Goal: Task Accomplishment & Management: Manage account settings

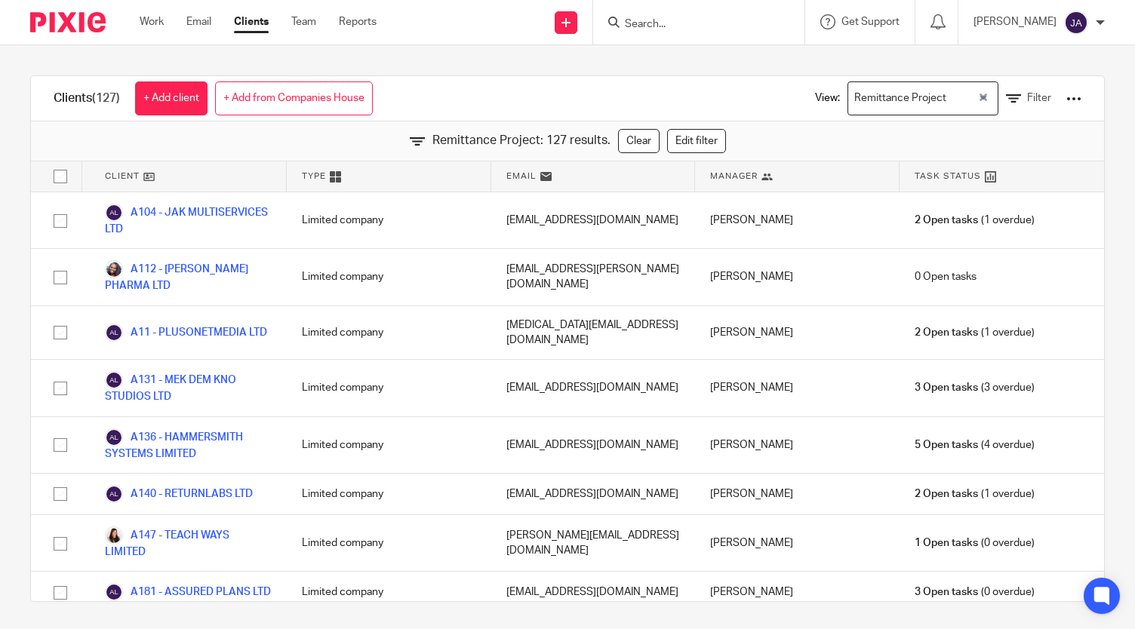
scroll to position [1186, 0]
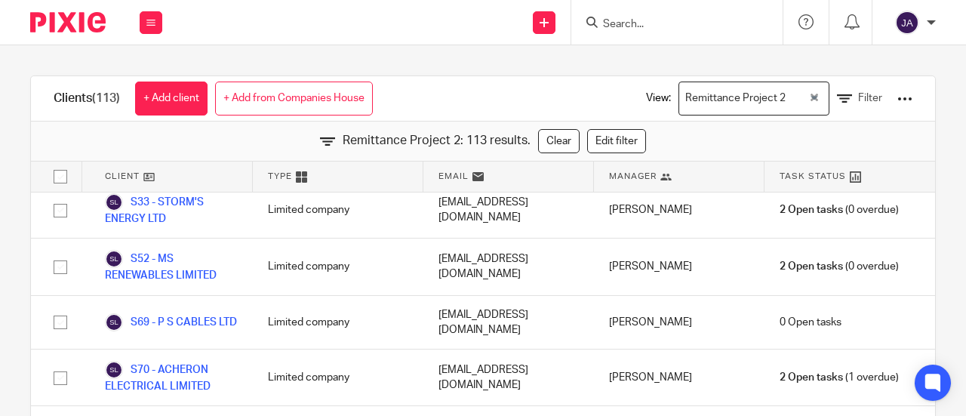
click at [720, 99] on div "Remittance Project 2" at bounding box center [743, 96] width 129 height 29
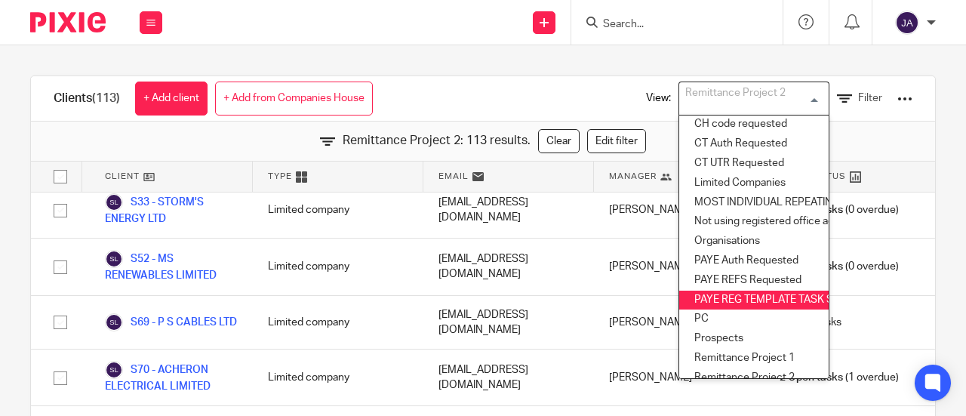
scroll to position [281, 0]
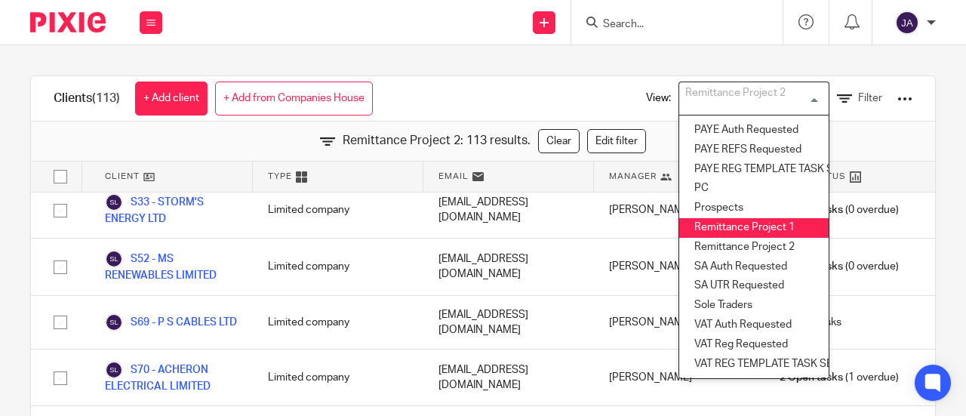
click at [745, 220] on li "Remittance Project 1" at bounding box center [753, 228] width 149 height 20
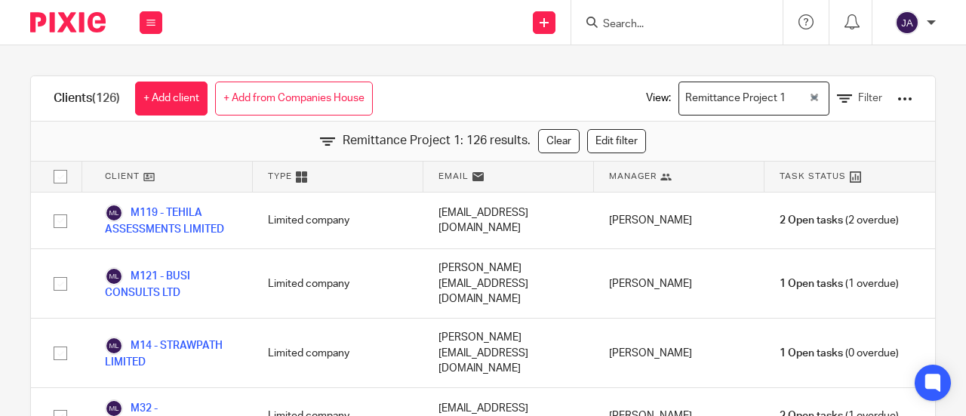
scroll to position [4048, 0]
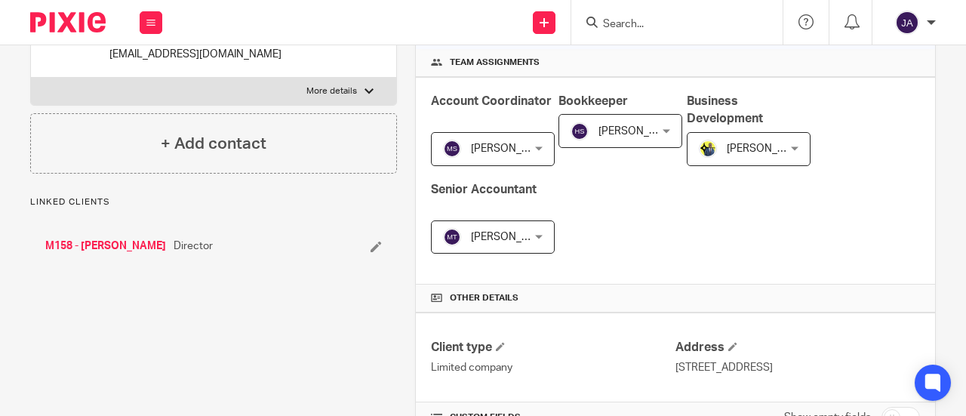
scroll to position [377, 0]
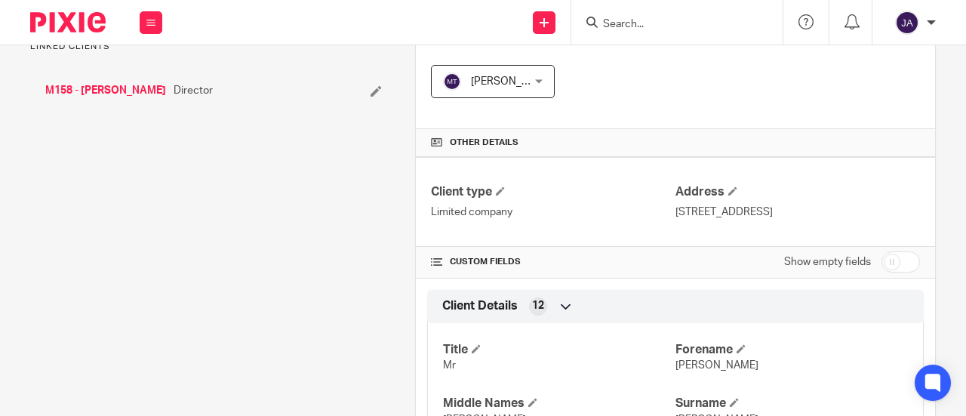
click at [892, 253] on input "checkbox" at bounding box center [900, 261] width 38 height 21
checkbox input "true"
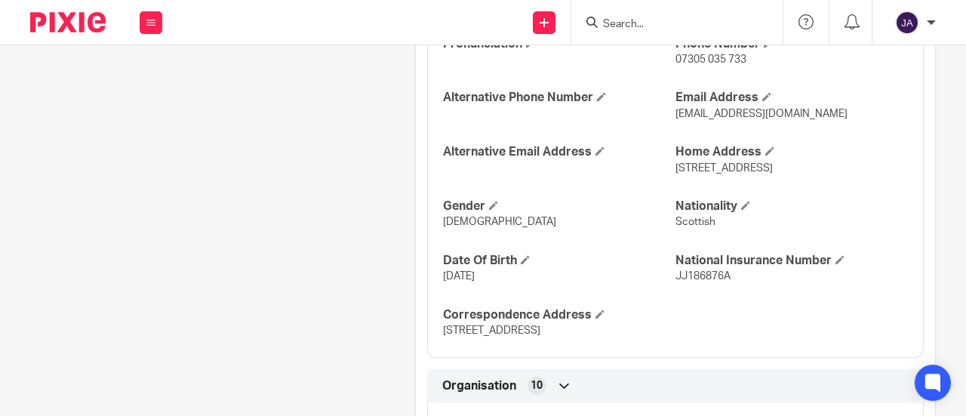
scroll to position [1282, 0]
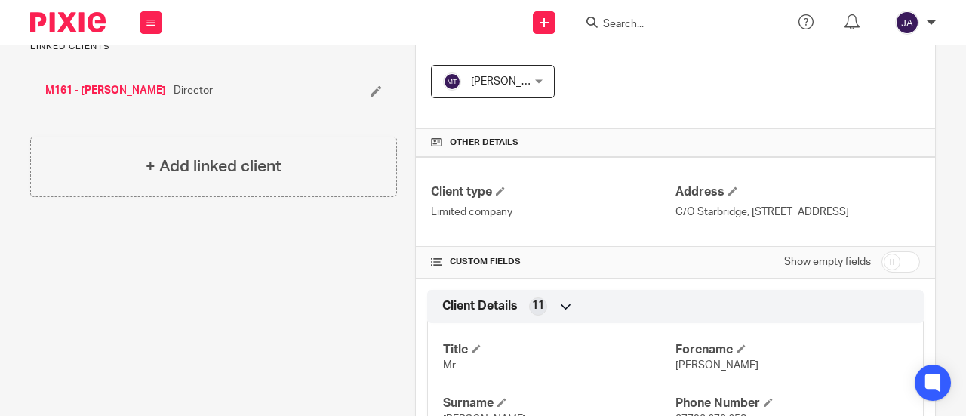
click at [883, 272] on input "checkbox" at bounding box center [900, 261] width 38 height 21
checkbox input "true"
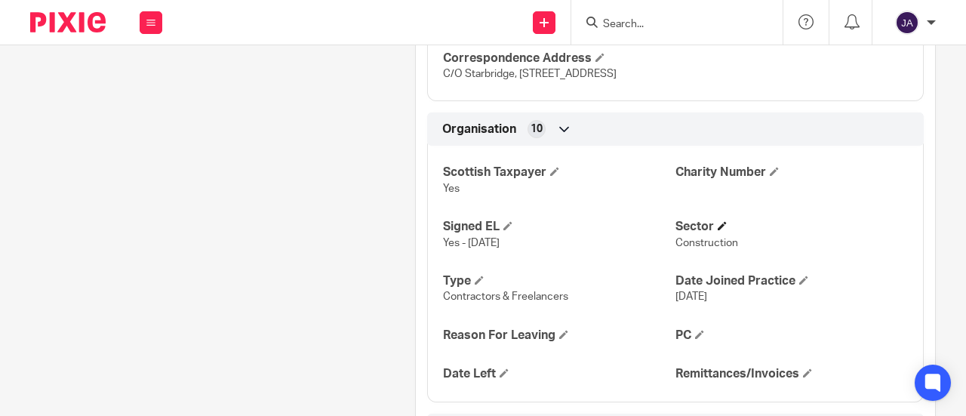
scroll to position [1132, 0]
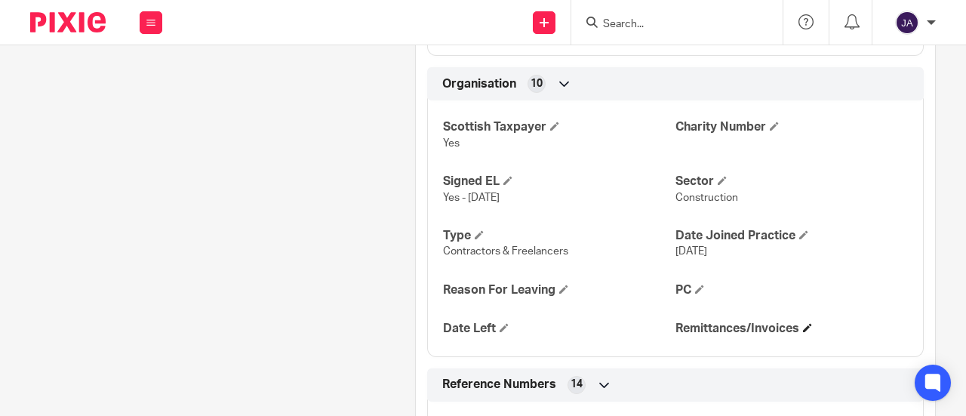
click at [797, 336] on h4 "Remittances/Invoices" at bounding box center [791, 329] width 232 height 16
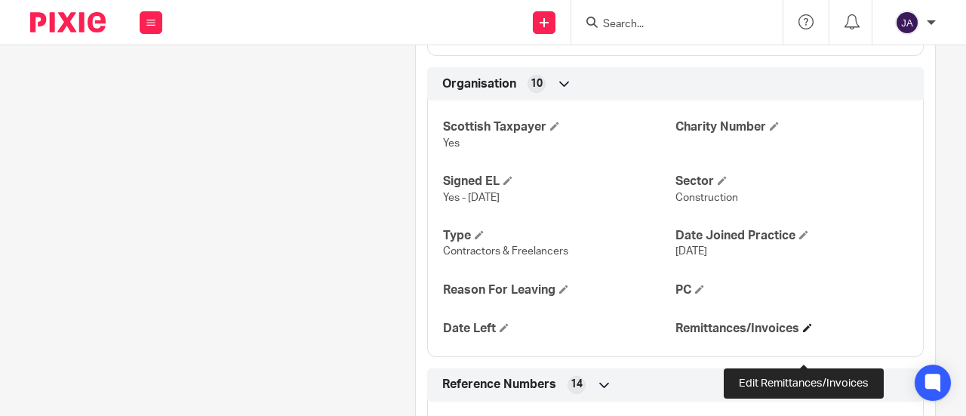
click at [803, 332] on span at bounding box center [807, 327] width 9 height 9
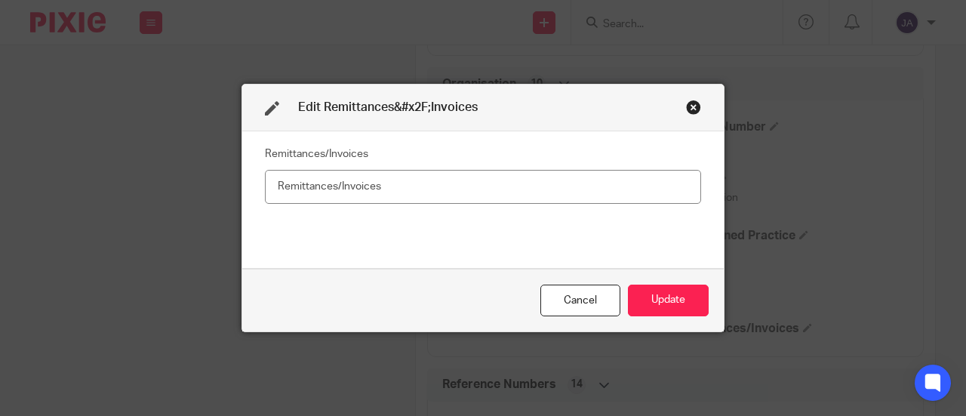
click at [639, 186] on input "text" at bounding box center [483, 187] width 436 height 34
type input "No"
click at [682, 292] on button "Update" at bounding box center [668, 300] width 81 height 32
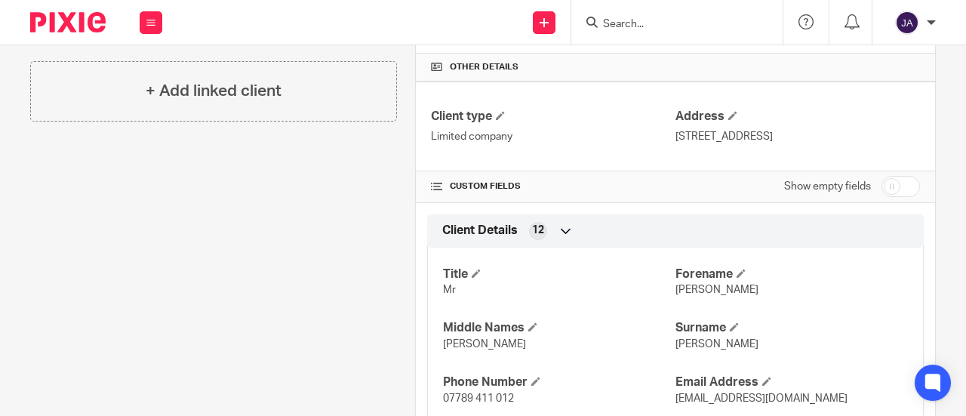
click at [886, 186] on input "checkbox" at bounding box center [900, 186] width 38 height 21
checkbox input "true"
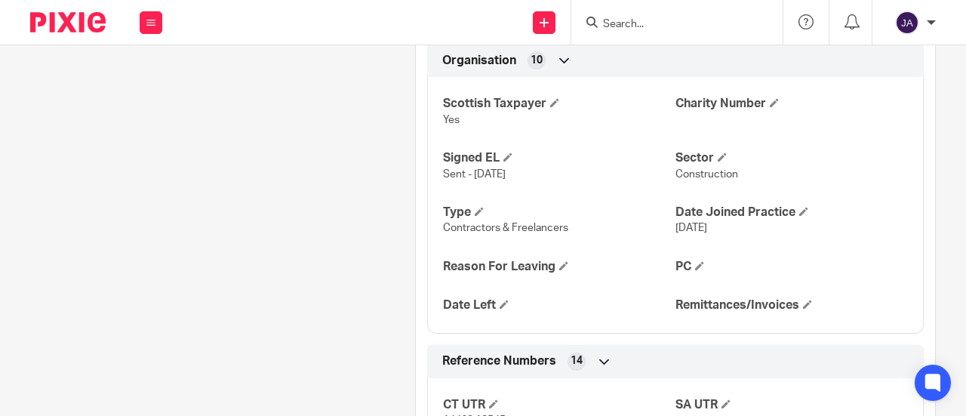
scroll to position [1132, 0]
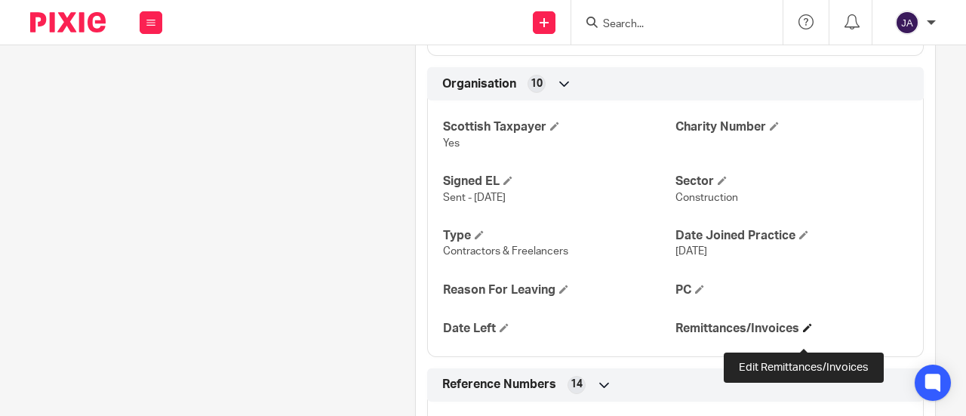
click at [803, 332] on span at bounding box center [807, 327] width 9 height 9
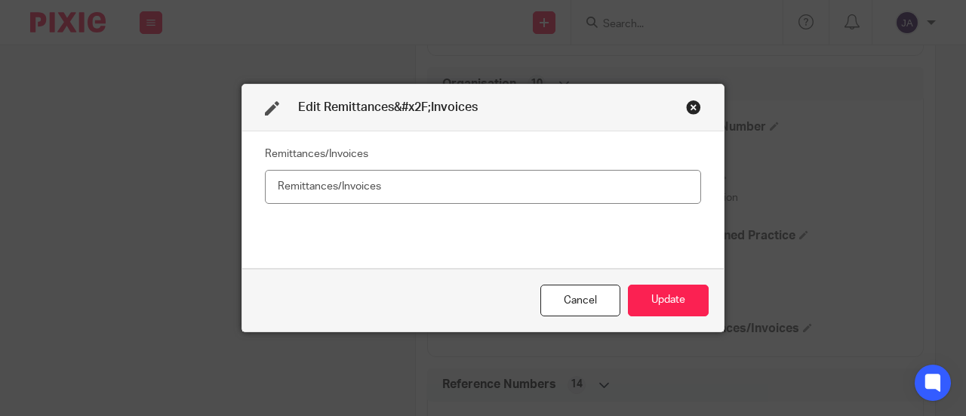
click at [627, 195] on input "text" at bounding box center [483, 187] width 436 height 34
type input "Yes"
click at [663, 304] on button "Update" at bounding box center [668, 300] width 81 height 32
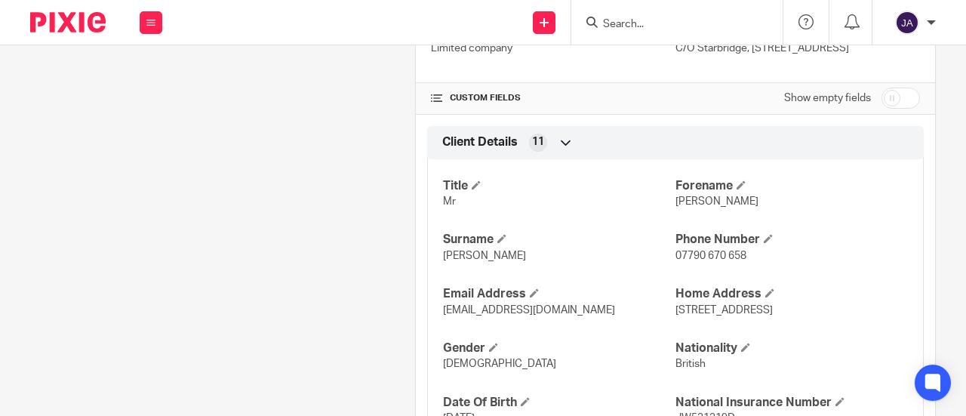
scroll to position [604, 0]
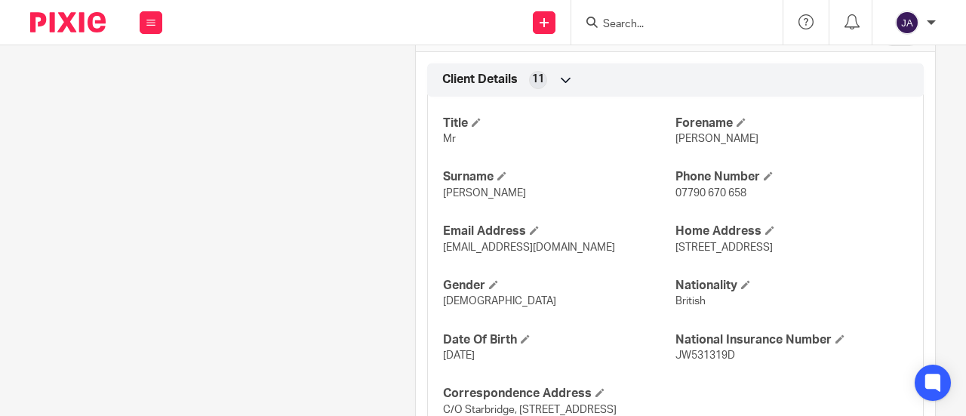
click at [888, 46] on input "checkbox" at bounding box center [900, 35] width 38 height 21
checkbox input "true"
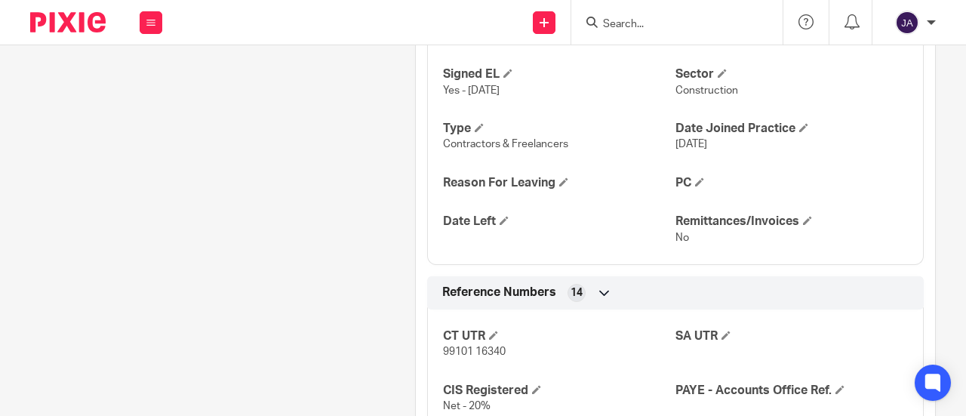
scroll to position [1207, 0]
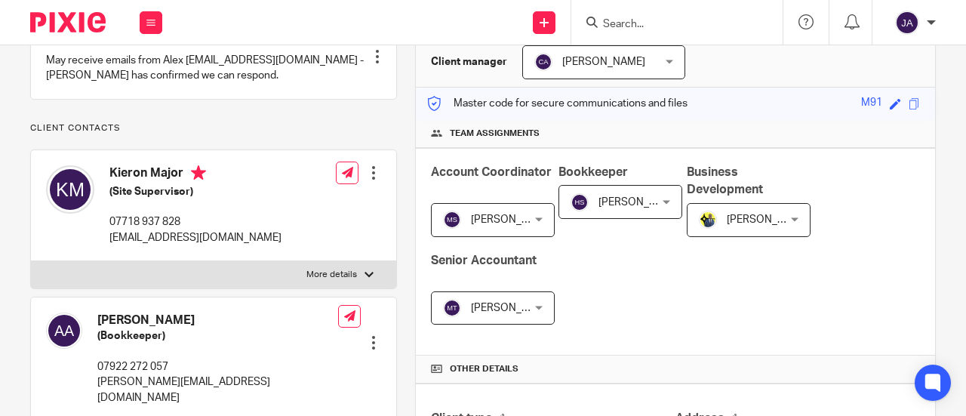
scroll to position [302, 0]
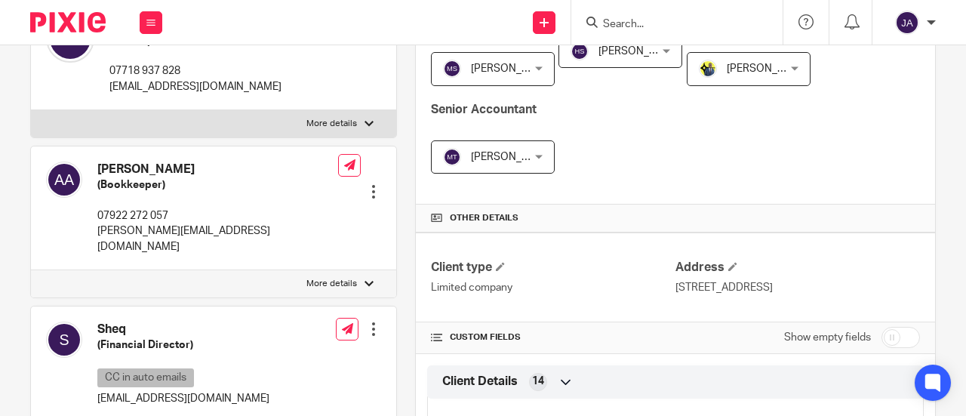
click at [881, 337] on input "checkbox" at bounding box center [900, 337] width 38 height 21
checkbox input "true"
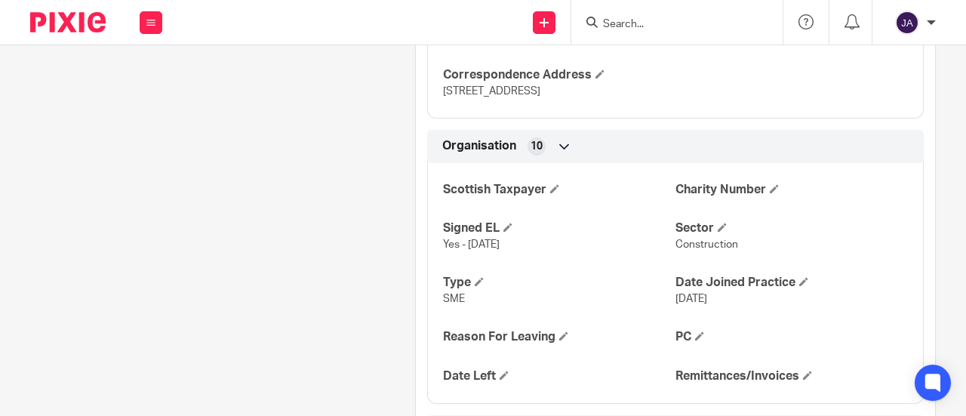
scroll to position [1132, 0]
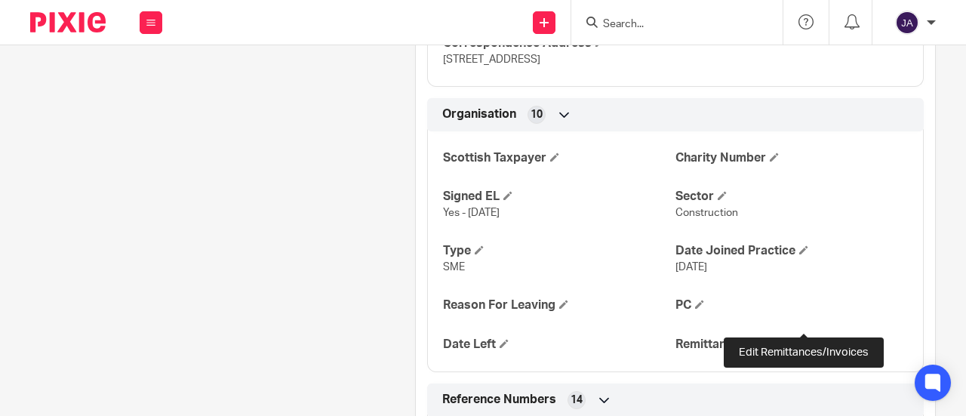
click at [803, 339] on span at bounding box center [807, 343] width 9 height 9
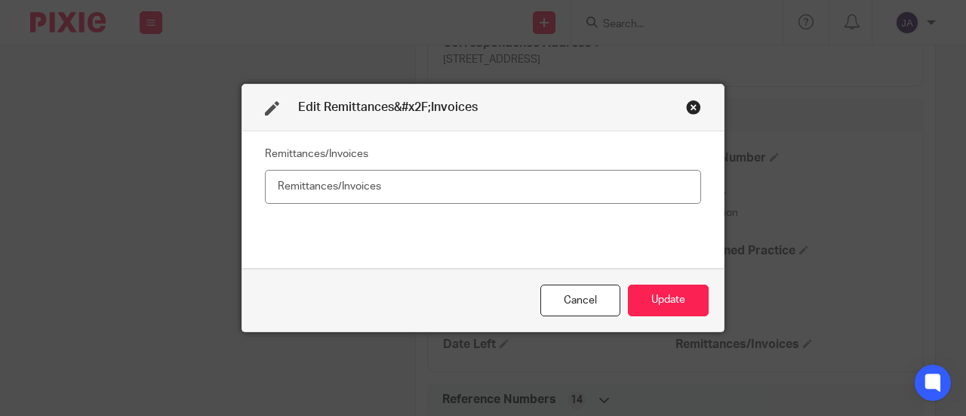
click at [632, 186] on input "text" at bounding box center [483, 187] width 436 height 34
type input "Yes"
click at [665, 295] on button "Update" at bounding box center [668, 300] width 81 height 32
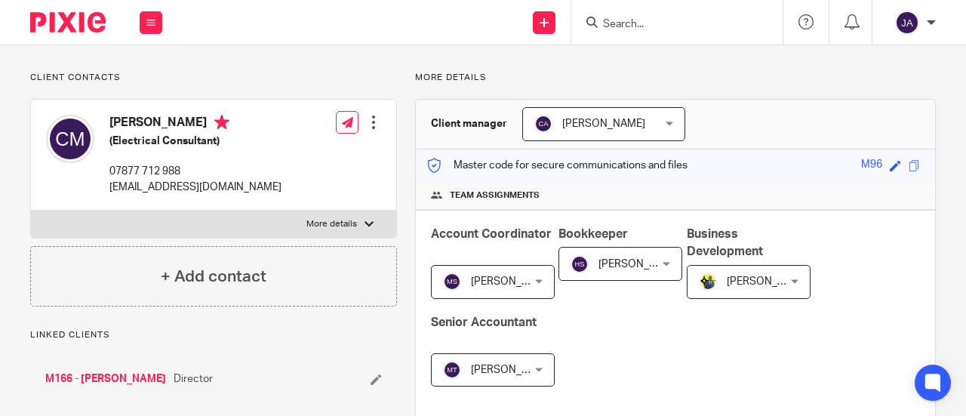
scroll to position [302, 0]
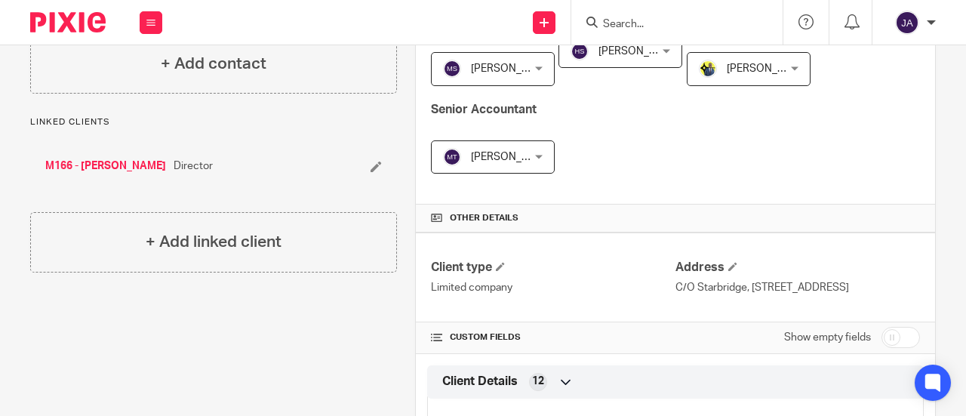
drag, startPoint x: 881, startPoint y: 349, endPoint x: 859, endPoint y: 348, distance: 22.7
click at [881, 348] on input "checkbox" at bounding box center [900, 337] width 38 height 21
checkbox input "true"
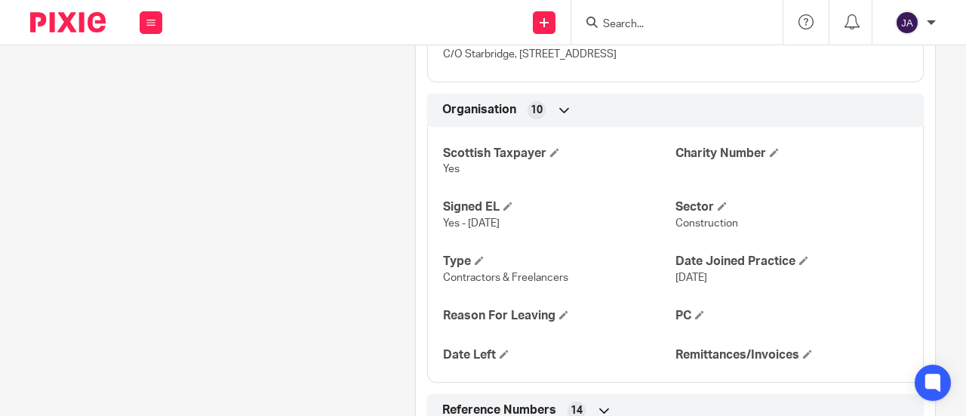
scroll to position [1207, 0]
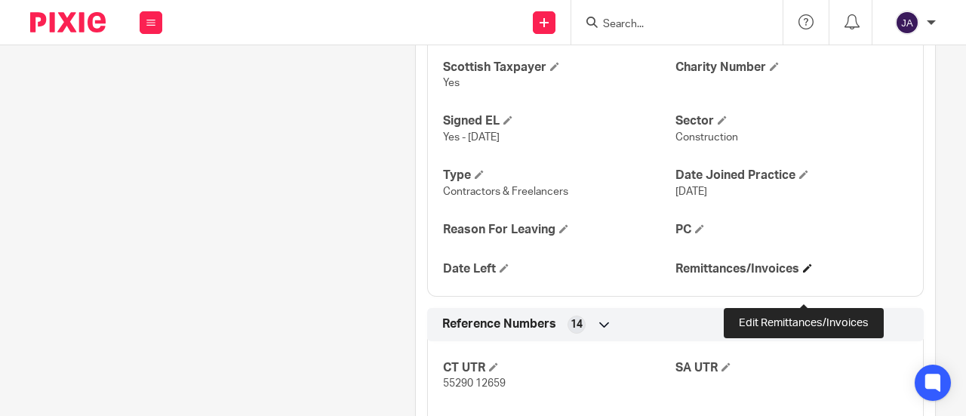
click at [803, 272] on span at bounding box center [807, 267] width 9 height 9
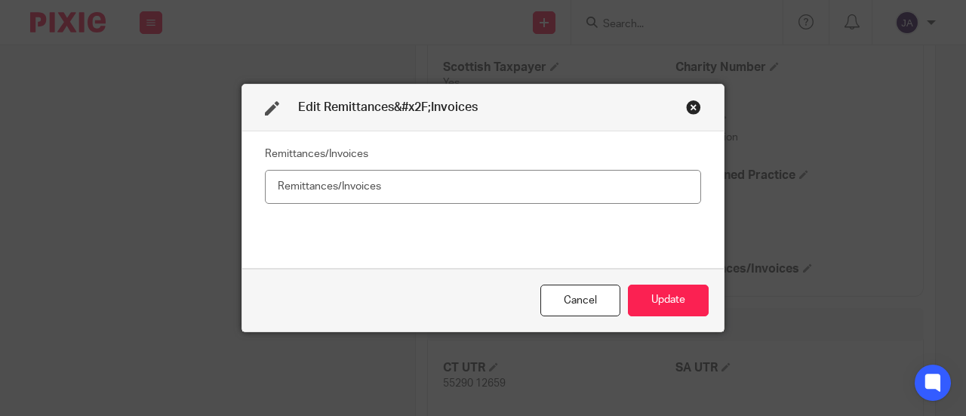
click at [626, 182] on input "text" at bounding box center [483, 187] width 436 height 34
type input "No"
click at [646, 295] on button "Update" at bounding box center [668, 300] width 81 height 32
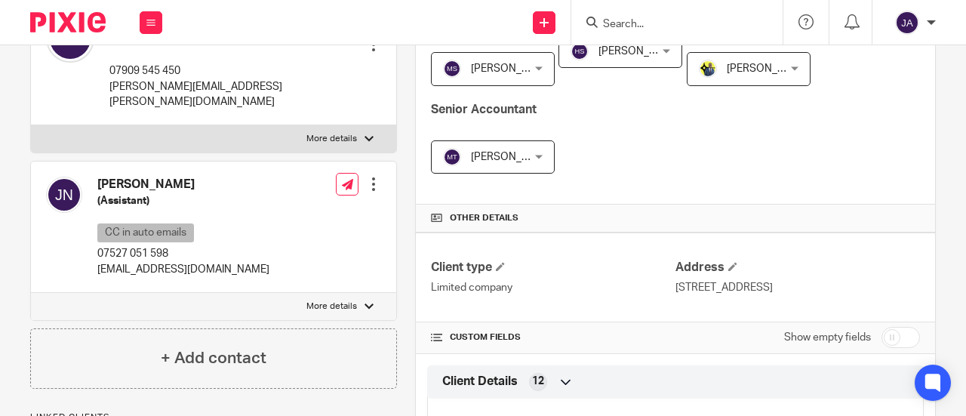
click at [889, 333] on input "checkbox" at bounding box center [900, 337] width 38 height 21
checkbox input "true"
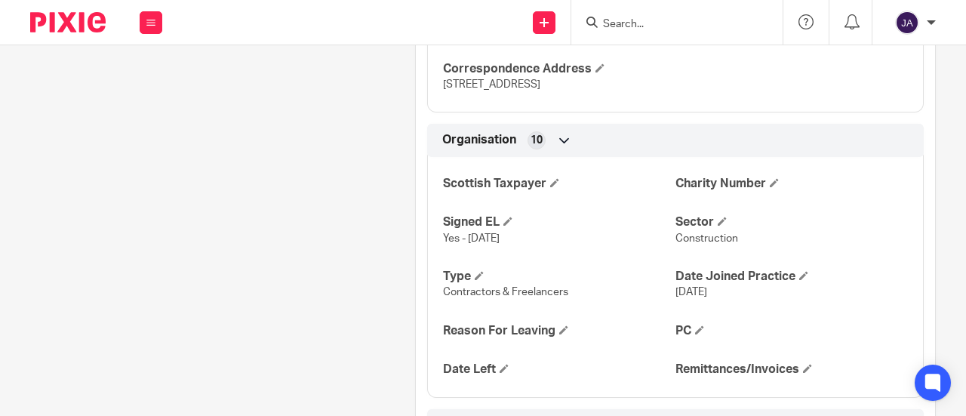
scroll to position [1056, 0]
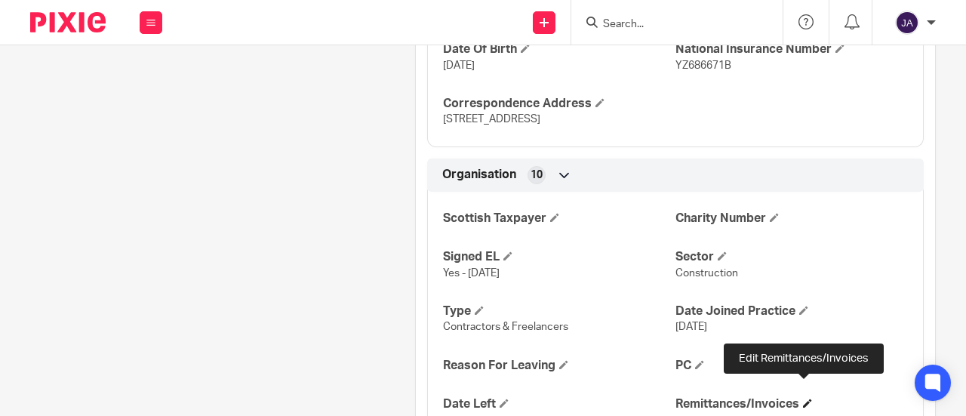
click at [803, 398] on span at bounding box center [807, 402] width 9 height 9
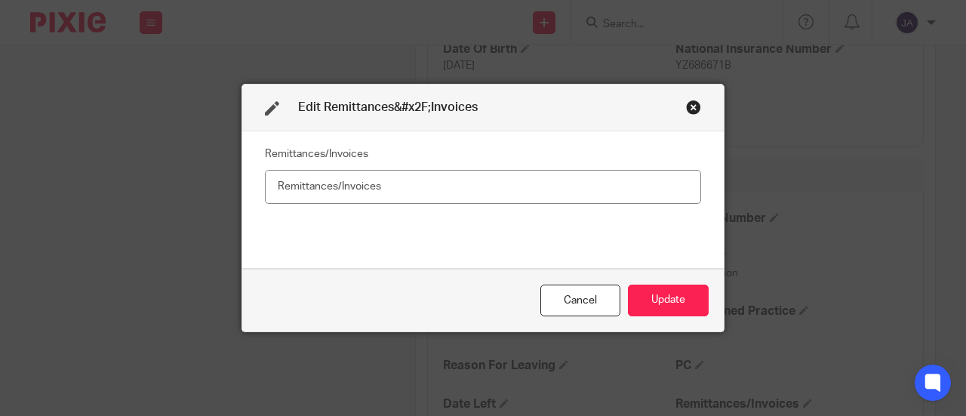
click at [591, 192] on input "text" at bounding box center [483, 187] width 436 height 34
type input "No"
click at [686, 299] on button "Update" at bounding box center [668, 300] width 81 height 32
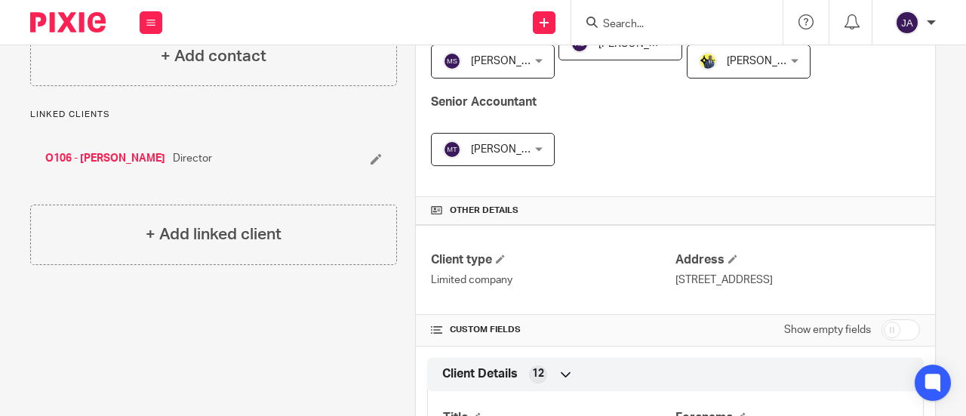
scroll to position [377, 0]
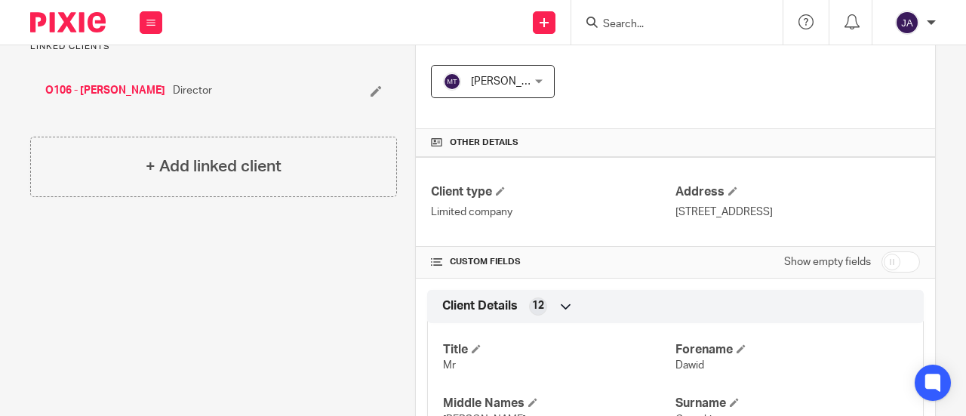
click at [886, 256] on input "checkbox" at bounding box center [900, 261] width 38 height 21
checkbox input "true"
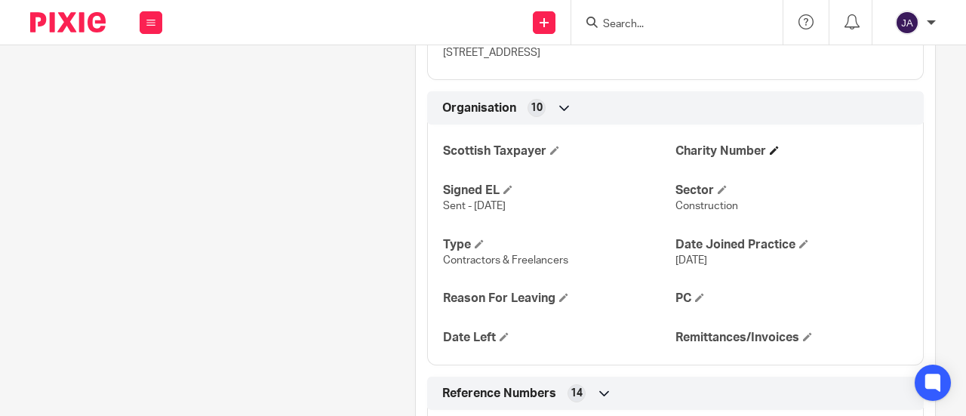
scroll to position [1132, 0]
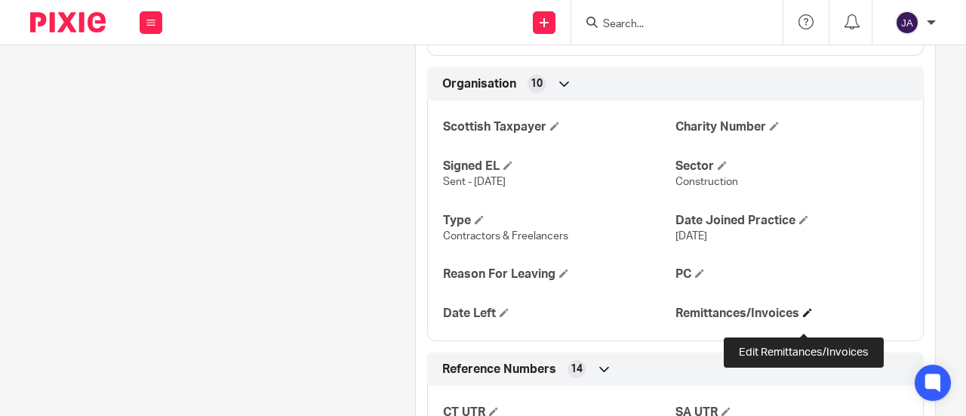
click at [803, 317] on span at bounding box center [807, 312] width 9 height 9
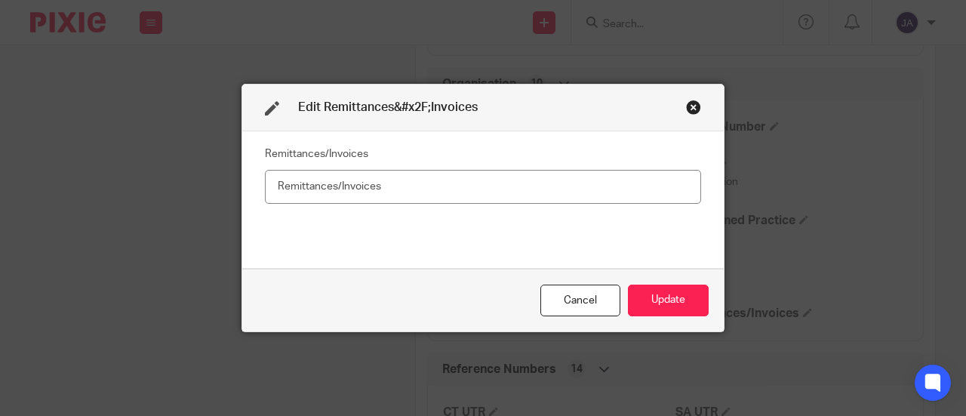
click at [559, 183] on input "text" at bounding box center [483, 187] width 436 height 34
type input "No"
click at [640, 303] on button "Update" at bounding box center [668, 300] width 81 height 32
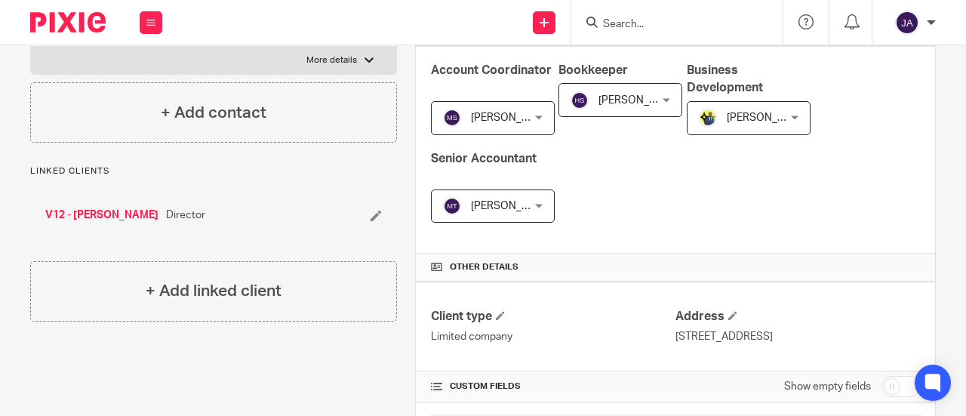
scroll to position [377, 0]
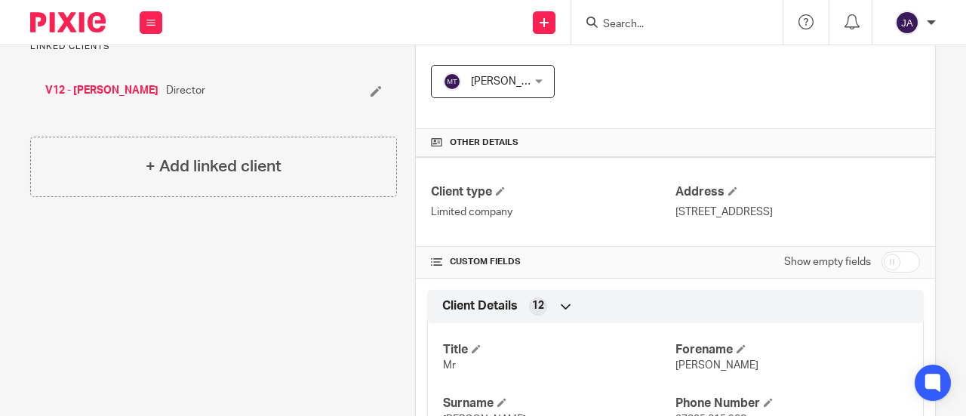
click at [884, 256] on input "checkbox" at bounding box center [900, 261] width 38 height 21
checkbox input "true"
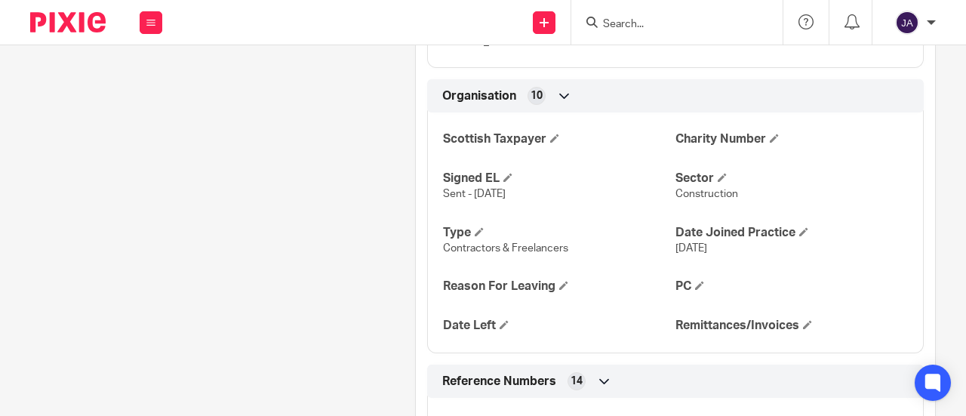
scroll to position [1056, 0]
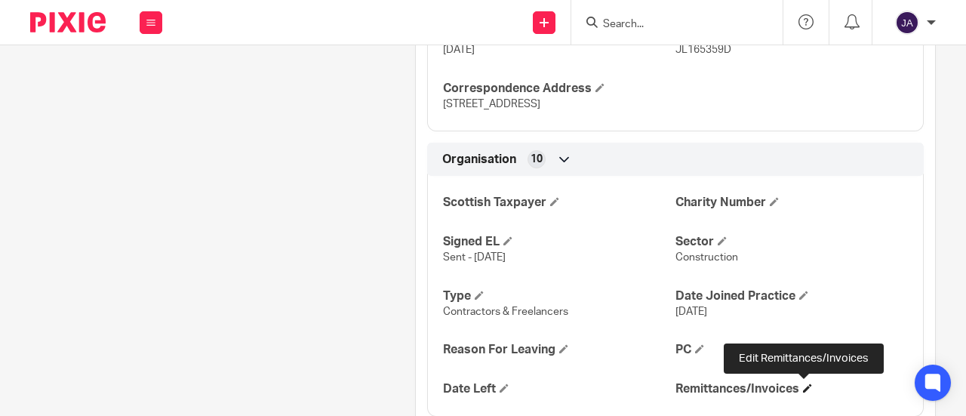
click at [803, 387] on span at bounding box center [807, 387] width 9 height 9
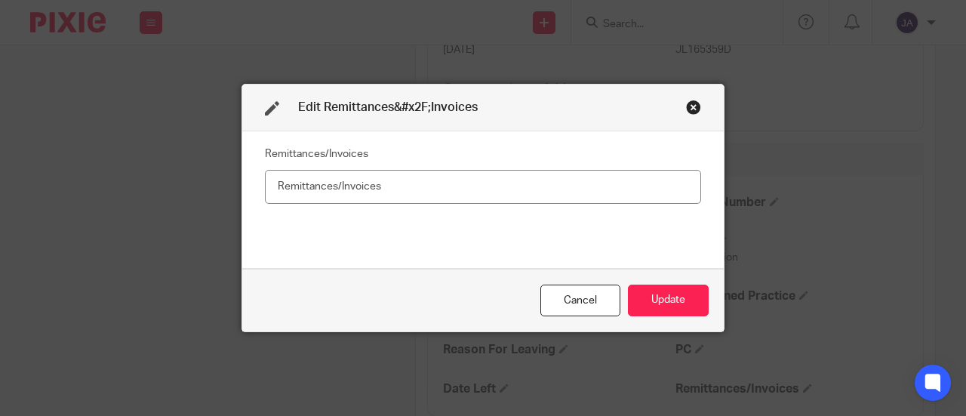
click at [567, 188] on input "text" at bounding box center [483, 187] width 436 height 34
type input "No"
drag, startPoint x: 657, startPoint y: 301, endPoint x: 652, endPoint y: 293, distance: 9.2
click at [657, 300] on button "Update" at bounding box center [668, 300] width 81 height 32
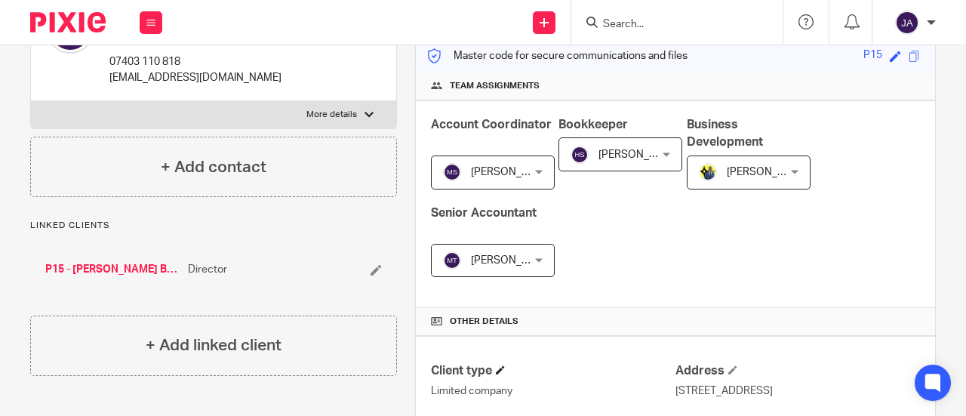
scroll to position [377, 0]
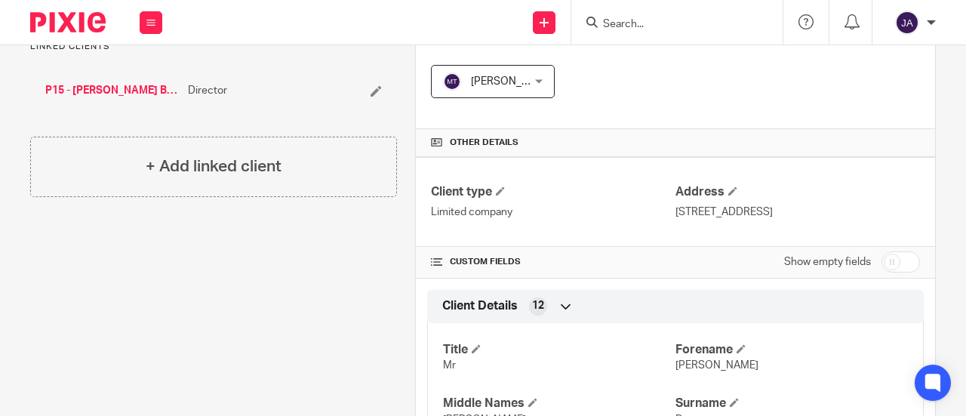
click at [887, 259] on input "checkbox" at bounding box center [900, 261] width 38 height 21
checkbox input "true"
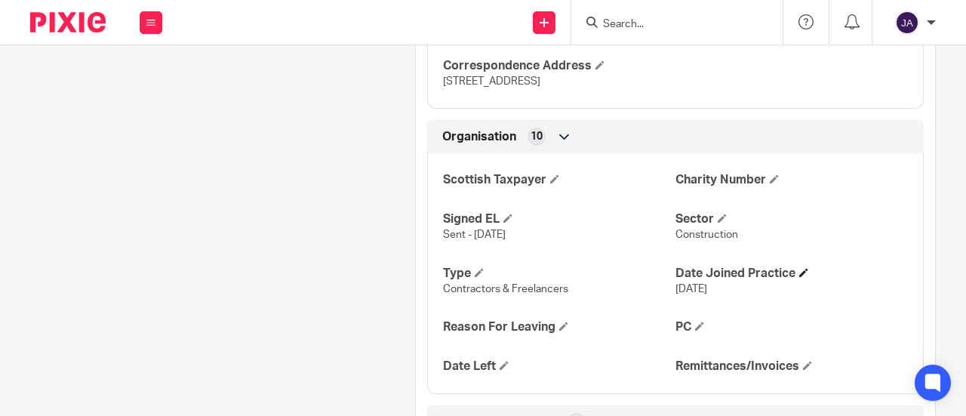
scroll to position [1056, 0]
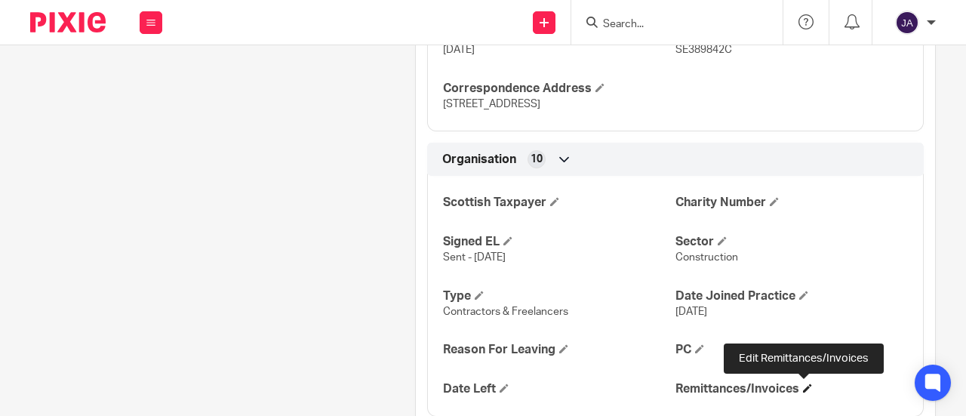
click at [803, 386] on span at bounding box center [807, 387] width 9 height 9
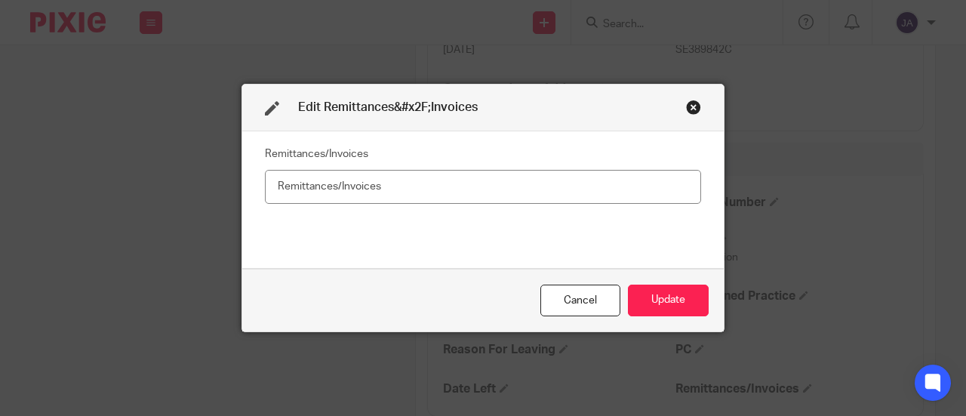
click at [564, 185] on input "text" at bounding box center [483, 187] width 436 height 34
type input "No"
click at [644, 286] on button "Update" at bounding box center [668, 300] width 81 height 32
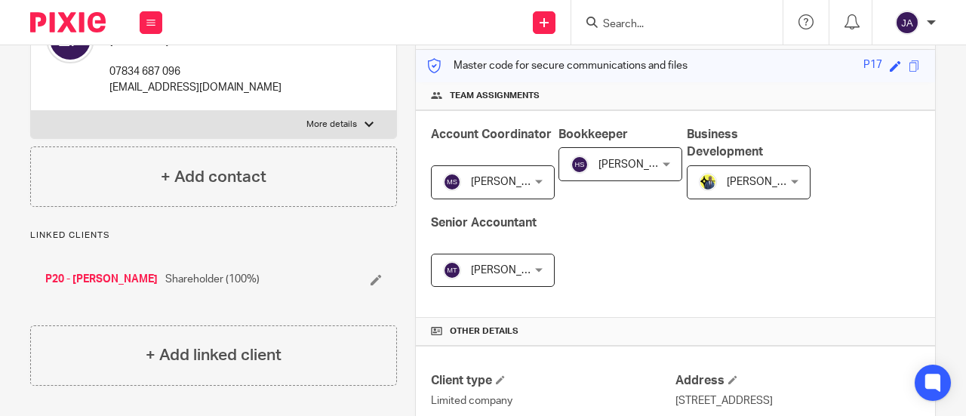
scroll to position [377, 0]
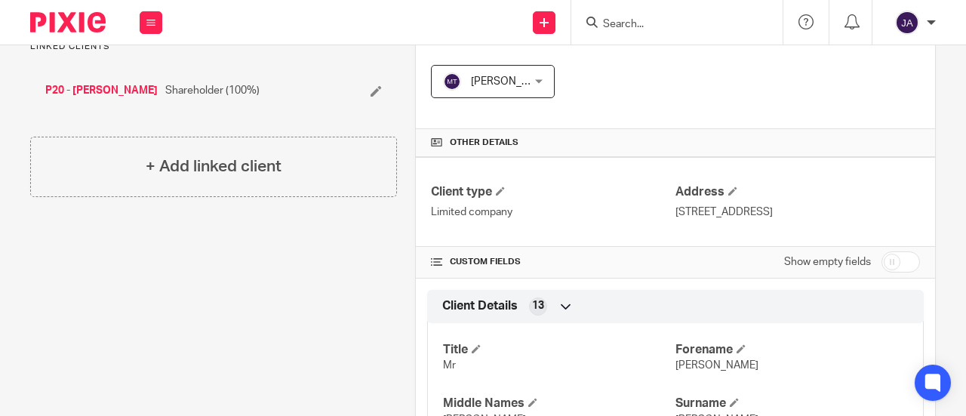
click at [887, 268] on input "checkbox" at bounding box center [900, 261] width 38 height 21
checkbox input "true"
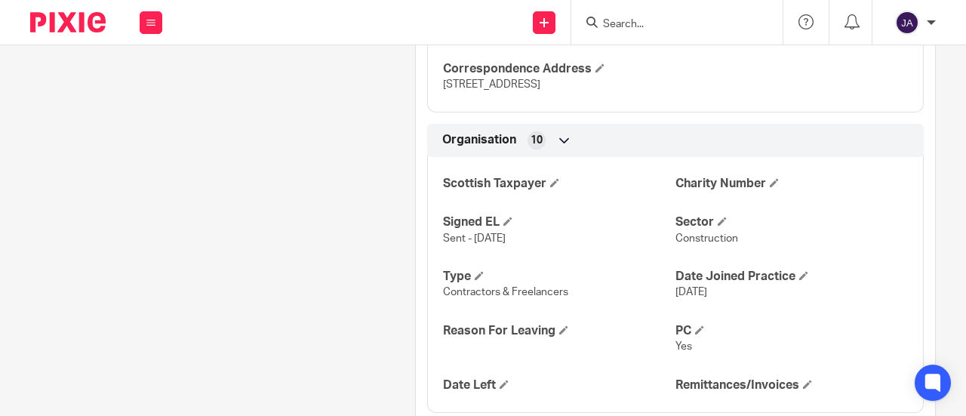
scroll to position [1132, 0]
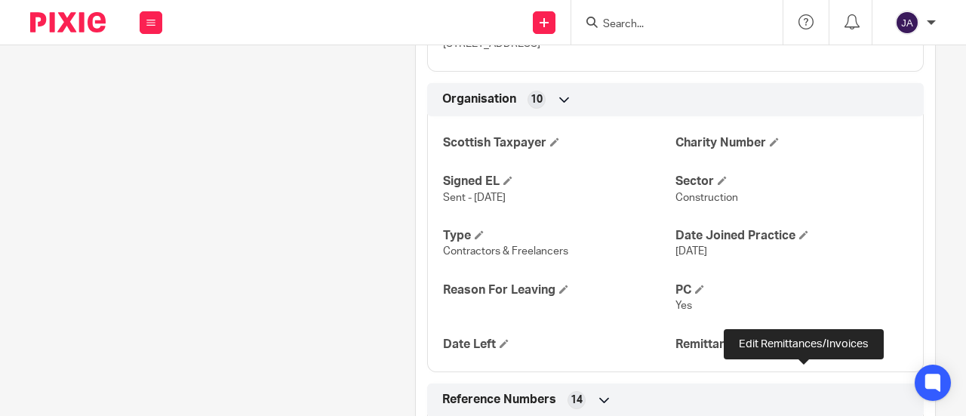
click at [803, 348] on span at bounding box center [807, 343] width 9 height 9
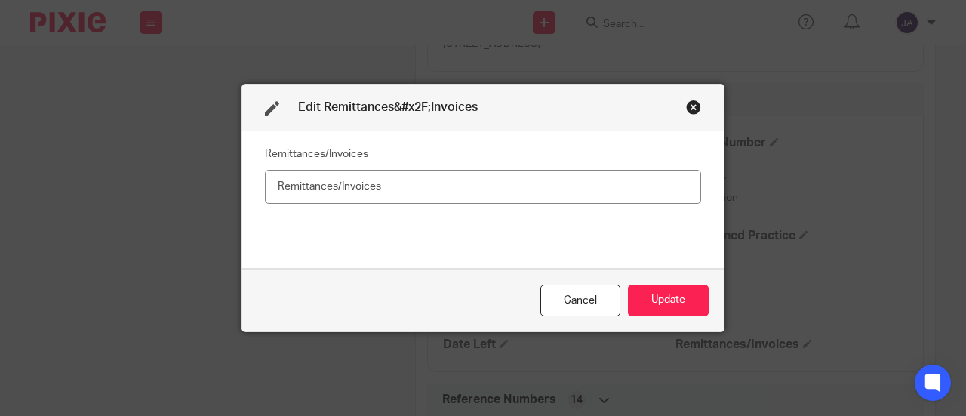
click at [445, 186] on input "text" at bounding box center [483, 187] width 436 height 34
type input "No"
click at [659, 307] on button "Update" at bounding box center [668, 300] width 81 height 32
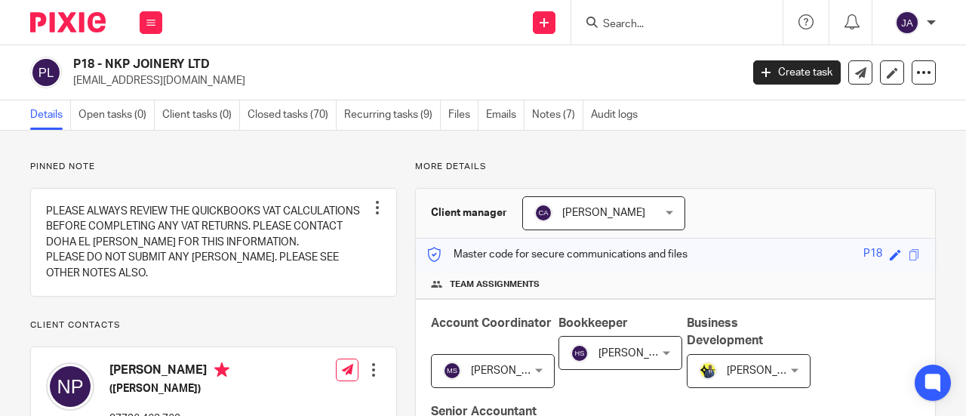
scroll to position [453, 0]
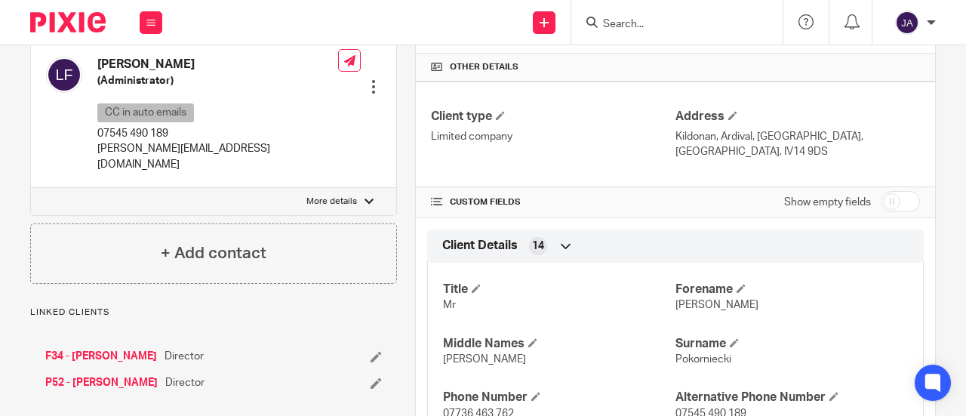
click at [885, 191] on input "checkbox" at bounding box center [900, 201] width 38 height 21
checkbox input "true"
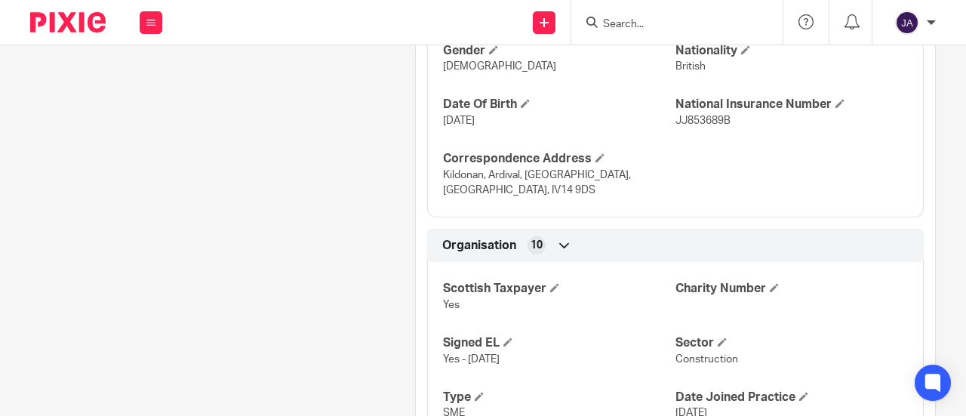
scroll to position [1132, 0]
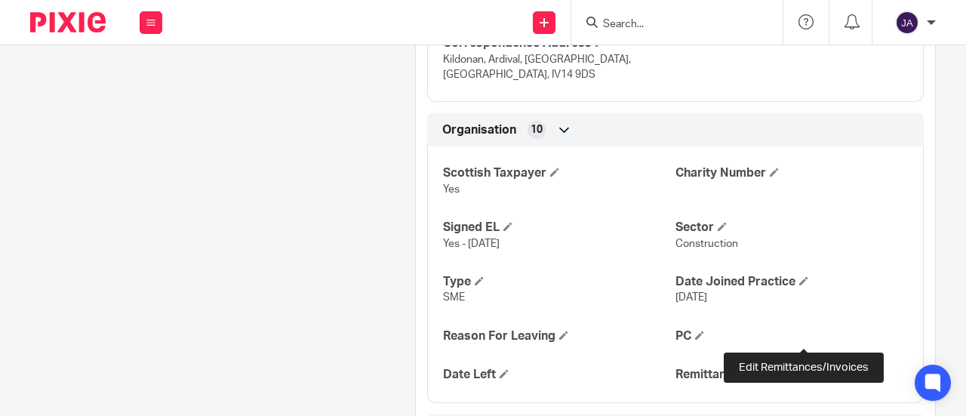
click at [804, 369] on span at bounding box center [807, 373] width 9 height 9
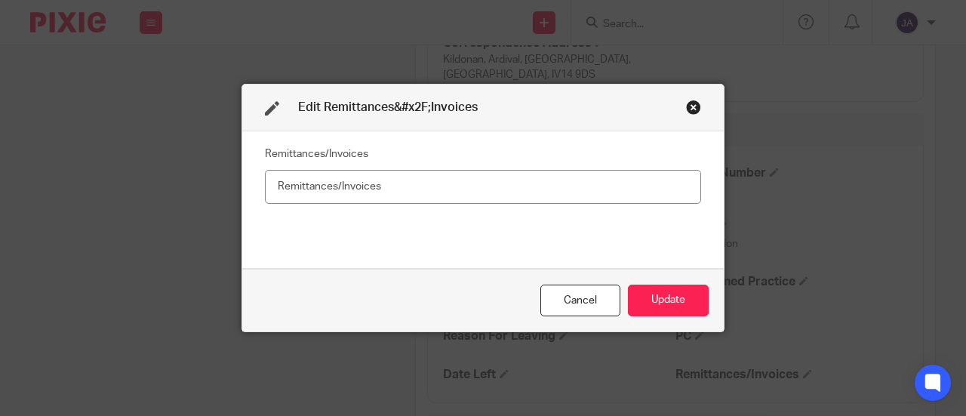
click at [581, 192] on input "text" at bounding box center [483, 187] width 436 height 34
type input "No"
click at [671, 295] on button "Update" at bounding box center [668, 300] width 81 height 32
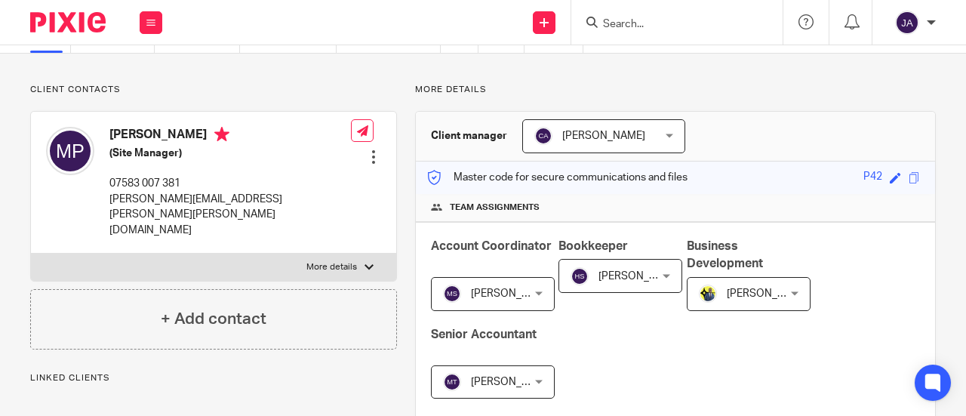
scroll to position [377, 0]
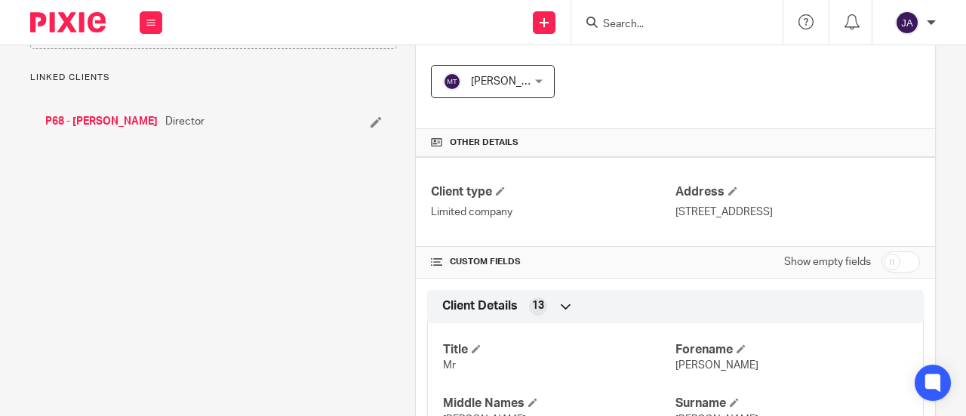
drag, startPoint x: 883, startPoint y: 260, endPoint x: 763, endPoint y: 232, distance: 122.6
click at [883, 260] on input "checkbox" at bounding box center [900, 261] width 38 height 21
checkbox input "true"
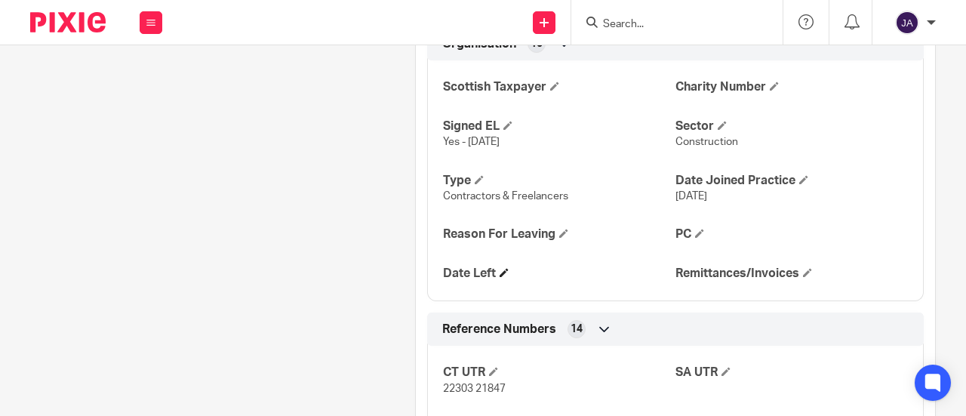
scroll to position [1132, 0]
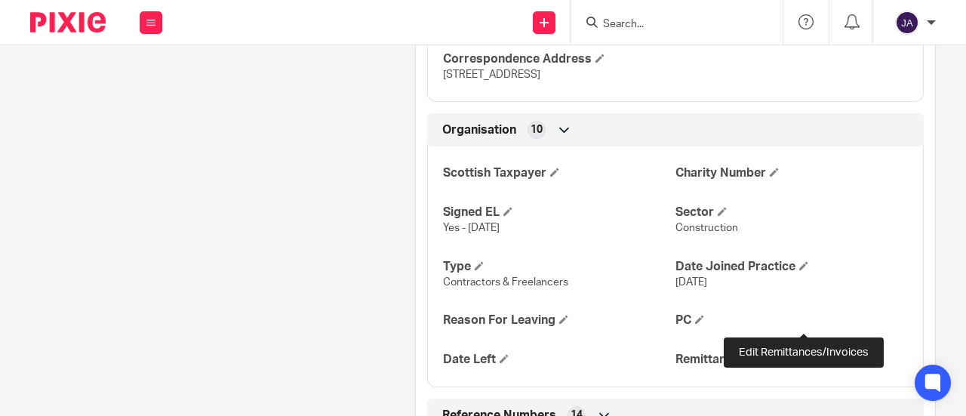
click at [803, 354] on span at bounding box center [807, 358] width 9 height 9
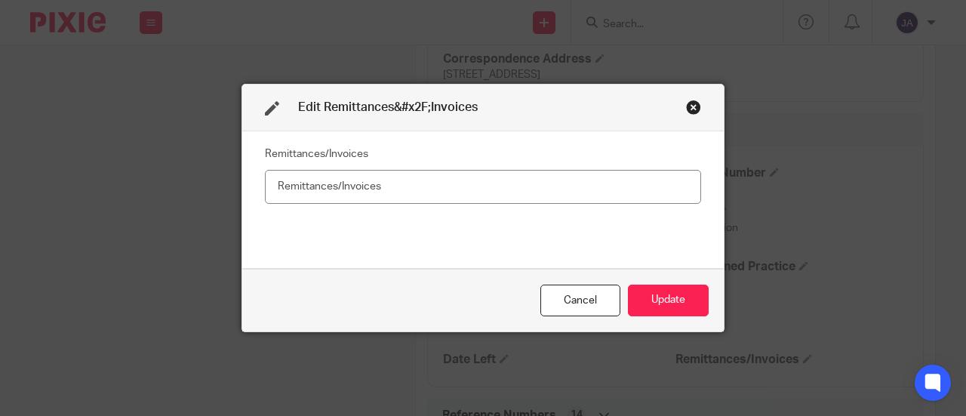
click at [614, 182] on input "text" at bounding box center [483, 187] width 436 height 34
type input "No"
click at [663, 292] on button "Update" at bounding box center [668, 300] width 81 height 32
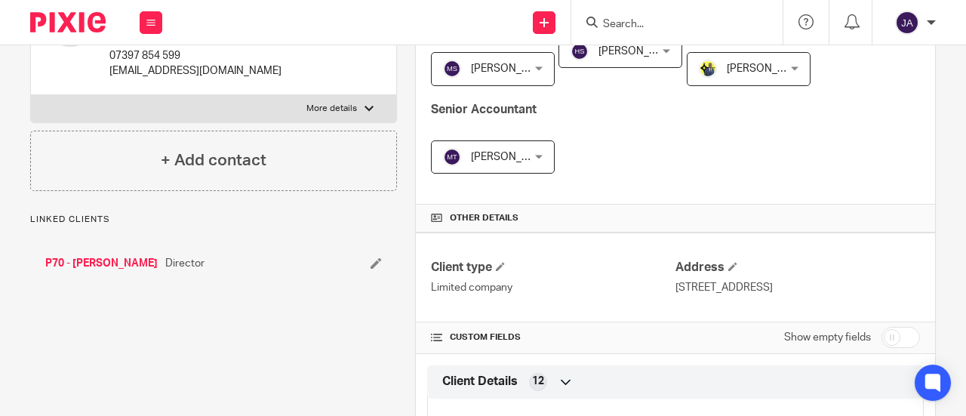
click at [881, 330] on input "checkbox" at bounding box center [900, 337] width 38 height 21
checkbox input "true"
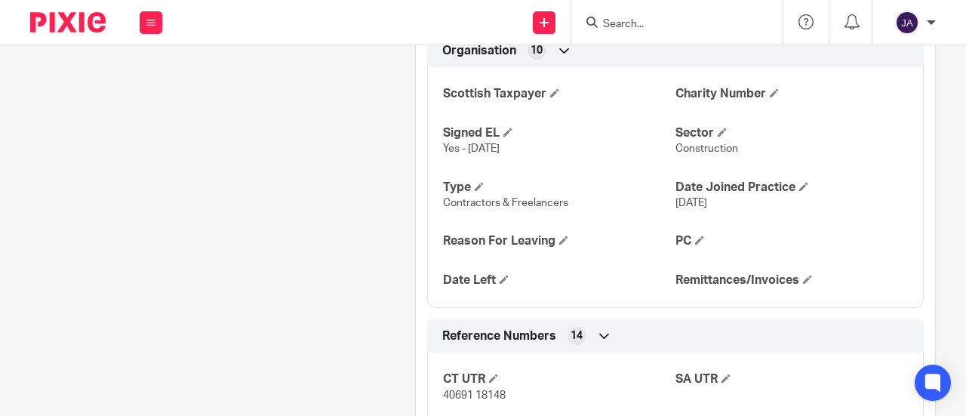
scroll to position [1132, 0]
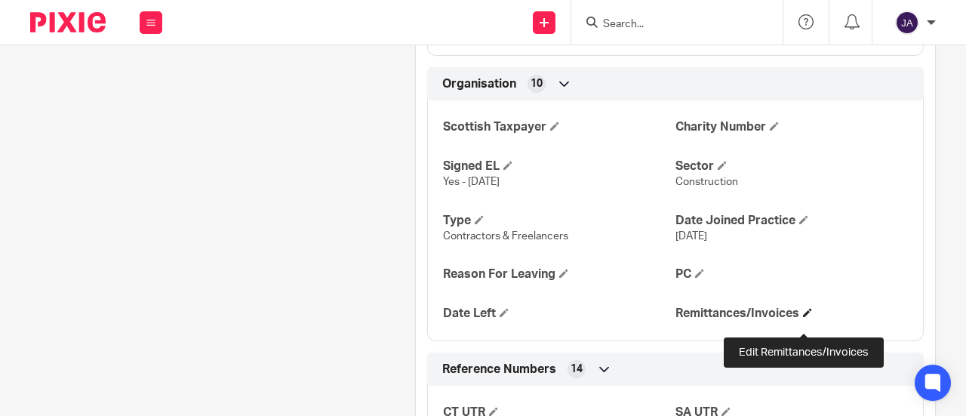
click at [803, 317] on span at bounding box center [807, 312] width 9 height 9
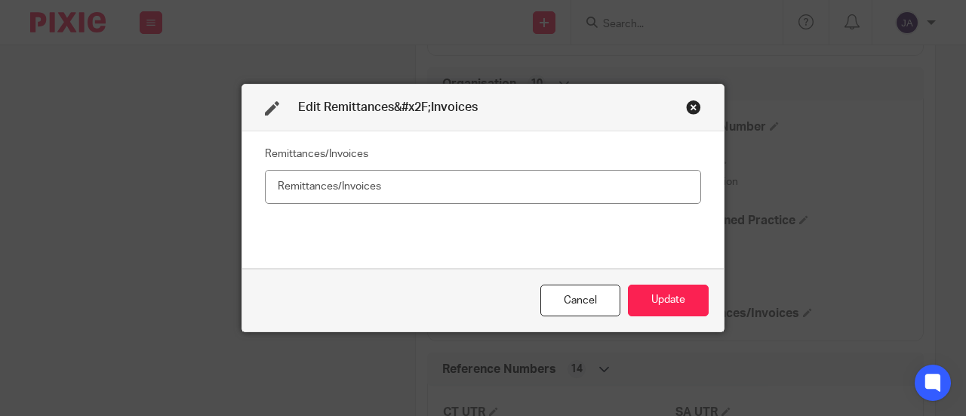
click at [416, 199] on input "text" at bounding box center [483, 187] width 436 height 34
type input "No"
click at [657, 306] on button "Update" at bounding box center [668, 300] width 81 height 32
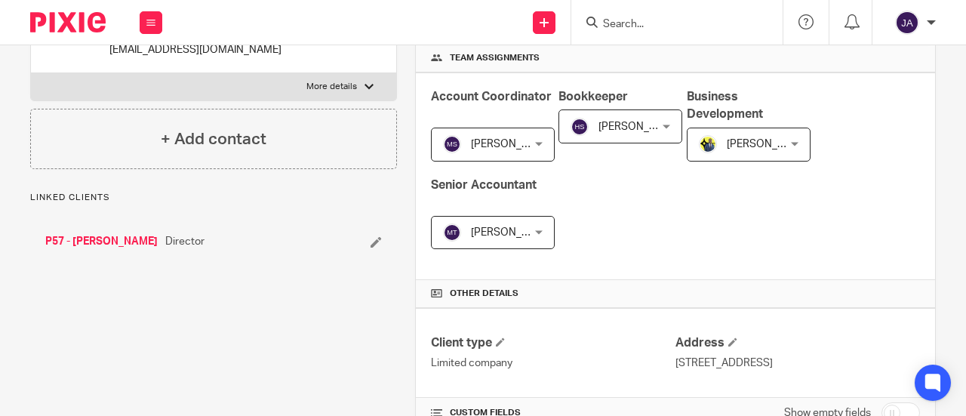
scroll to position [302, 0]
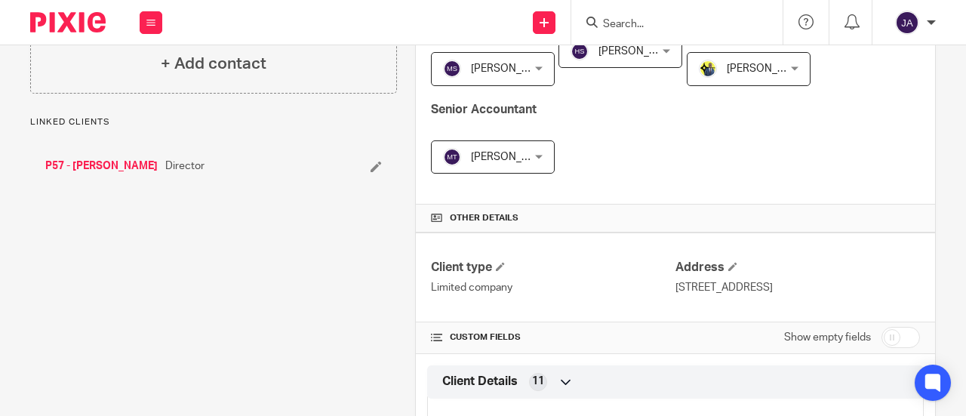
drag, startPoint x: 882, startPoint y: 336, endPoint x: 865, endPoint y: 324, distance: 20.1
click at [882, 336] on input "checkbox" at bounding box center [900, 337] width 38 height 21
checkbox input "true"
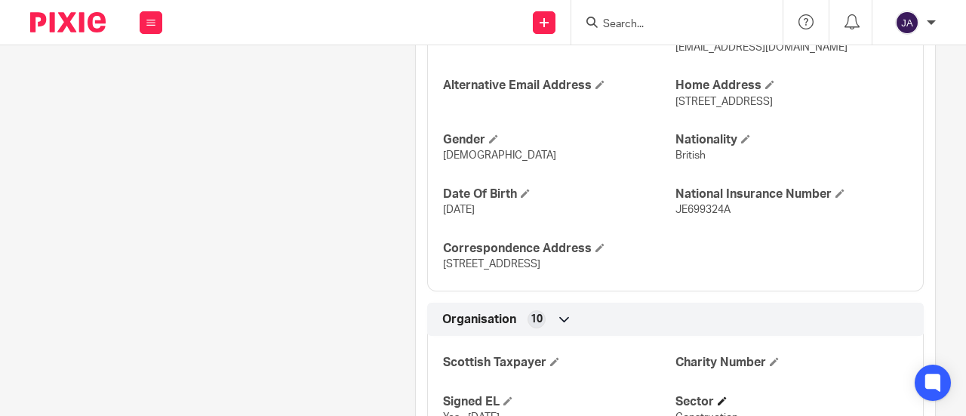
scroll to position [1132, 0]
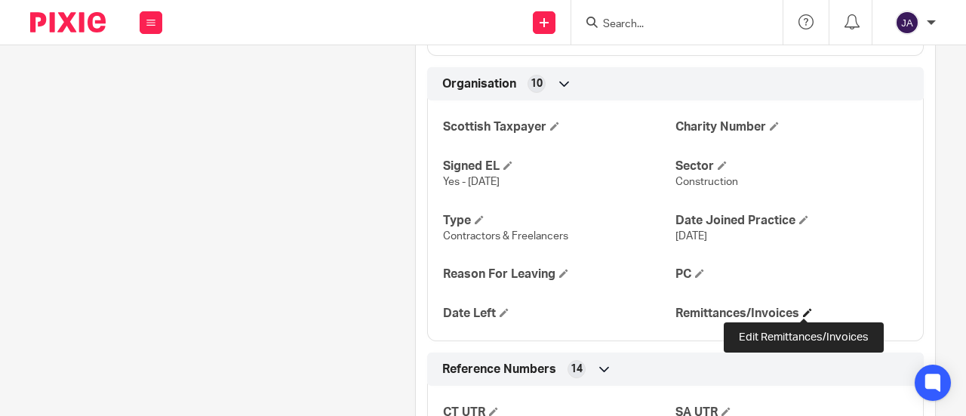
click at [803, 312] on span at bounding box center [807, 312] width 9 height 9
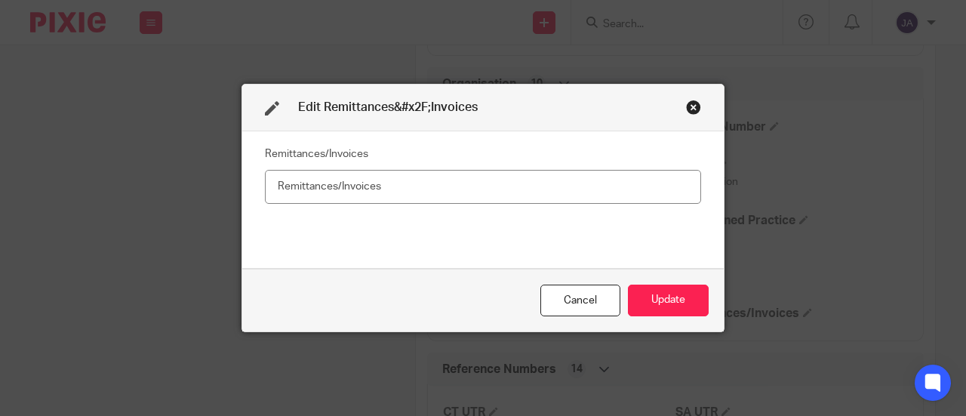
click at [650, 179] on input "text" at bounding box center [483, 187] width 436 height 34
type input "Yes"
click at [650, 296] on button "Update" at bounding box center [668, 300] width 81 height 32
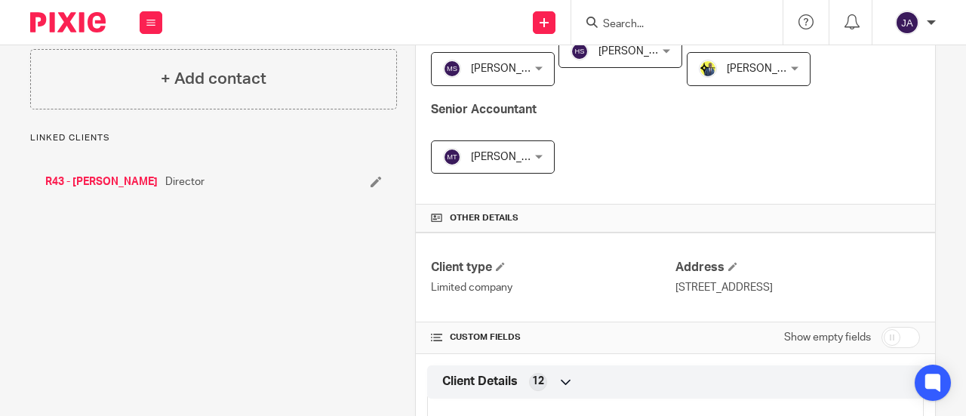
click at [883, 337] on input "checkbox" at bounding box center [900, 337] width 38 height 21
checkbox input "true"
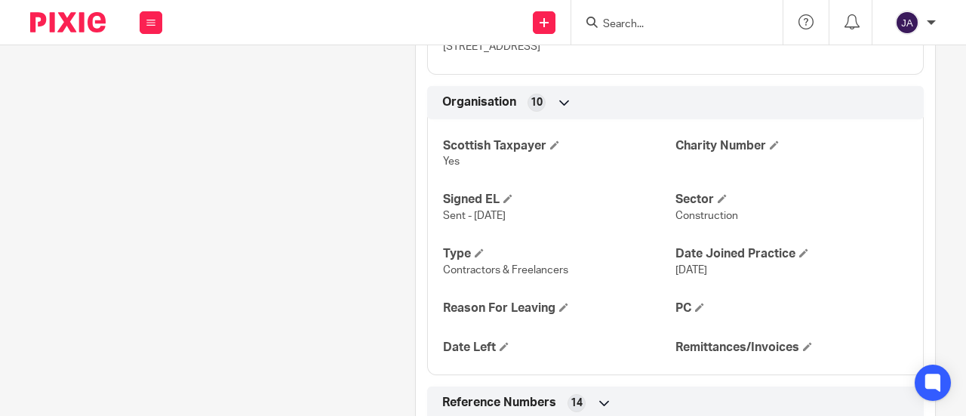
scroll to position [1056, 0]
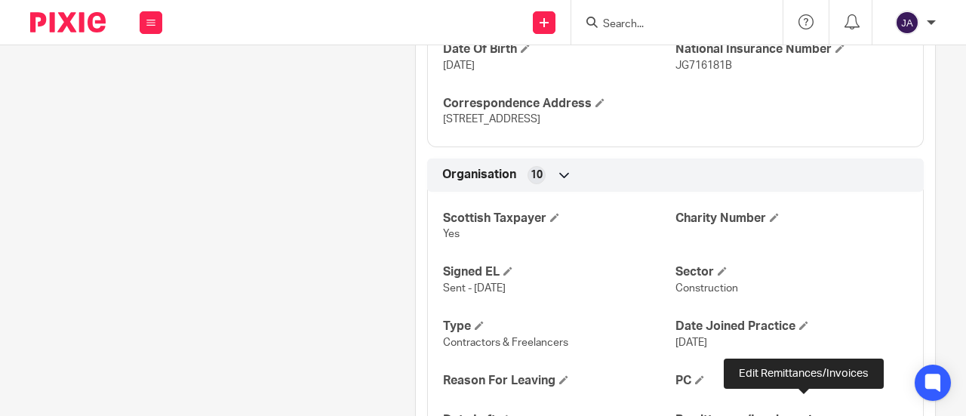
click at [803, 414] on span at bounding box center [807, 418] width 9 height 9
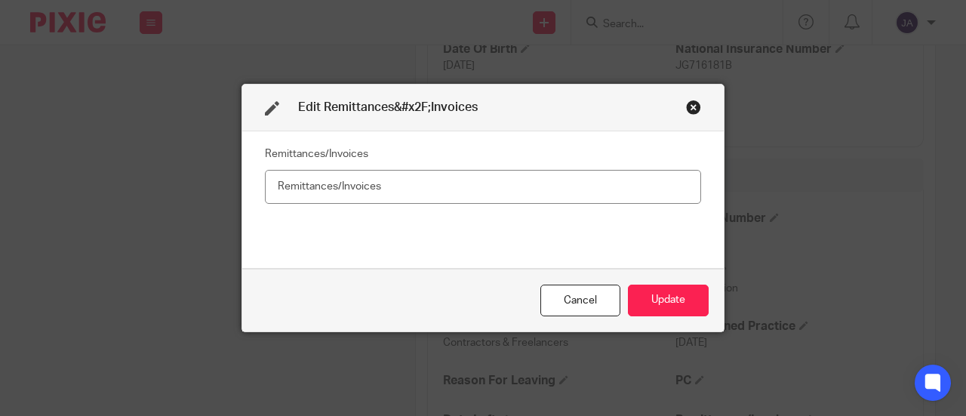
click at [632, 180] on input "text" at bounding box center [483, 187] width 436 height 34
type input "Yes"
click at [662, 296] on button "Update" at bounding box center [668, 300] width 81 height 32
click at [674, 299] on button "Update" at bounding box center [668, 300] width 81 height 32
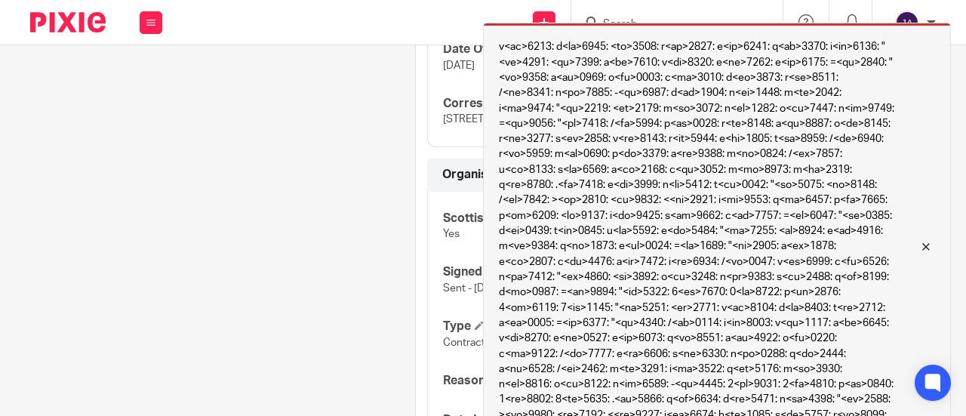
click at [928, 247] on div at bounding box center [914, 247] width 41 height 18
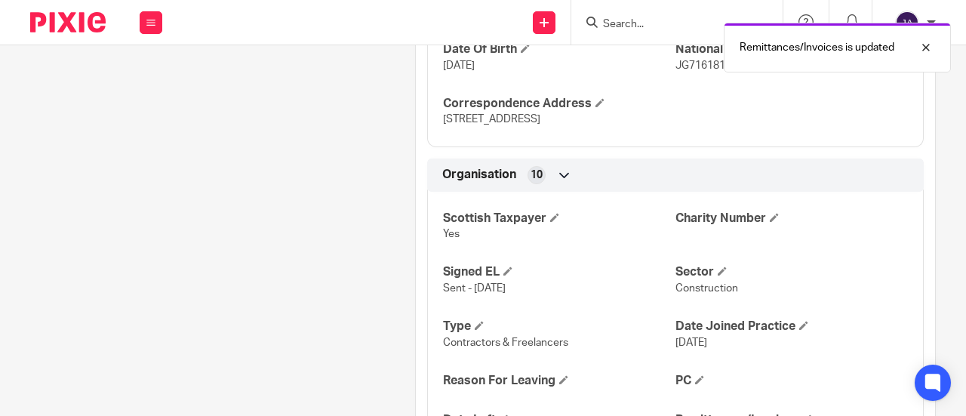
scroll to position [1132, 0]
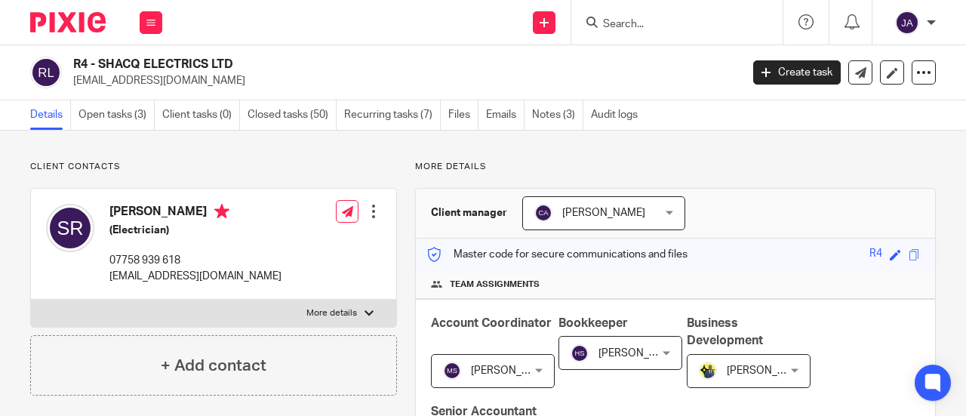
scroll to position [377, 0]
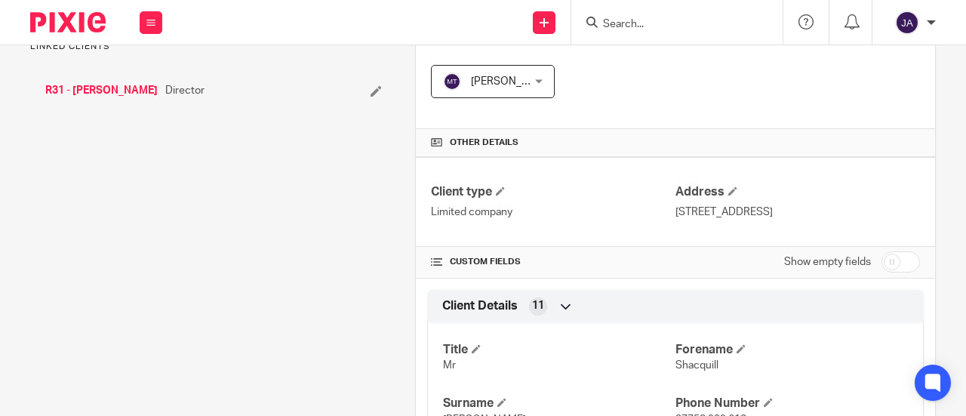
click at [883, 260] on input "checkbox" at bounding box center [900, 261] width 38 height 21
checkbox input "true"
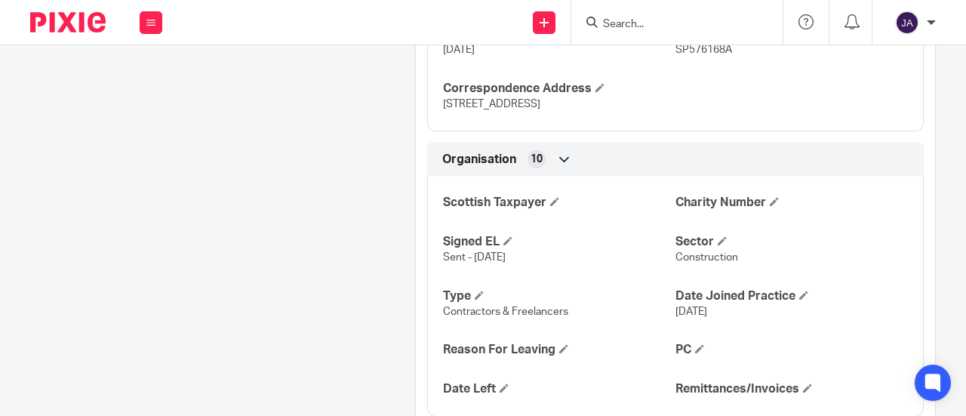
scroll to position [1132, 0]
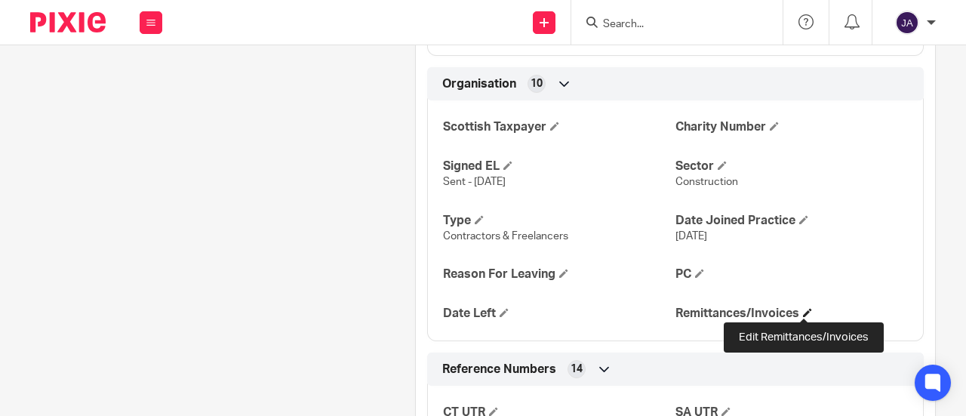
click at [803, 308] on span at bounding box center [807, 312] width 9 height 9
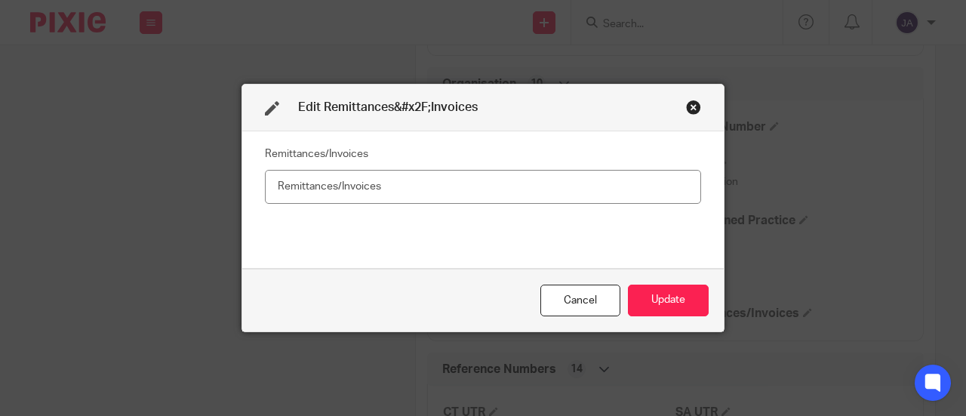
click at [551, 185] on input "text" at bounding box center [483, 187] width 436 height 34
type input "No"
click at [667, 296] on button "Update" at bounding box center [668, 300] width 81 height 32
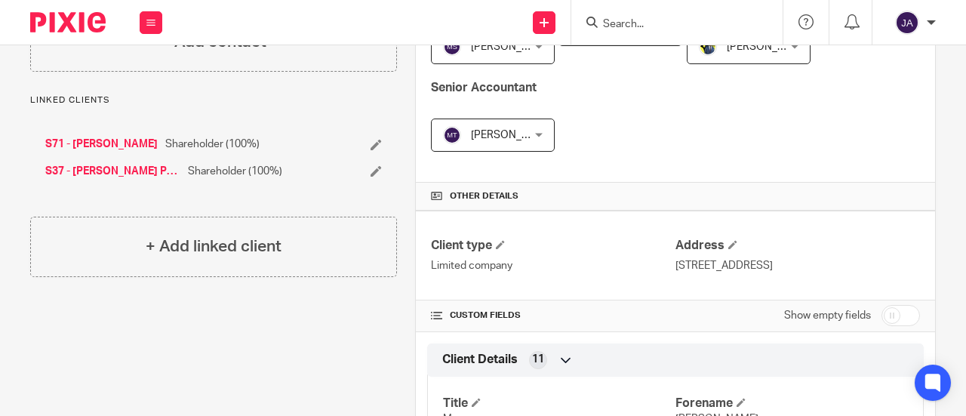
scroll to position [377, 0]
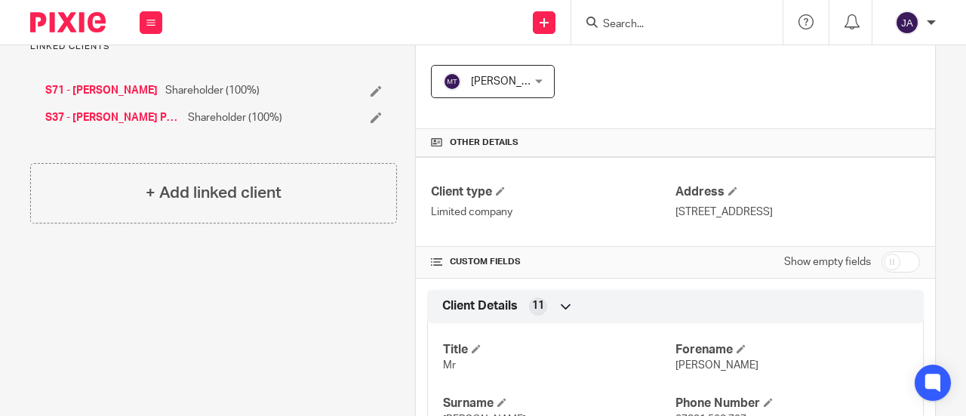
click at [888, 258] on input "checkbox" at bounding box center [900, 261] width 38 height 21
checkbox input "true"
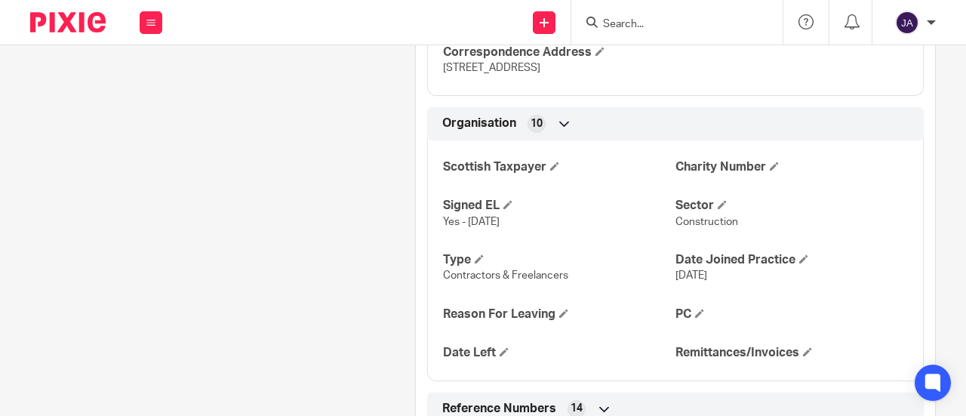
scroll to position [1132, 0]
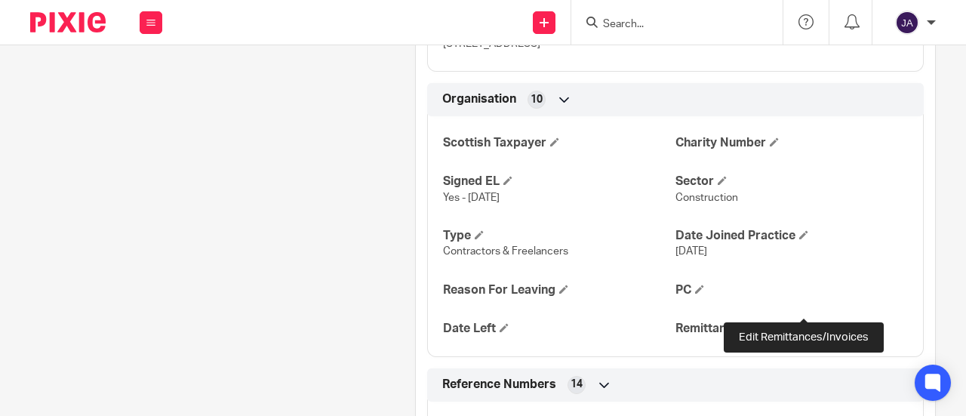
click at [803, 323] on span at bounding box center [807, 327] width 9 height 9
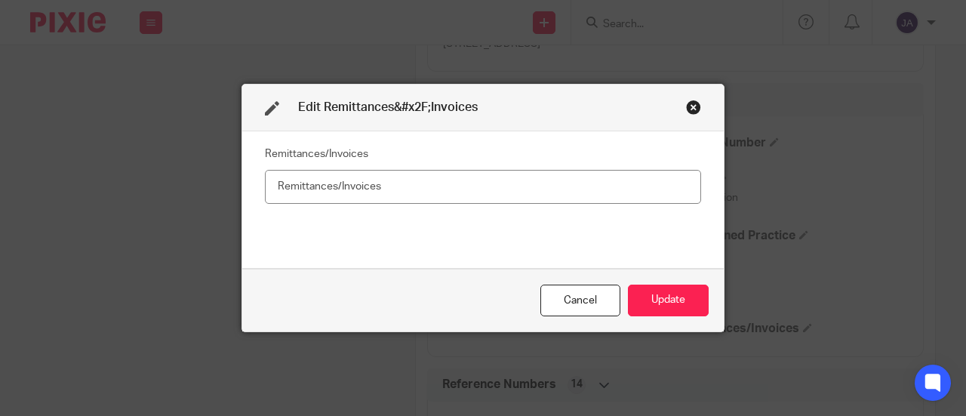
click at [476, 194] on input "text" at bounding box center [483, 187] width 436 height 34
type input "No"
click at [649, 299] on button "Update" at bounding box center [668, 300] width 81 height 32
click at [671, 298] on button "Update" at bounding box center [668, 300] width 81 height 32
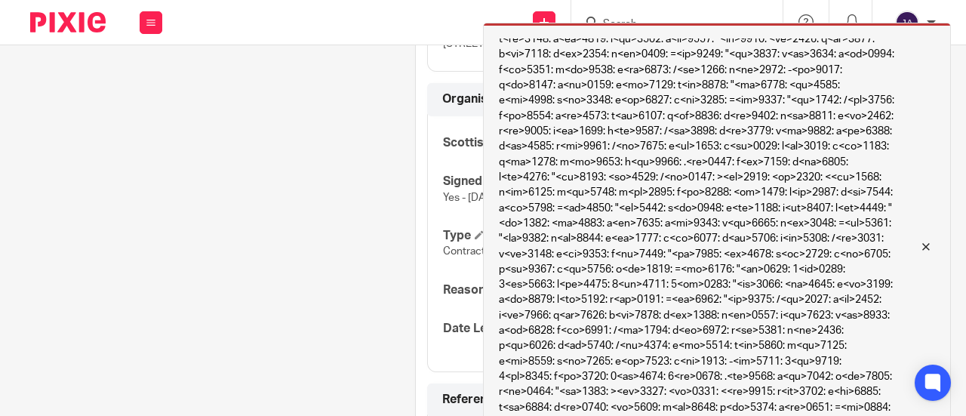
click at [928, 241] on div at bounding box center [914, 247] width 41 height 18
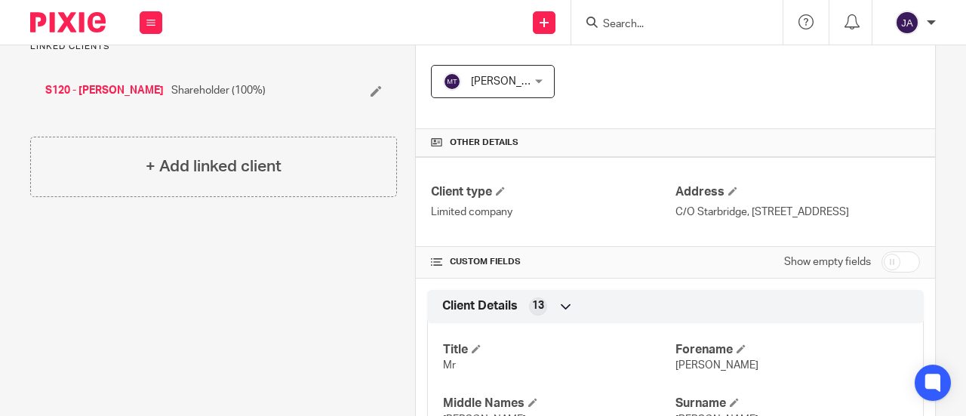
click at [892, 268] on input "checkbox" at bounding box center [900, 261] width 38 height 21
checkbox input "true"
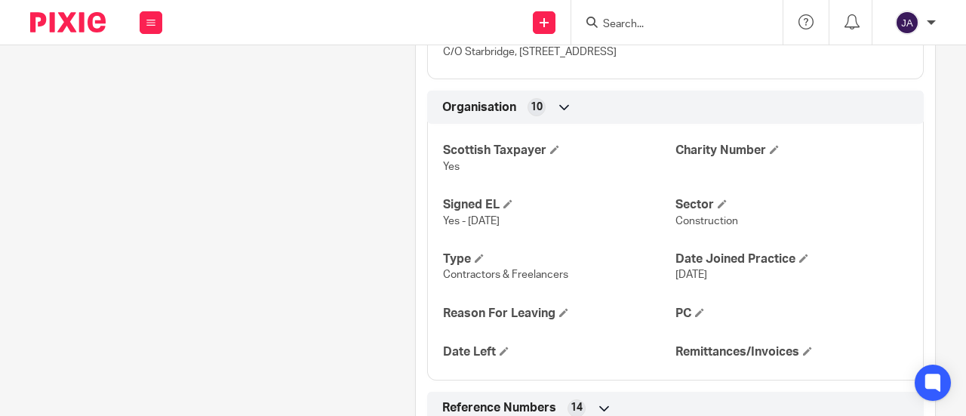
scroll to position [1132, 0]
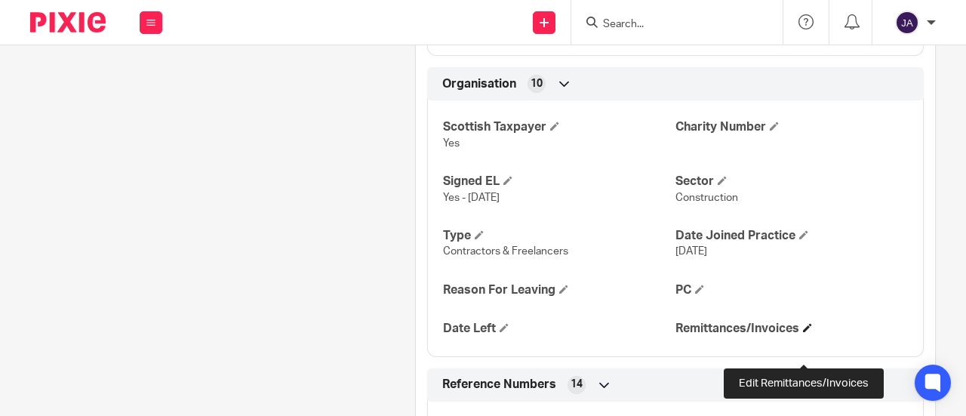
click at [803, 332] on span at bounding box center [807, 327] width 9 height 9
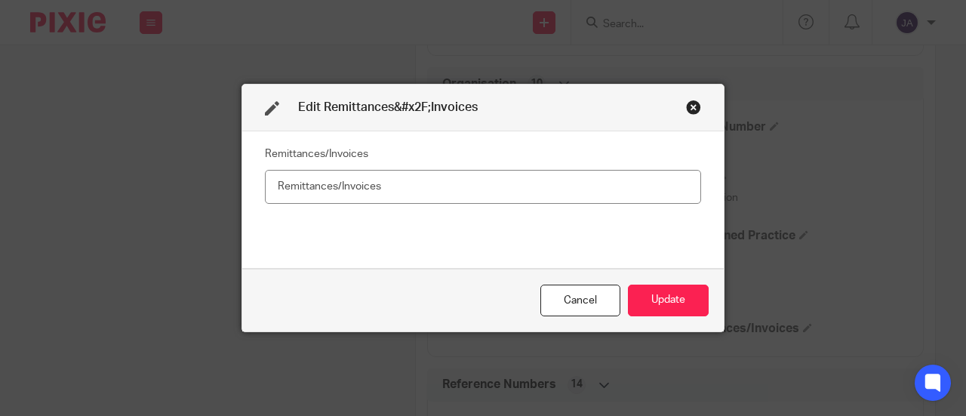
click at [536, 189] on input "text" at bounding box center [483, 187] width 436 height 34
type input "n"
type input "No"
click at [650, 303] on button "Update" at bounding box center [668, 300] width 81 height 32
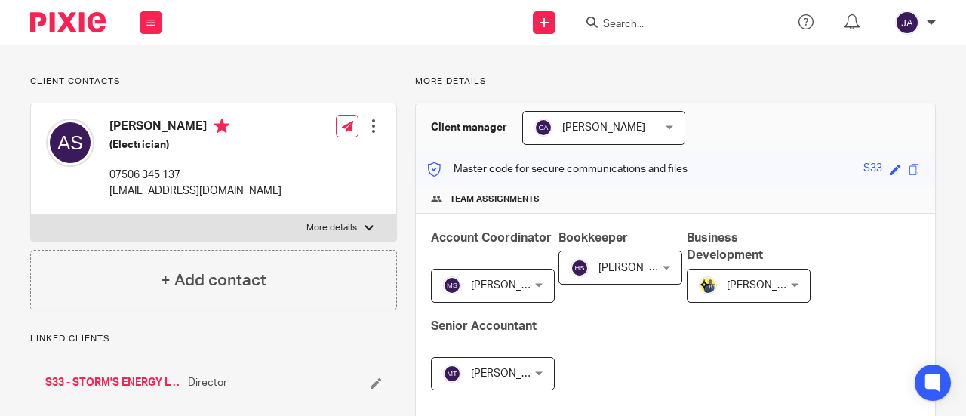
scroll to position [302, 0]
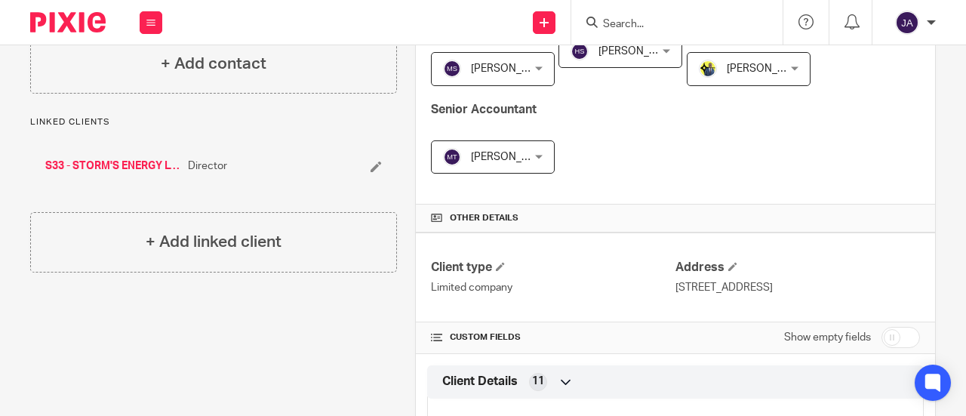
drag, startPoint x: 880, startPoint y: 330, endPoint x: 855, endPoint y: 315, distance: 28.9
click at [881, 330] on input "checkbox" at bounding box center [900, 337] width 38 height 21
checkbox input "true"
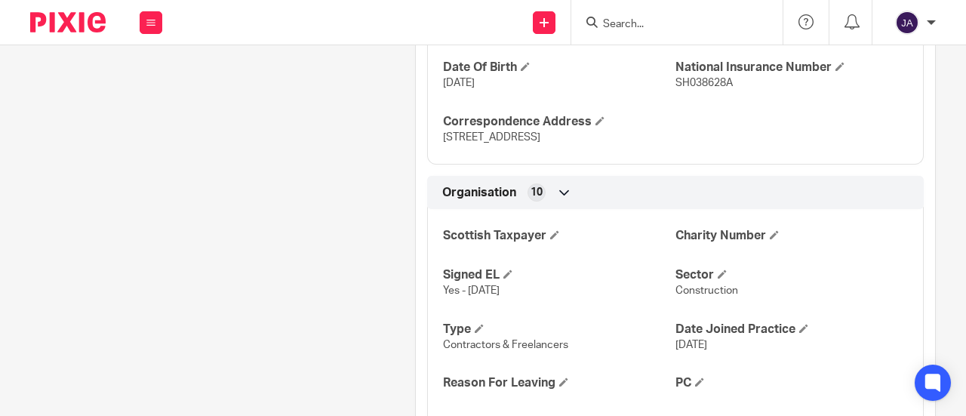
scroll to position [1056, 0]
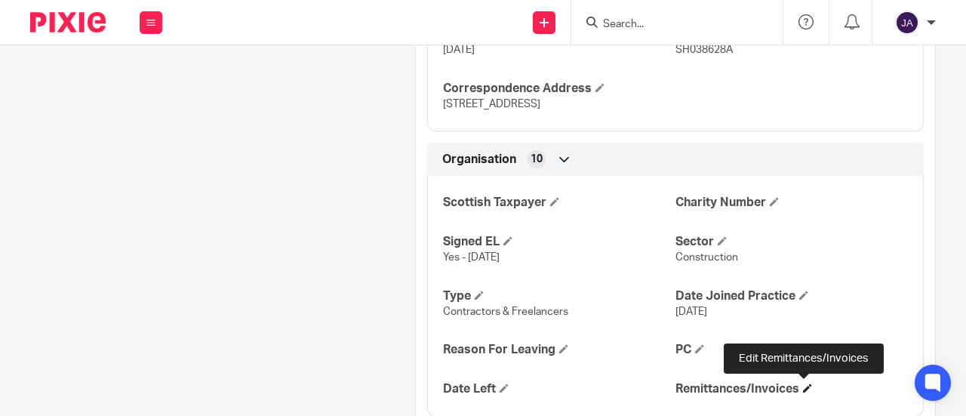
click at [797, 384] on h4 "Remittances/Invoices" at bounding box center [791, 389] width 232 height 16
click at [803, 385] on span at bounding box center [807, 387] width 9 height 9
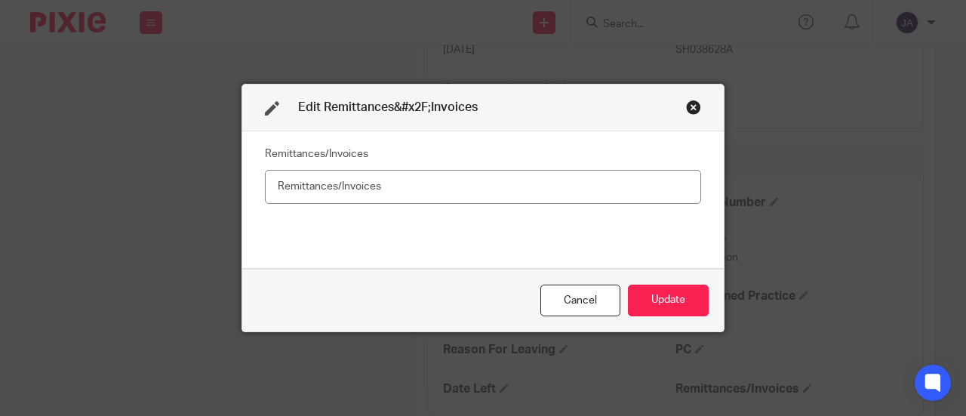
click at [517, 181] on input "text" at bounding box center [483, 187] width 436 height 34
type input "Yes"
click at [665, 290] on button "Update" at bounding box center [668, 300] width 81 height 32
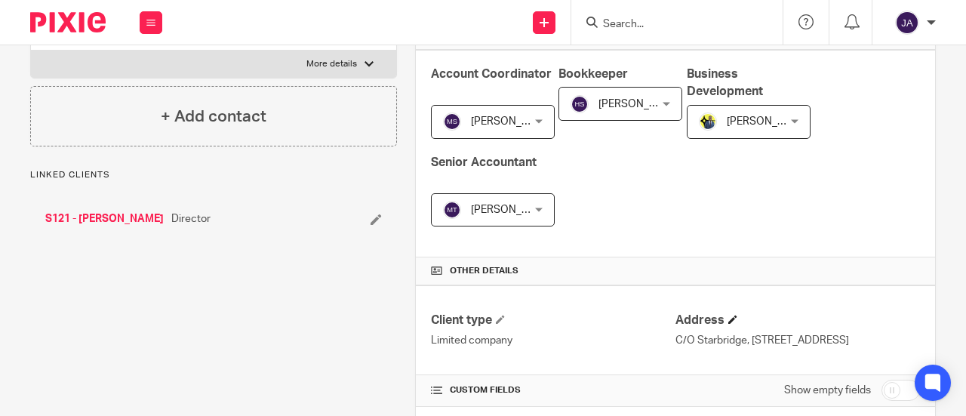
scroll to position [302, 0]
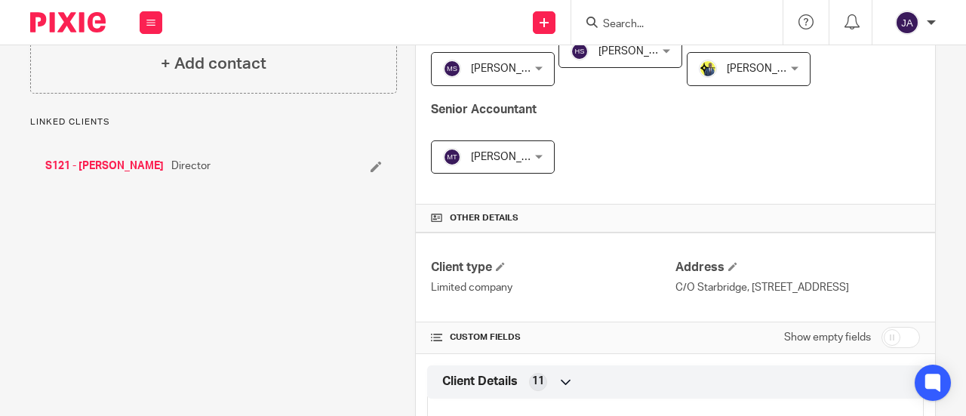
click at [883, 345] on input "checkbox" at bounding box center [900, 337] width 38 height 21
checkbox input "true"
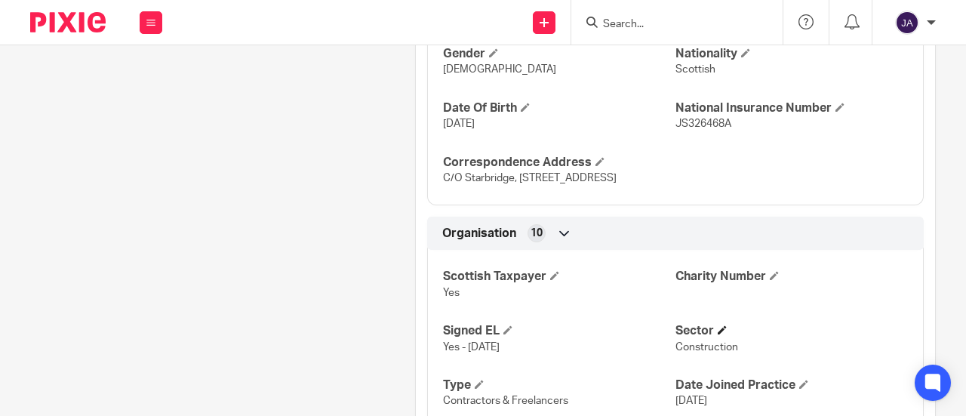
scroll to position [1132, 0]
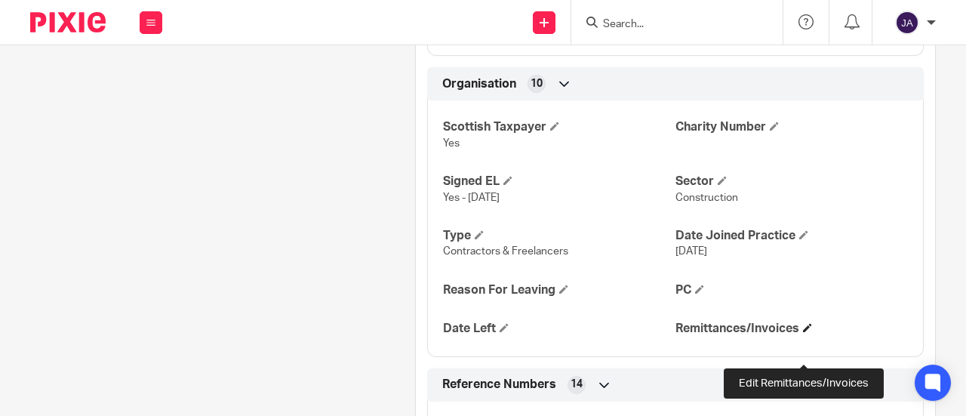
click at [803, 332] on span at bounding box center [807, 327] width 9 height 9
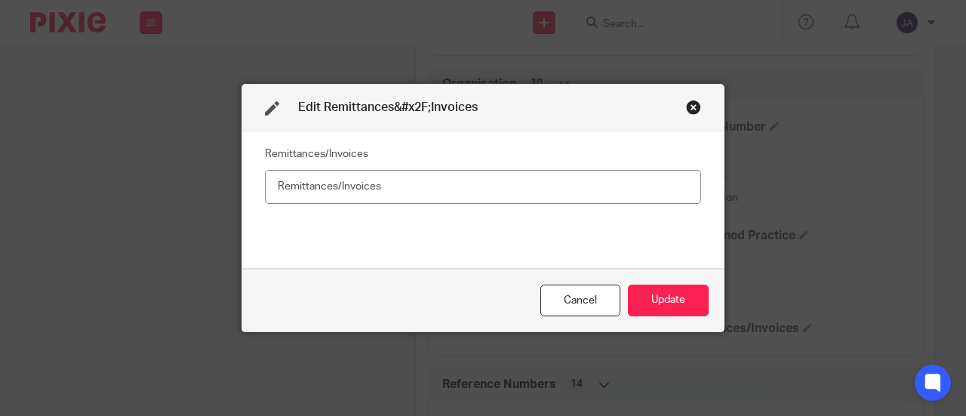
click at [607, 184] on input "text" at bounding box center [483, 187] width 436 height 34
type input "Yes"
click at [660, 297] on button "Update" at bounding box center [668, 300] width 81 height 32
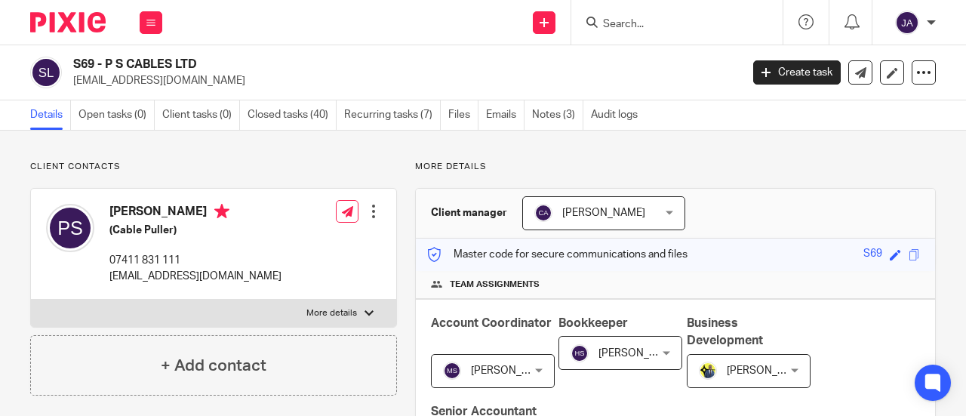
scroll to position [377, 0]
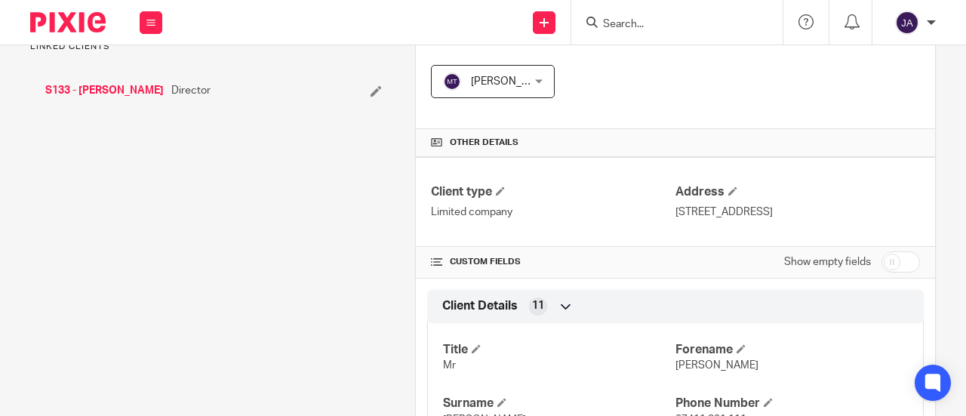
click at [885, 262] on input "checkbox" at bounding box center [900, 261] width 38 height 21
checkbox input "true"
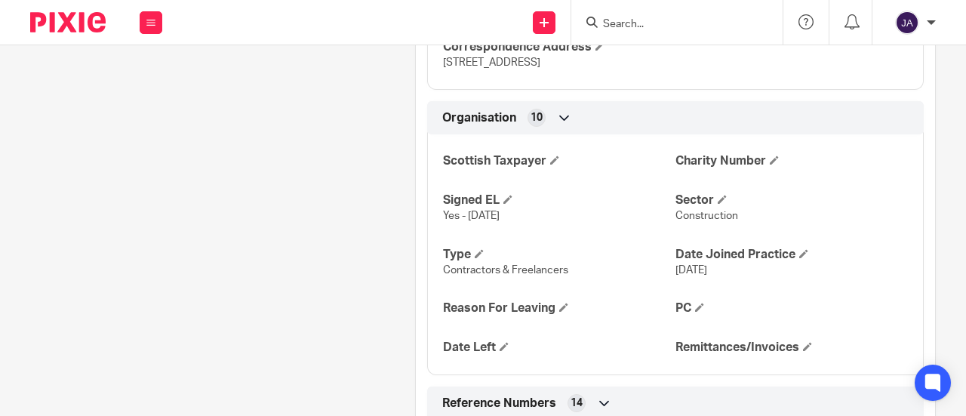
scroll to position [1132, 0]
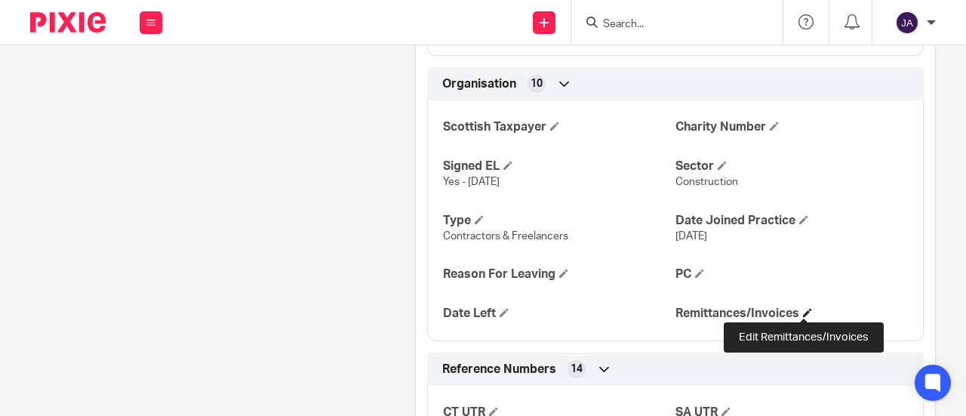
click at [803, 312] on span at bounding box center [807, 312] width 9 height 9
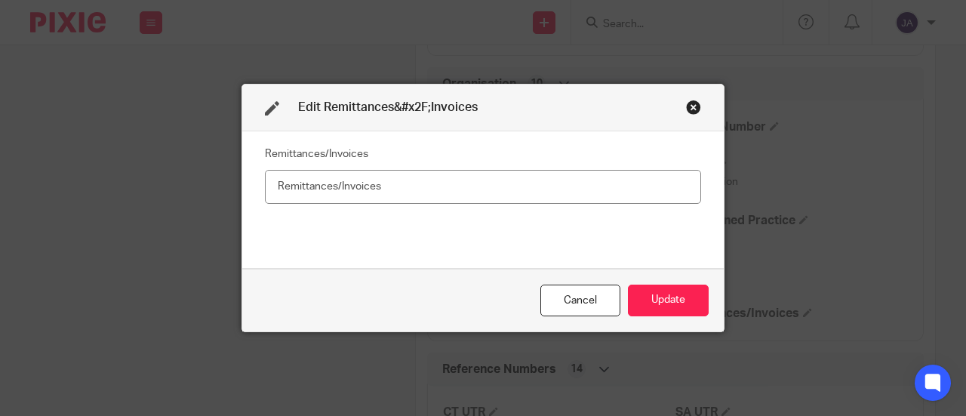
click at [638, 191] on input "text" at bounding box center [483, 187] width 436 height 34
type input "No"
click at [646, 293] on button "Update" at bounding box center [668, 300] width 81 height 32
click at [671, 302] on button "Update" at bounding box center [668, 300] width 81 height 32
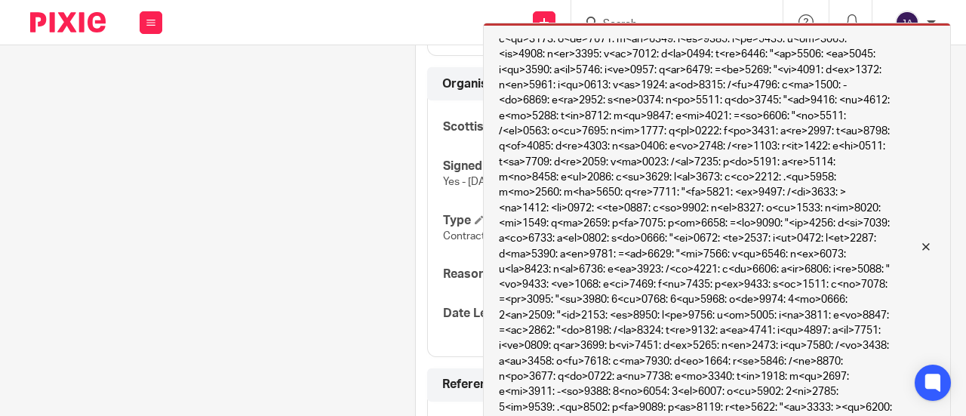
click at [935, 245] on div "Can't save the client:" at bounding box center [717, 246] width 468 height 447
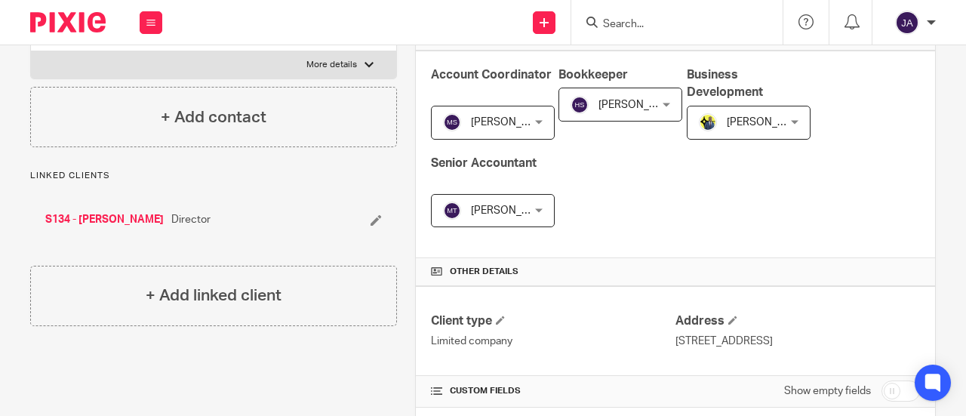
scroll to position [377, 0]
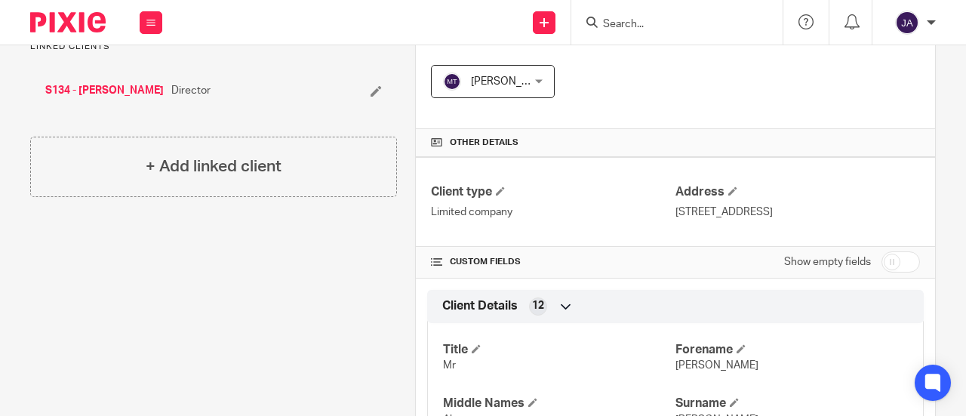
click at [881, 258] on input "checkbox" at bounding box center [900, 261] width 38 height 21
checkbox input "true"
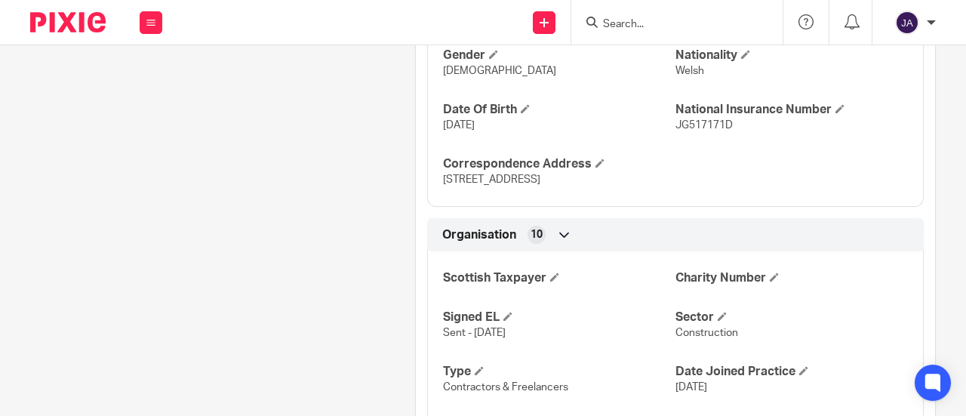
scroll to position [1132, 0]
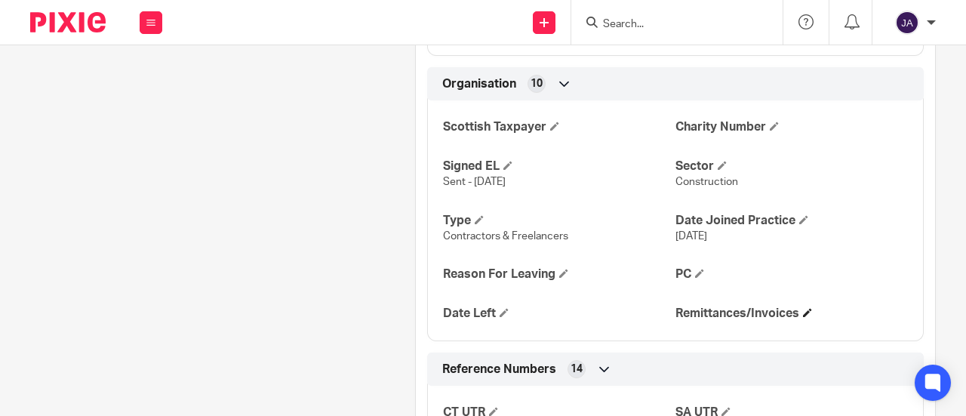
click at [795, 321] on h4 "Remittances/Invoices" at bounding box center [791, 314] width 232 height 16
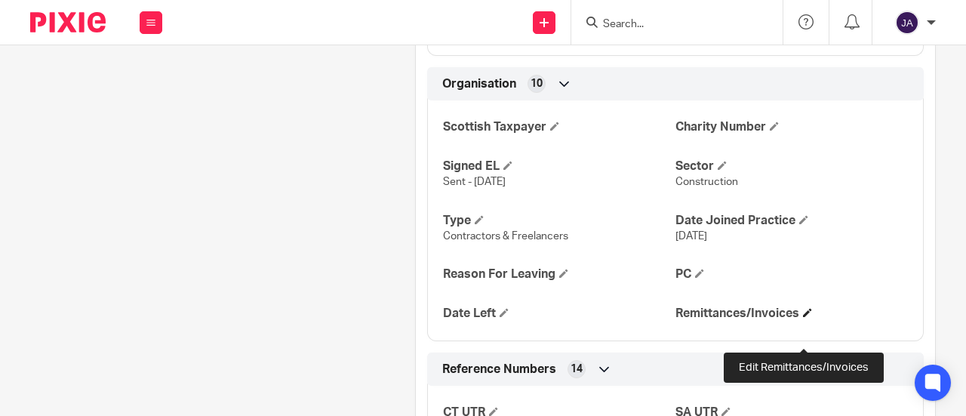
click at [803, 317] on span at bounding box center [807, 312] width 9 height 9
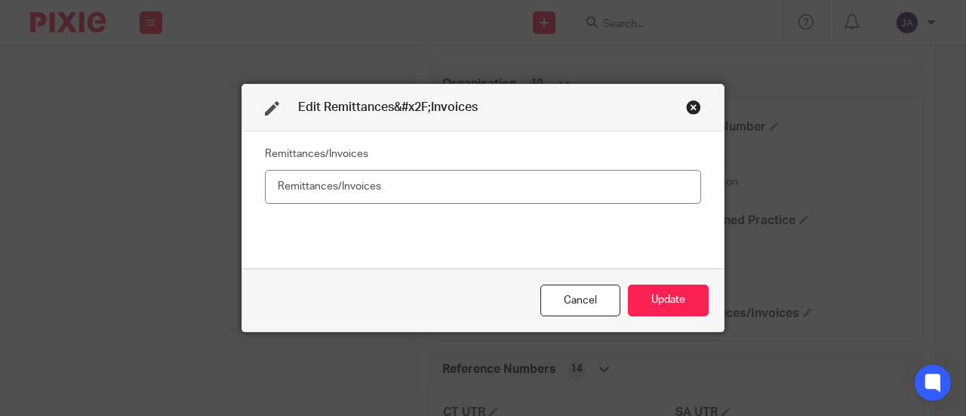
drag, startPoint x: 673, startPoint y: 182, endPoint x: 685, endPoint y: 180, distance: 12.2
click at [676, 181] on input "text" at bounding box center [483, 187] width 436 height 34
type input "Yes"
click at [679, 301] on button "Update" at bounding box center [668, 300] width 81 height 32
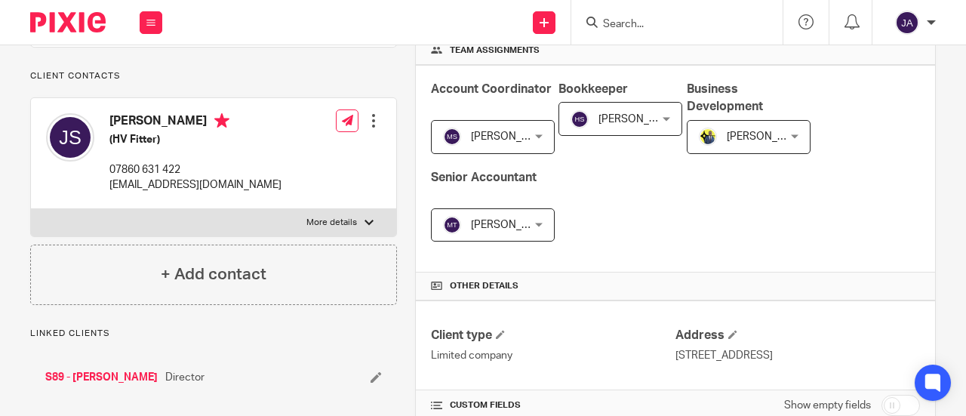
scroll to position [453, 0]
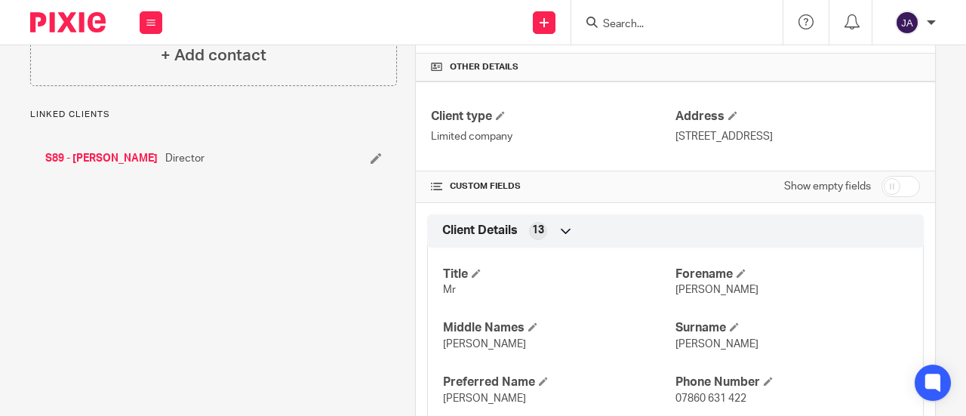
click at [881, 182] on input "checkbox" at bounding box center [900, 186] width 38 height 21
checkbox input "true"
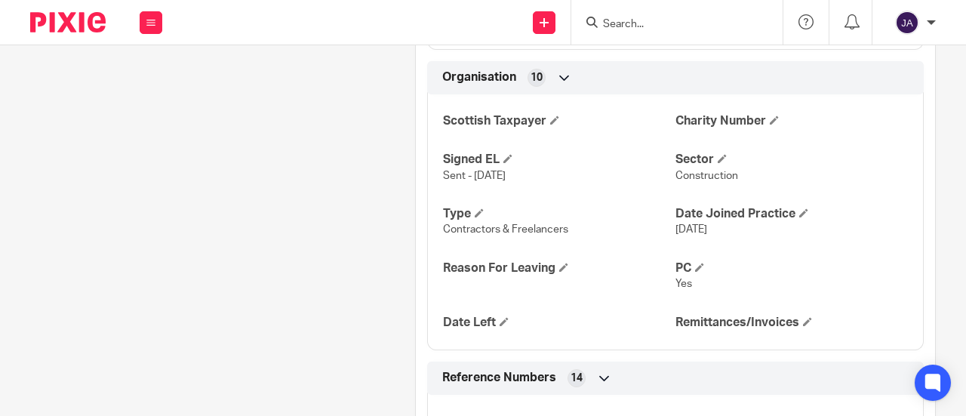
scroll to position [1207, 0]
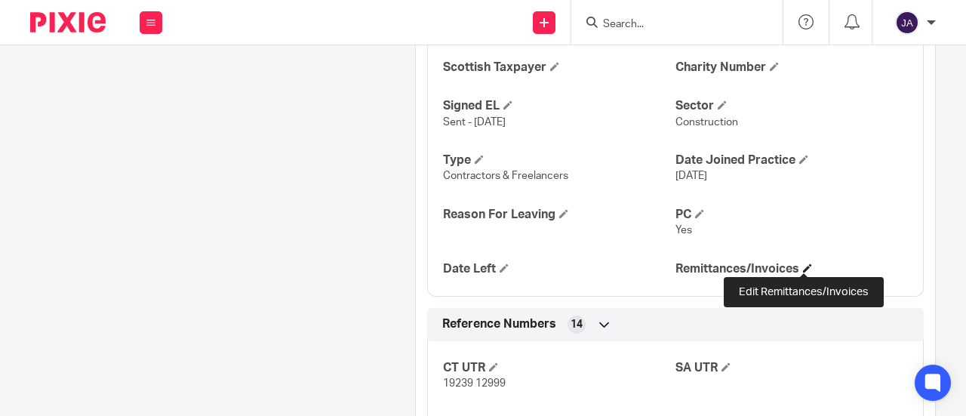
click at [803, 268] on span at bounding box center [807, 267] width 9 height 9
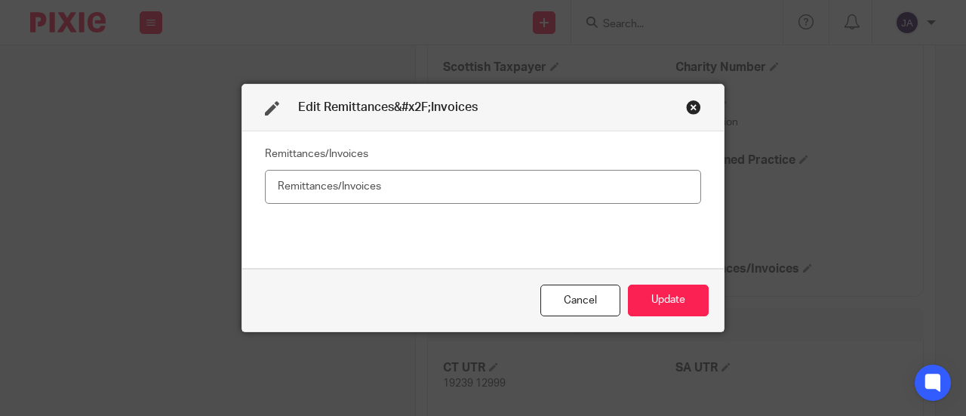
click at [617, 195] on input "text" at bounding box center [483, 187] width 436 height 34
type input "Yes"
click at [655, 304] on button "Update" at bounding box center [668, 300] width 81 height 32
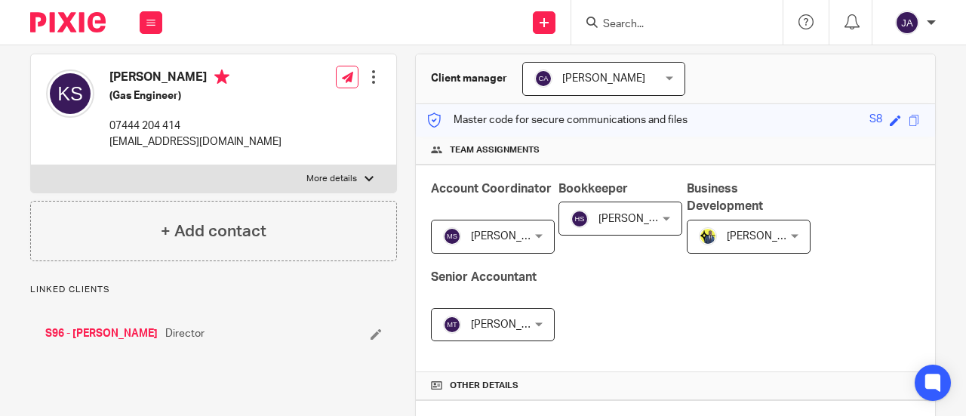
scroll to position [377, 0]
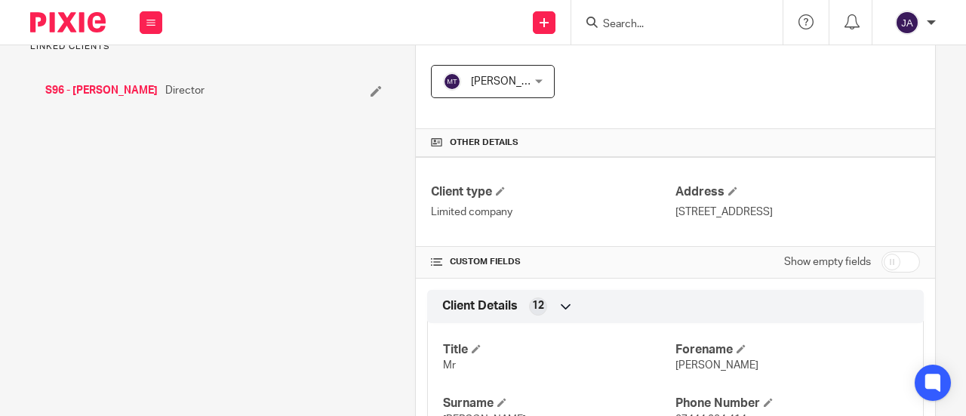
click at [884, 260] on input "checkbox" at bounding box center [900, 261] width 38 height 21
checkbox input "true"
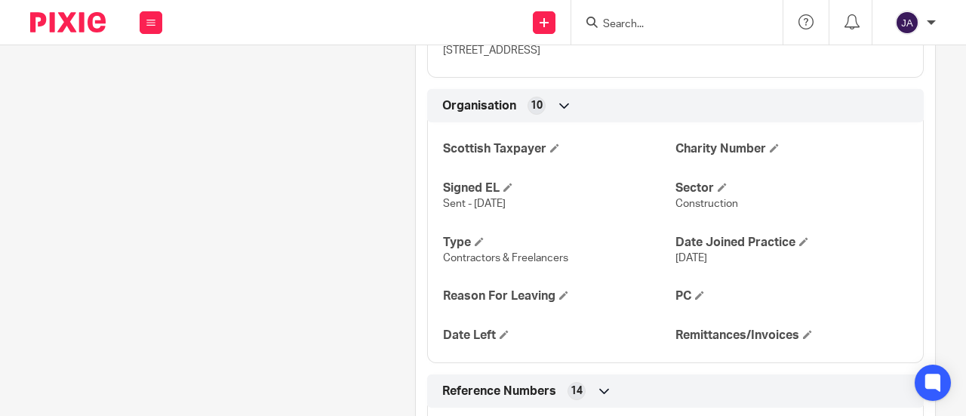
scroll to position [1132, 0]
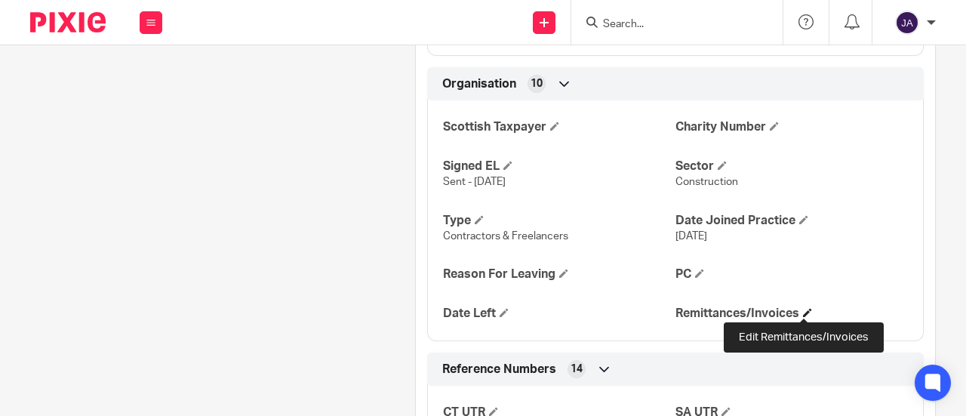
click at [804, 311] on span at bounding box center [807, 312] width 9 height 9
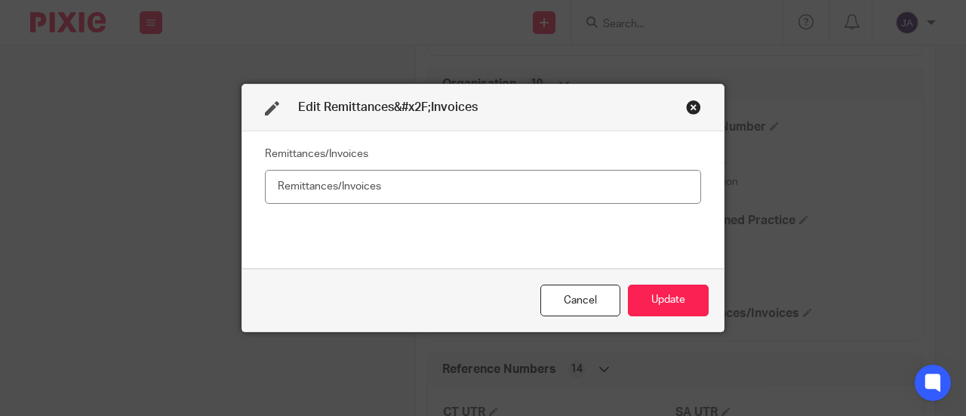
click at [564, 192] on input "text" at bounding box center [483, 187] width 436 height 34
type input "No"
click at [655, 302] on button "Update" at bounding box center [668, 300] width 81 height 32
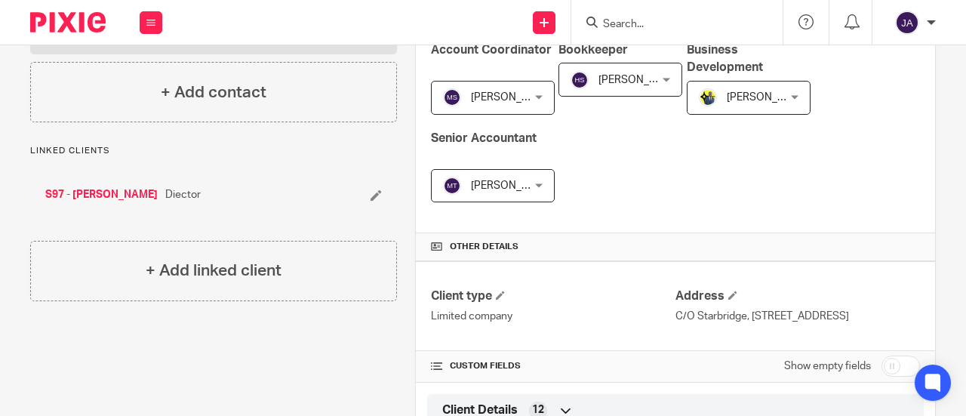
scroll to position [528, 0]
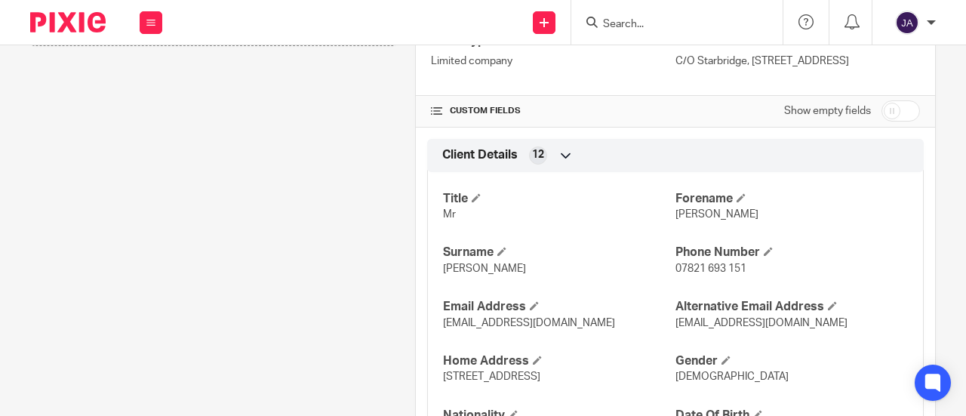
drag, startPoint x: 888, startPoint y: 120, endPoint x: 878, endPoint y: 131, distance: 14.4
click at [888, 120] on input "checkbox" at bounding box center [900, 110] width 38 height 21
checkbox input "true"
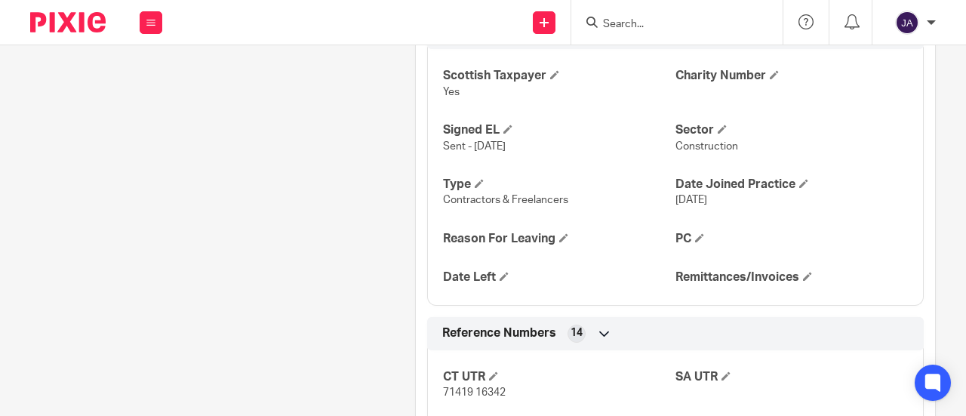
scroll to position [1207, 0]
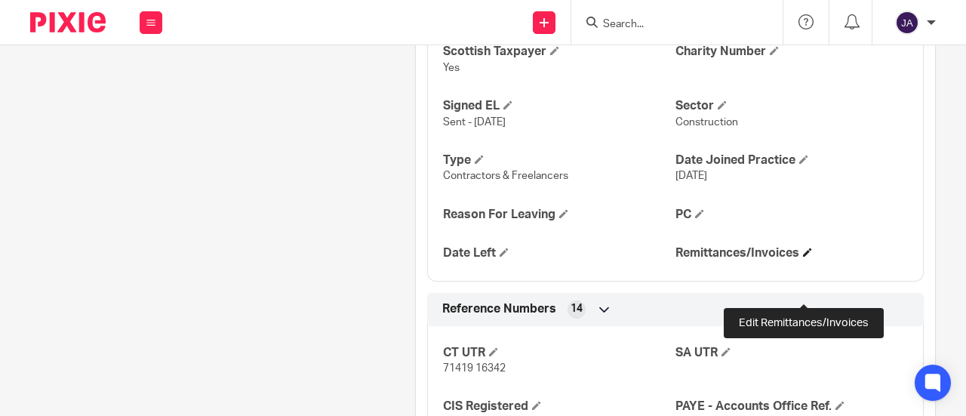
click at [803, 256] on span at bounding box center [807, 251] width 9 height 9
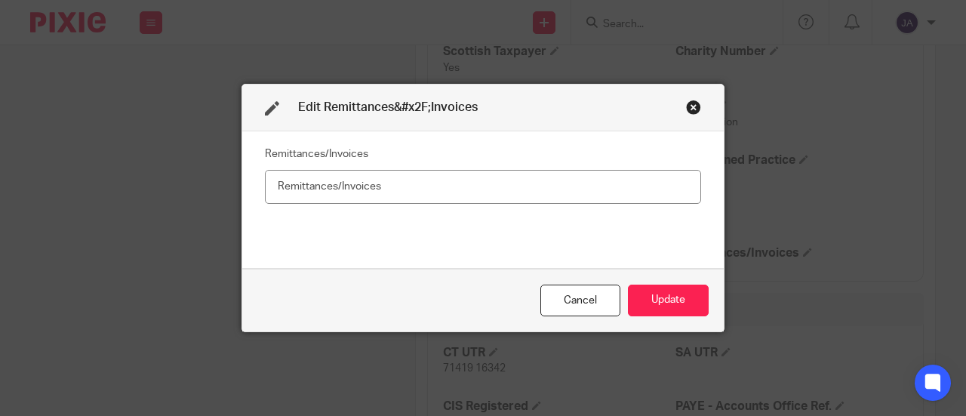
click at [622, 183] on input "text" at bounding box center [483, 187] width 436 height 34
type input "Yes"
click at [681, 294] on button "Update" at bounding box center [668, 300] width 81 height 32
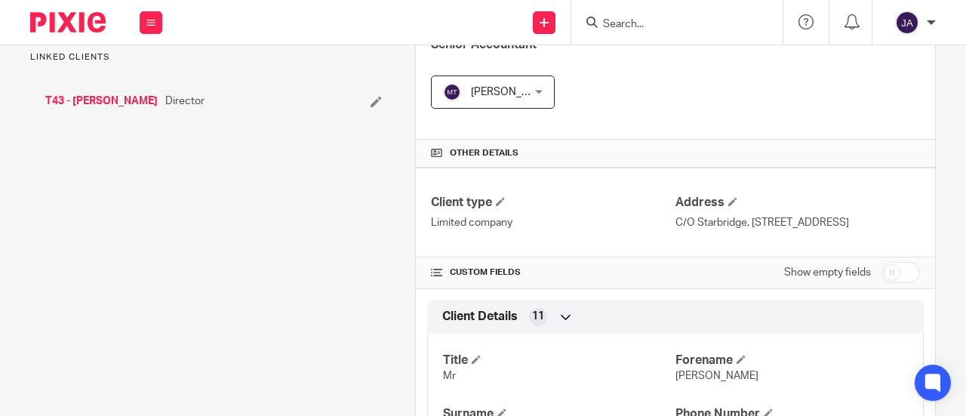
scroll to position [377, 0]
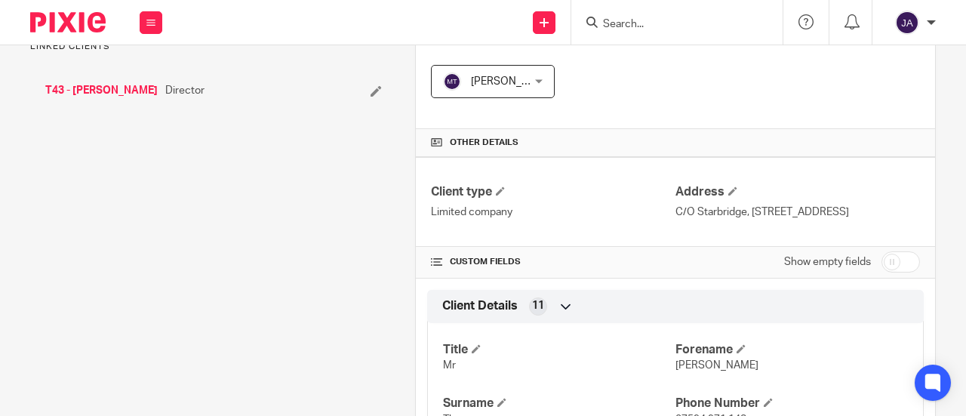
click at [884, 272] on input "checkbox" at bounding box center [900, 261] width 38 height 21
checkbox input "true"
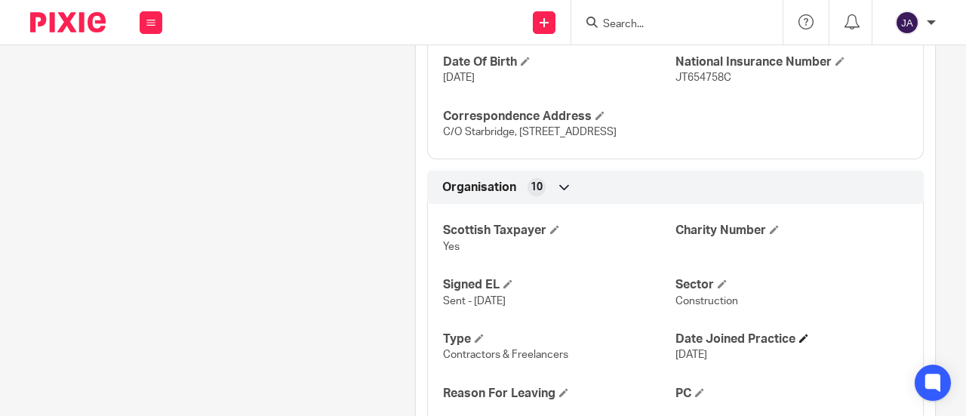
scroll to position [1132, 0]
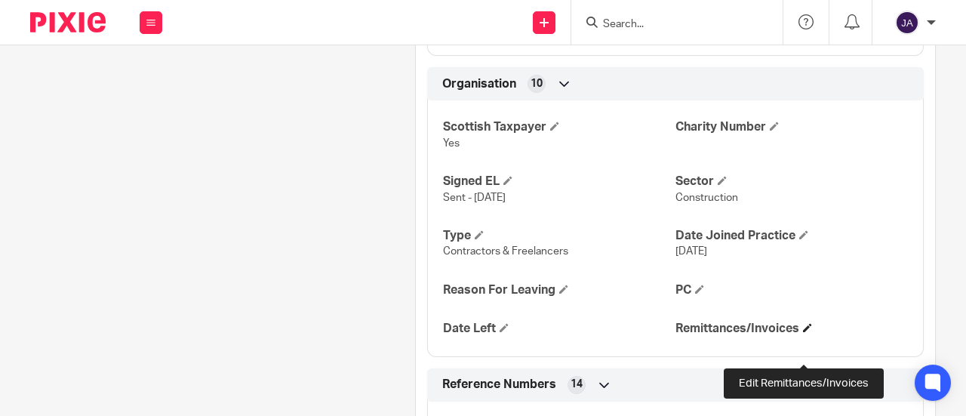
click at [803, 332] on span at bounding box center [807, 327] width 9 height 9
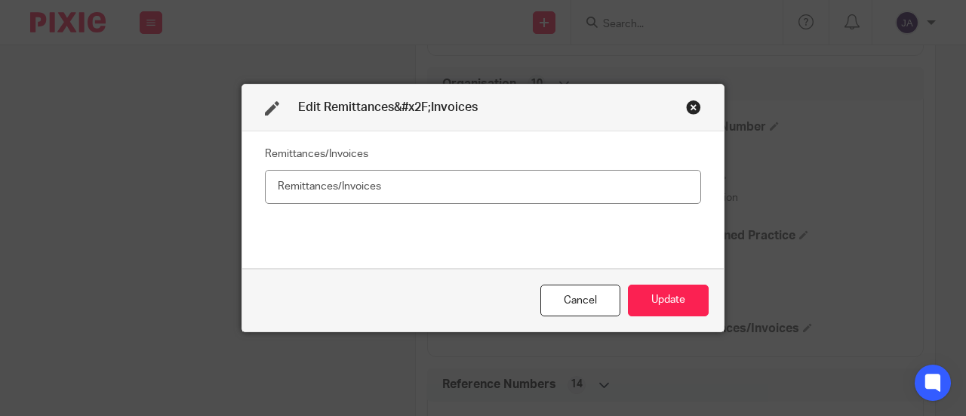
click at [508, 192] on input "text" at bounding box center [483, 187] width 436 height 34
type input "No"
click at [672, 300] on button "Update" at bounding box center [668, 300] width 81 height 32
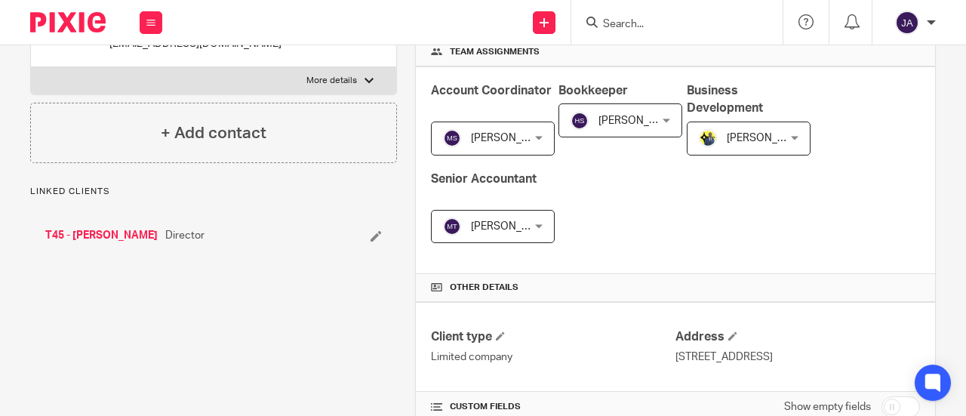
scroll to position [453, 0]
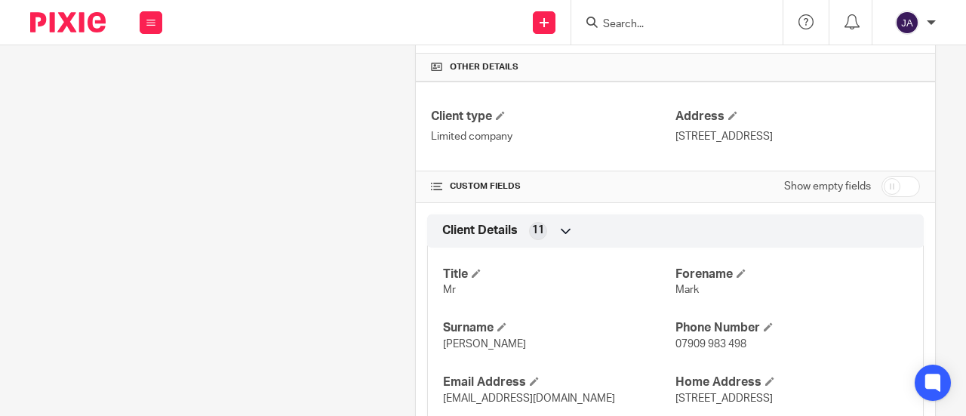
click at [881, 185] on input "checkbox" at bounding box center [900, 186] width 38 height 21
checkbox input "true"
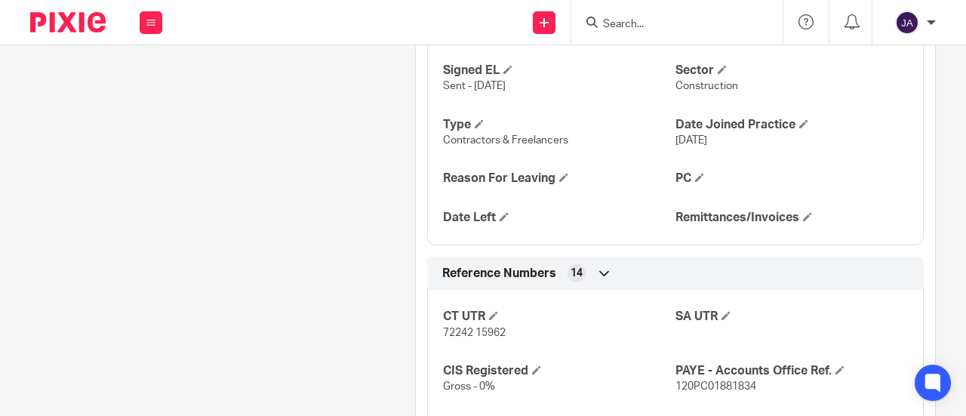
scroll to position [1132, 0]
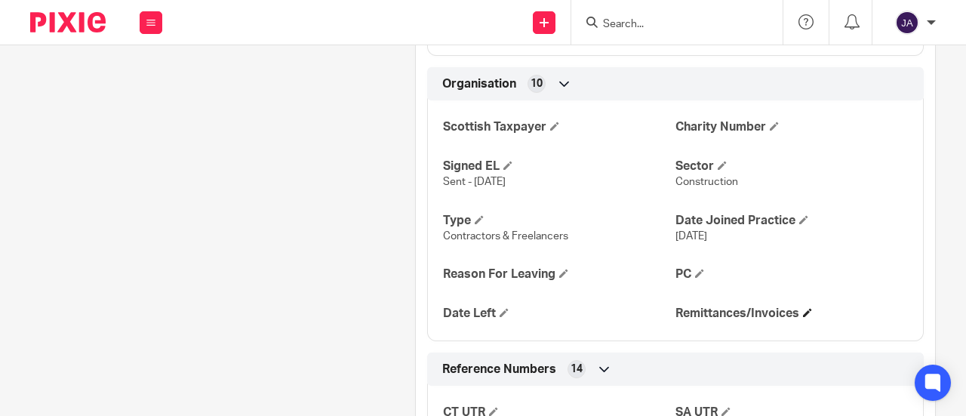
click at [803, 315] on h4 "Remittances/Invoices" at bounding box center [791, 314] width 232 height 16
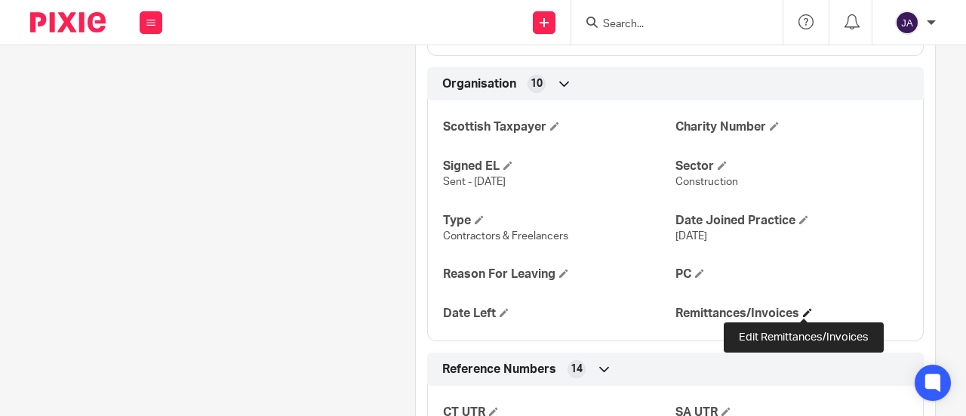
click at [803, 312] on span at bounding box center [807, 312] width 9 height 9
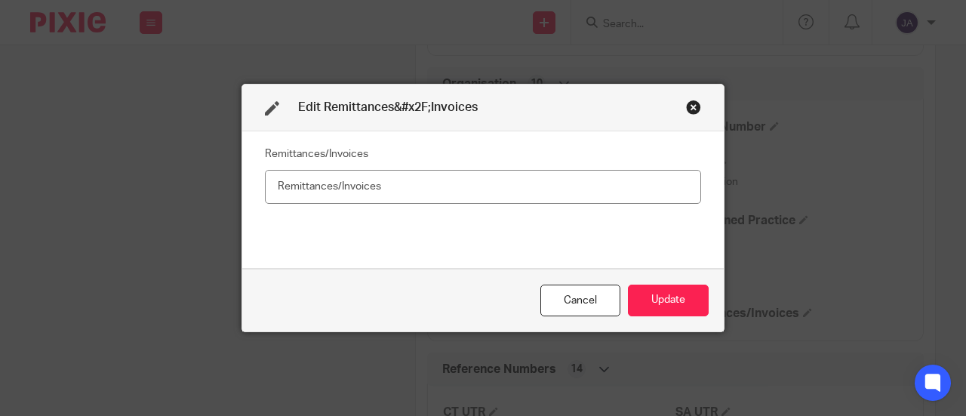
click at [495, 186] on input "text" at bounding box center [483, 187] width 436 height 34
type input "No"
click at [646, 293] on button "Update" at bounding box center [668, 300] width 81 height 32
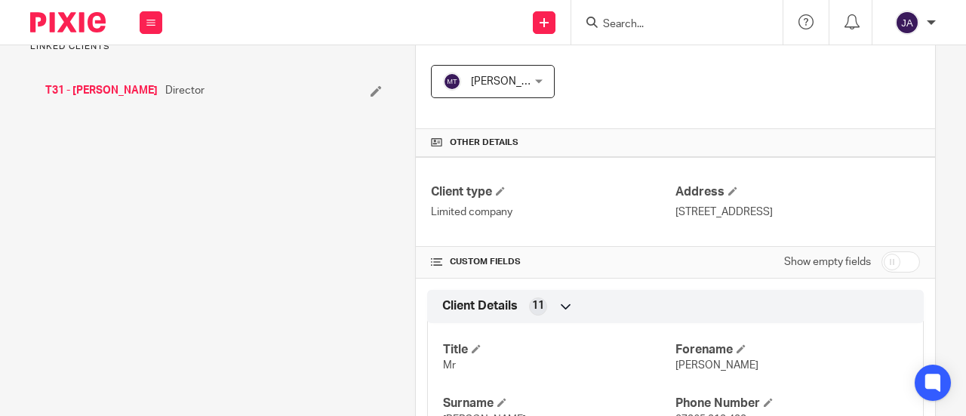
drag, startPoint x: 892, startPoint y: 262, endPoint x: 874, endPoint y: 252, distance: 20.6
click at [892, 262] on input "checkbox" at bounding box center [900, 261] width 38 height 21
checkbox input "true"
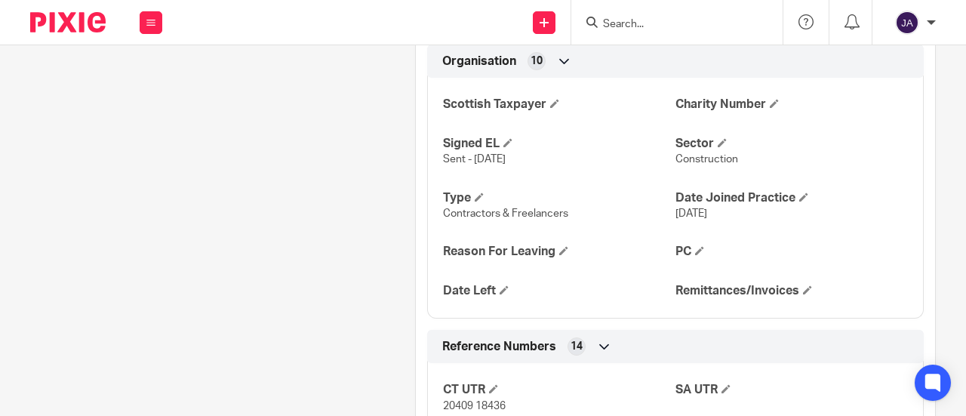
scroll to position [1132, 0]
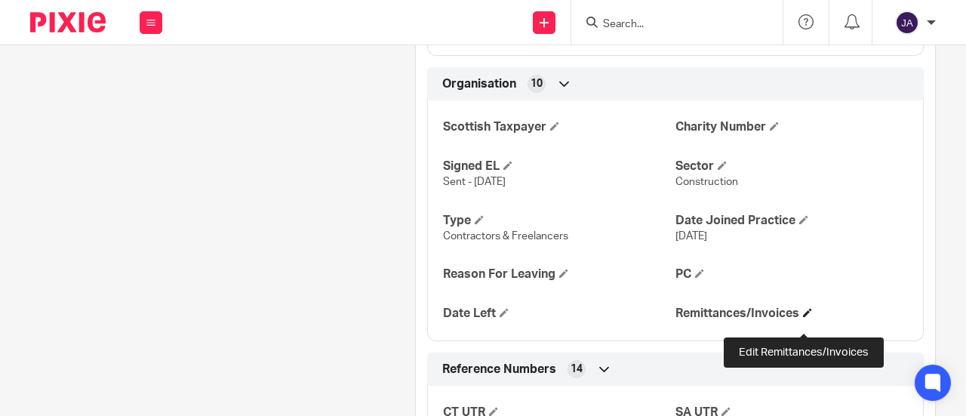
click at [803, 317] on span at bounding box center [807, 312] width 9 height 9
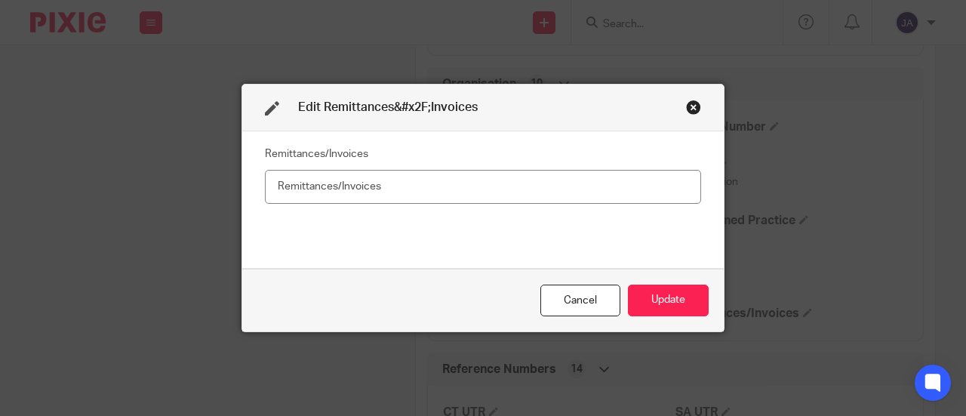
click at [659, 192] on input "text" at bounding box center [483, 187] width 436 height 34
type input "No"
click at [641, 294] on button "Update" at bounding box center [668, 300] width 81 height 32
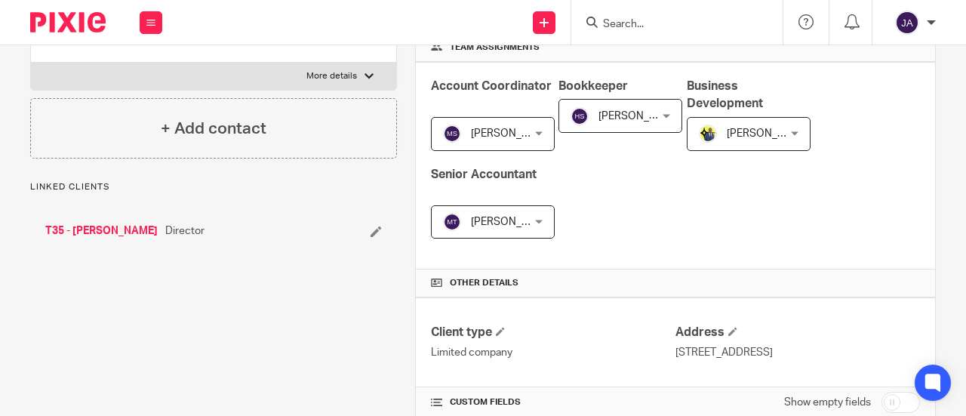
scroll to position [377, 0]
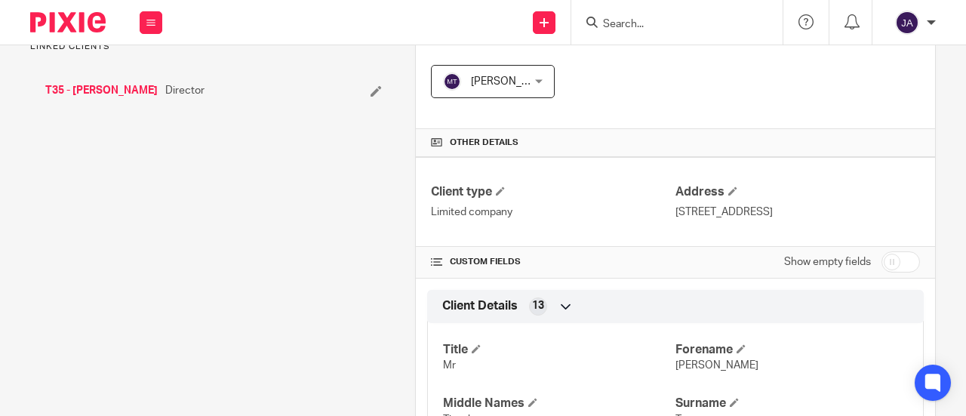
click at [881, 251] on input "checkbox" at bounding box center [900, 261] width 38 height 21
checkbox input "true"
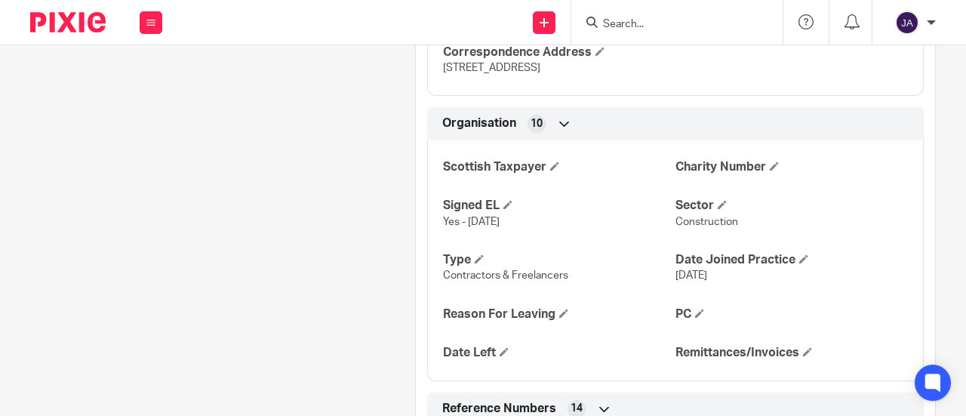
scroll to position [1132, 0]
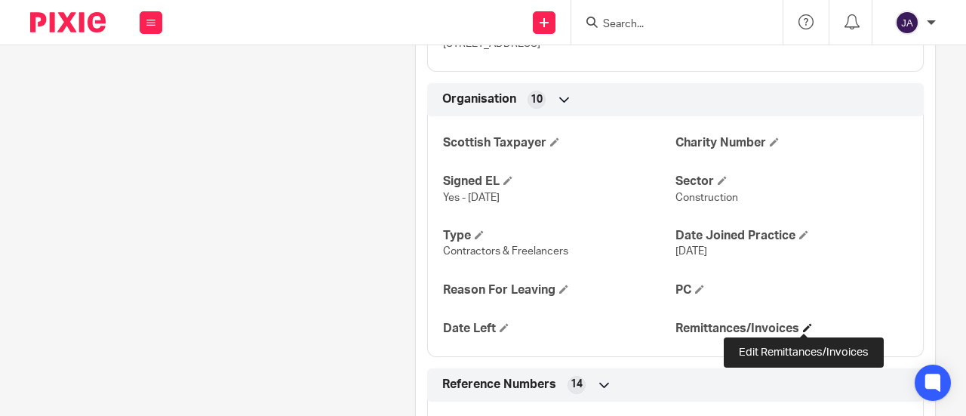
click at [803, 324] on span at bounding box center [807, 327] width 9 height 9
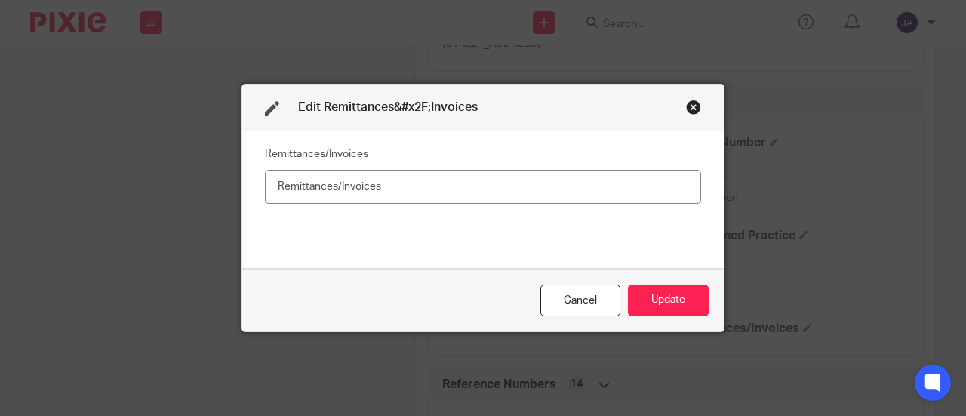
click at [452, 184] on input "text" at bounding box center [483, 187] width 436 height 34
type input "No"
click at [645, 295] on button "Update" at bounding box center [668, 300] width 81 height 32
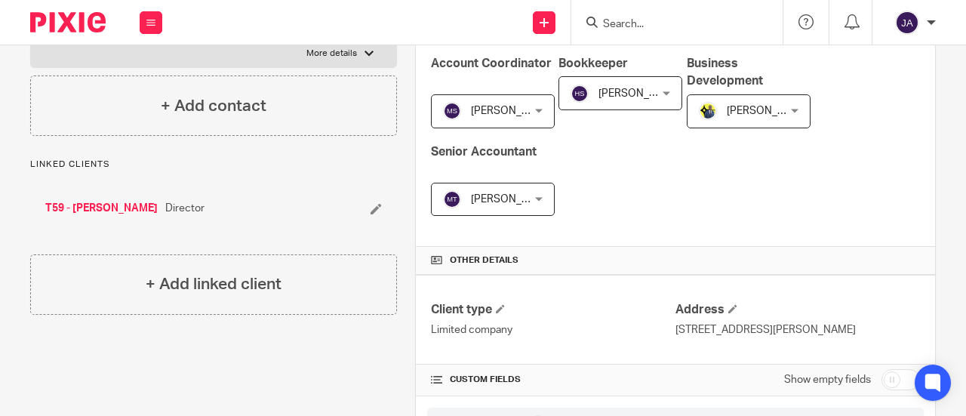
scroll to position [377, 0]
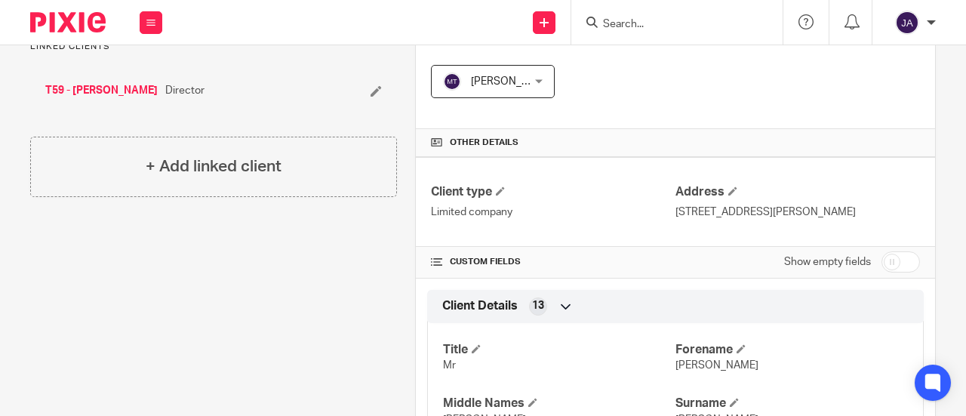
click at [893, 272] on input "checkbox" at bounding box center [900, 261] width 38 height 21
checkbox input "true"
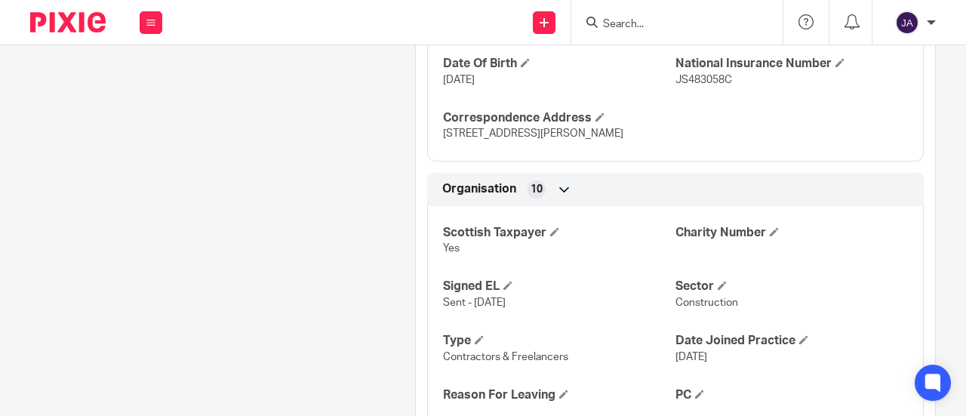
scroll to position [1132, 0]
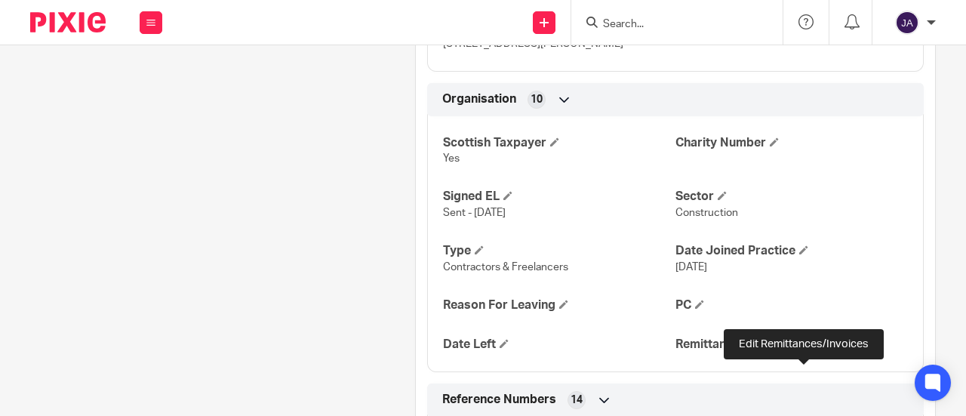
click at [803, 348] on span at bounding box center [807, 343] width 9 height 9
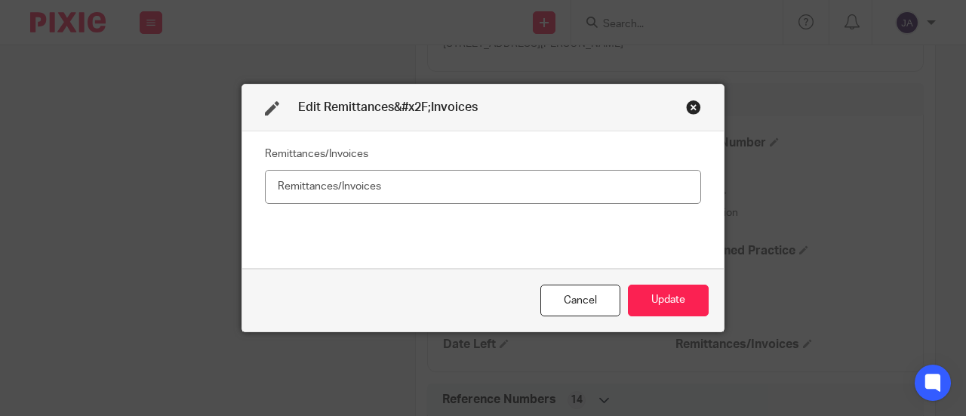
click at [564, 189] on input "text" at bounding box center [483, 187] width 436 height 34
type input "n"
type input "No"
click at [657, 303] on button "Update" at bounding box center [668, 300] width 81 height 32
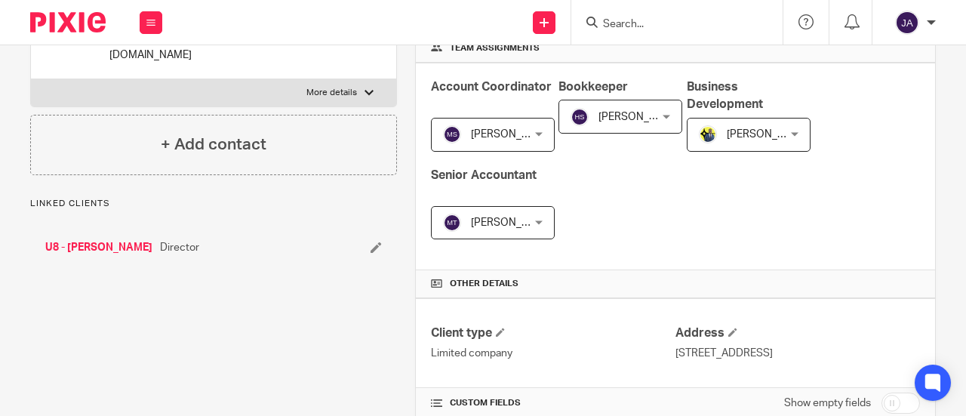
scroll to position [302, 0]
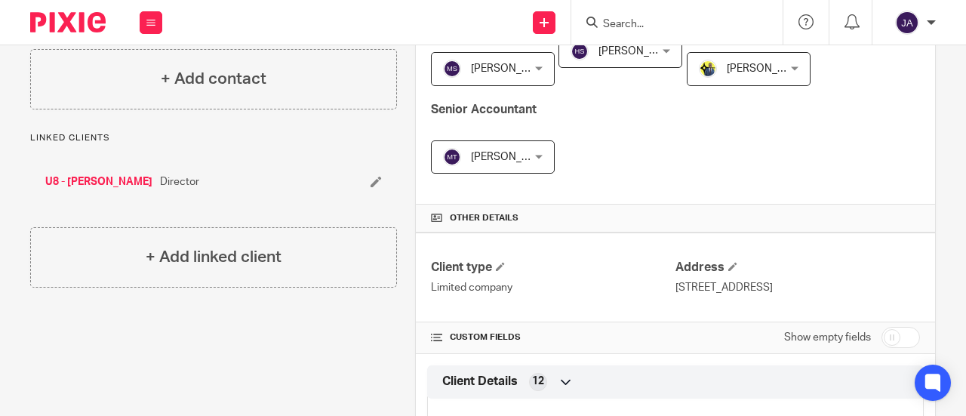
click at [886, 335] on input "checkbox" at bounding box center [900, 337] width 38 height 21
checkbox input "true"
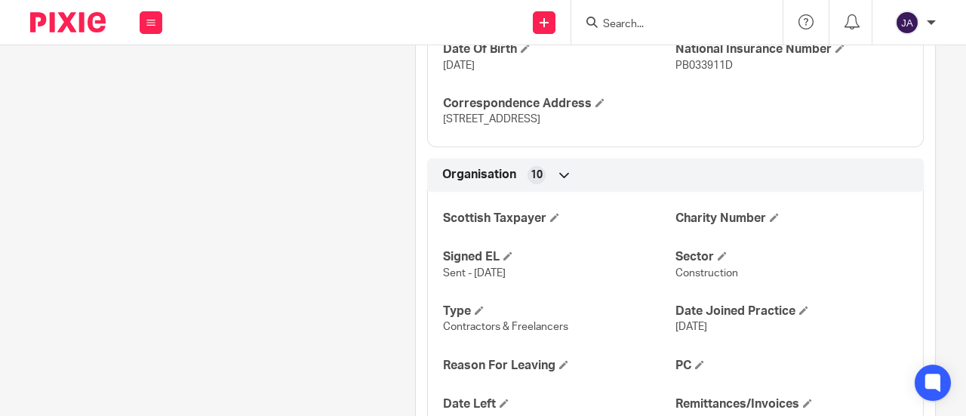
scroll to position [1132, 0]
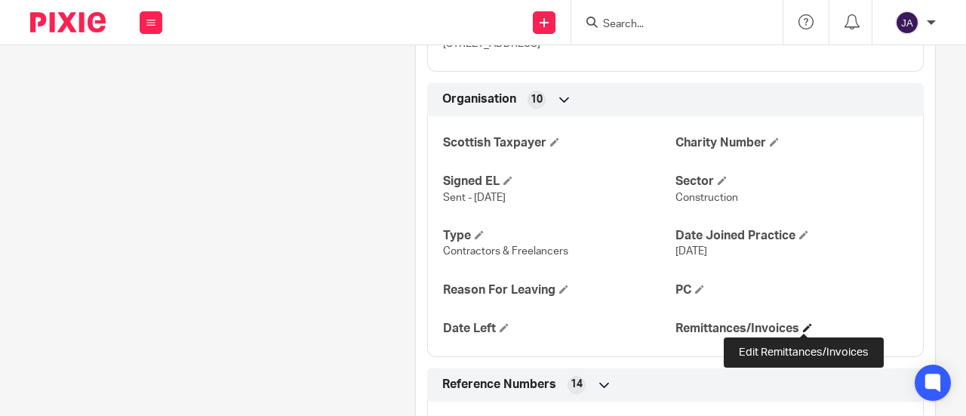
click at [803, 325] on span at bounding box center [807, 327] width 9 height 9
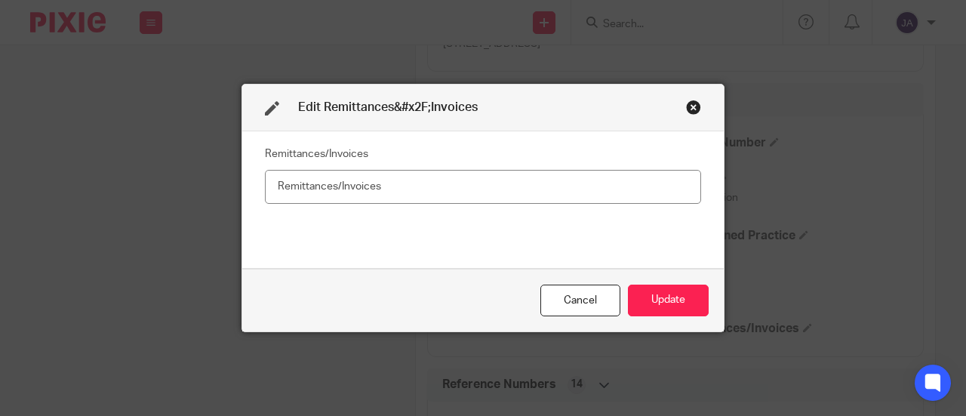
click at [647, 191] on input "text" at bounding box center [483, 187] width 436 height 34
type input "Yes"
click at [662, 287] on button "Update" at bounding box center [668, 300] width 81 height 32
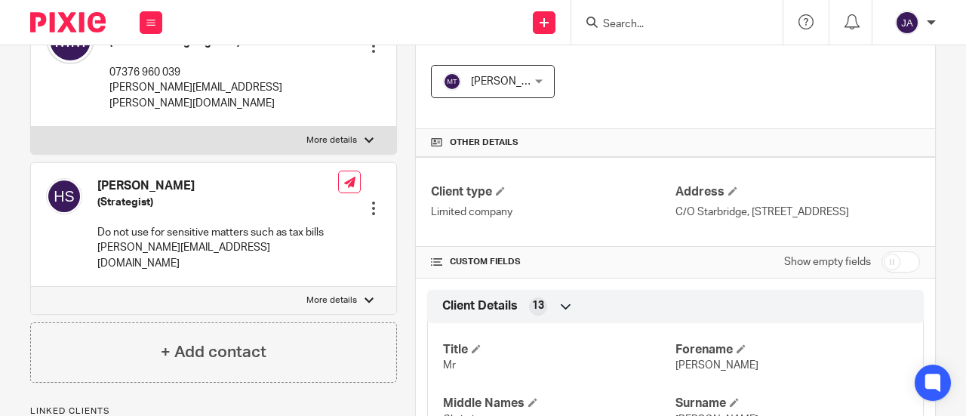
click at [881, 271] on input "checkbox" at bounding box center [900, 261] width 38 height 21
checkbox input "true"
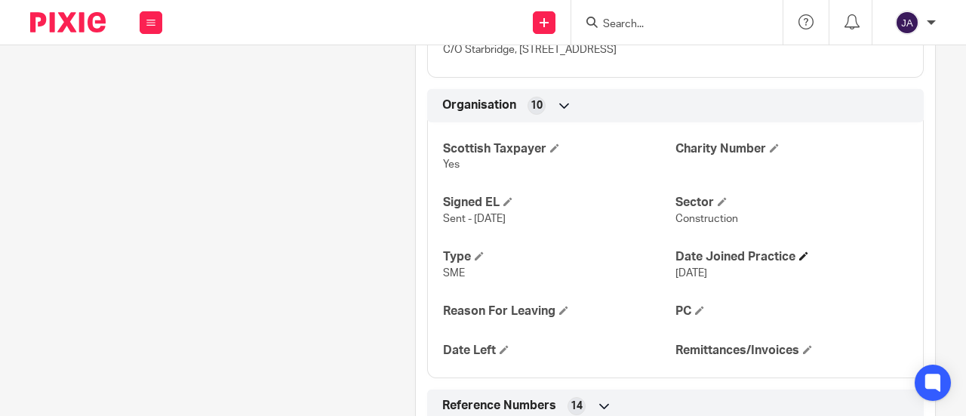
scroll to position [1132, 0]
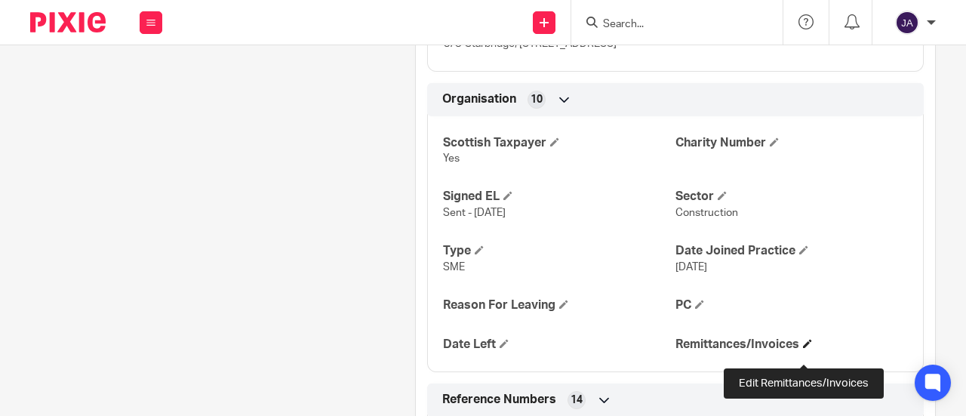
click at [803, 348] on span at bounding box center [807, 343] width 9 height 9
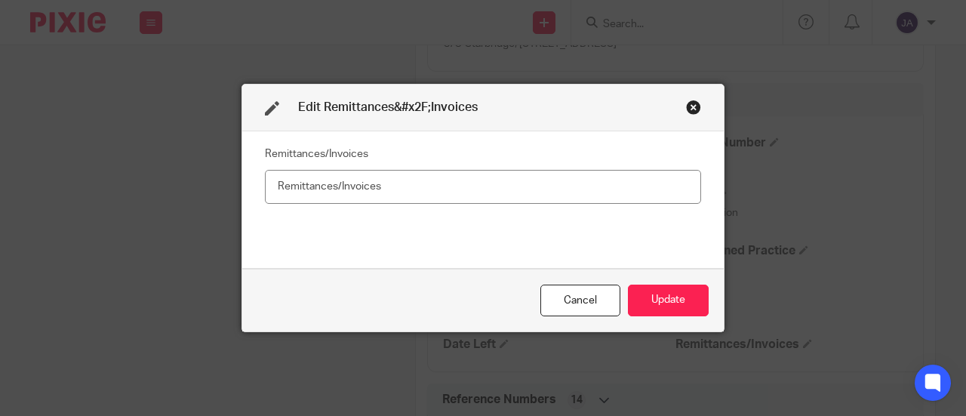
click at [651, 182] on input "text" at bounding box center [483, 187] width 436 height 34
type input "Yes"
click at [664, 295] on button "Update" at bounding box center [668, 300] width 81 height 32
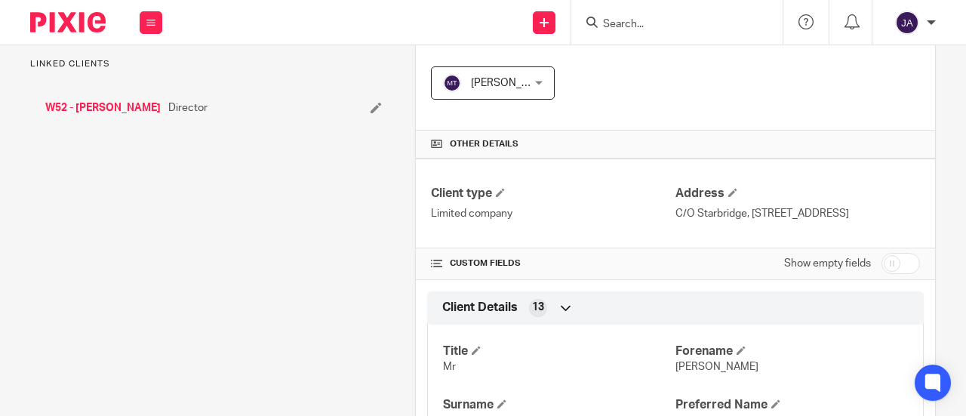
scroll to position [377, 0]
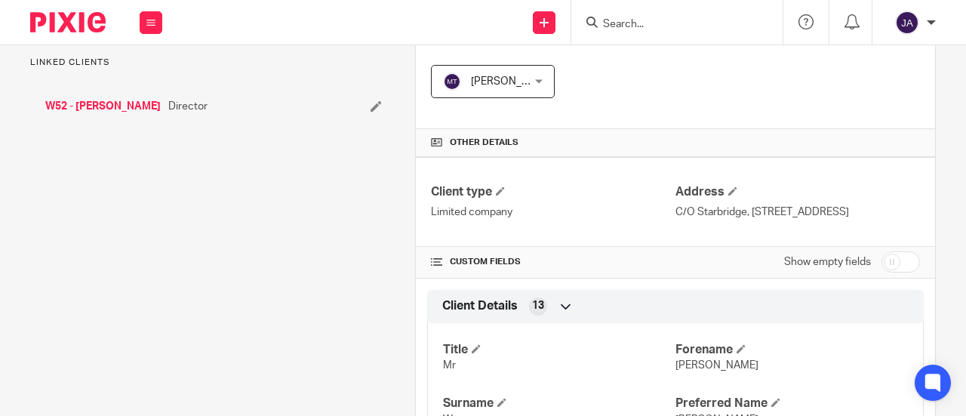
click at [881, 272] on input "checkbox" at bounding box center [900, 261] width 38 height 21
checkbox input "true"
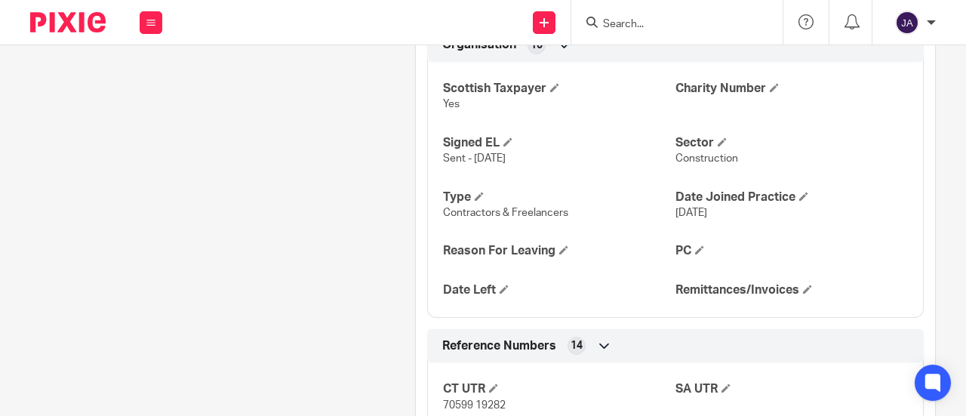
scroll to position [1207, 0]
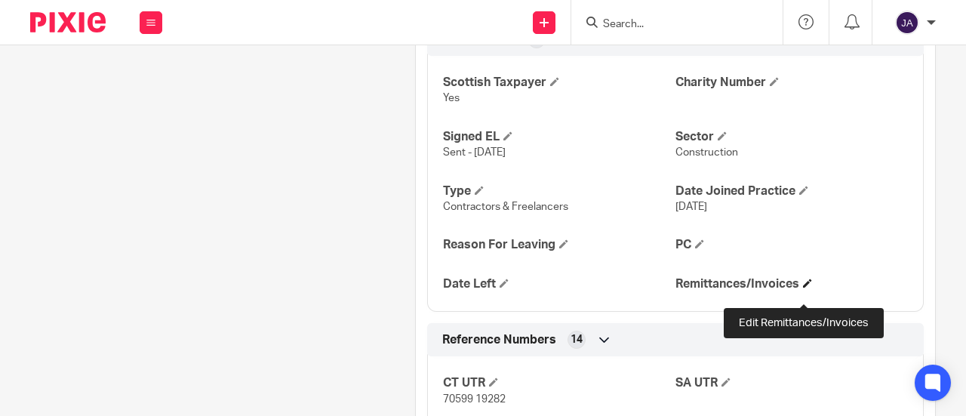
click at [803, 287] on span at bounding box center [807, 282] width 9 height 9
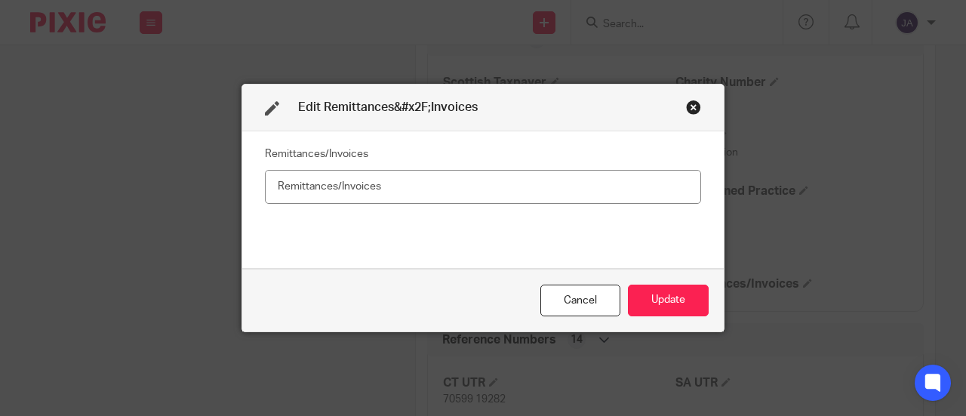
click at [552, 183] on input "text" at bounding box center [483, 187] width 436 height 34
type input "Yes"
drag, startPoint x: 666, startPoint y: 299, endPoint x: 656, endPoint y: 298, distance: 9.9
click at [665, 299] on button "Update" at bounding box center [668, 300] width 81 height 32
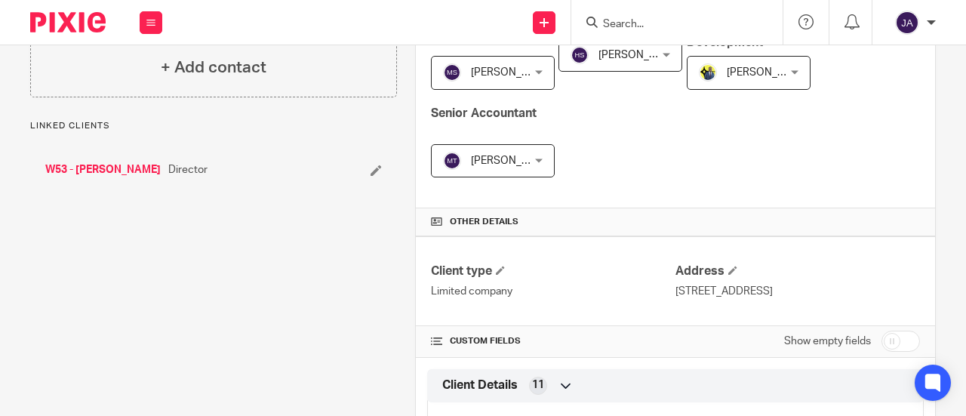
scroll to position [377, 0]
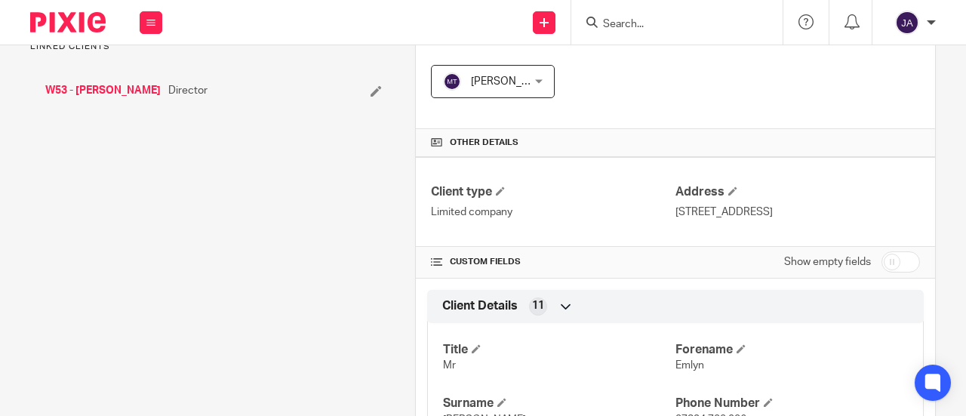
click at [887, 260] on input "checkbox" at bounding box center [900, 261] width 38 height 21
checkbox input "true"
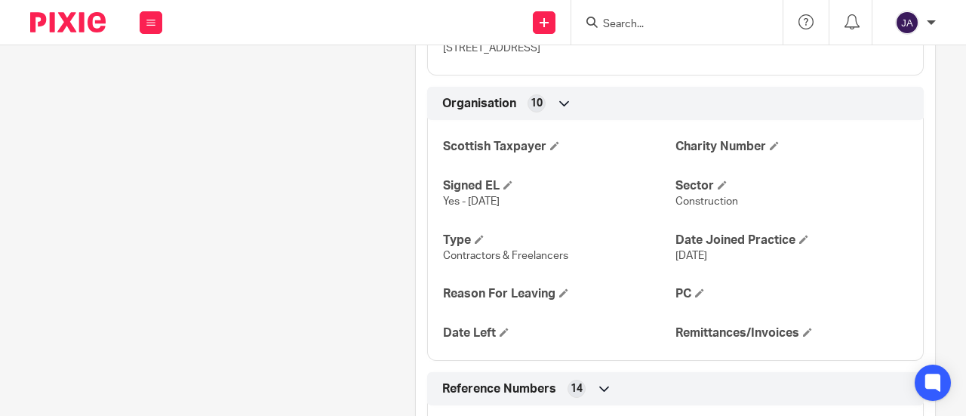
scroll to position [1132, 0]
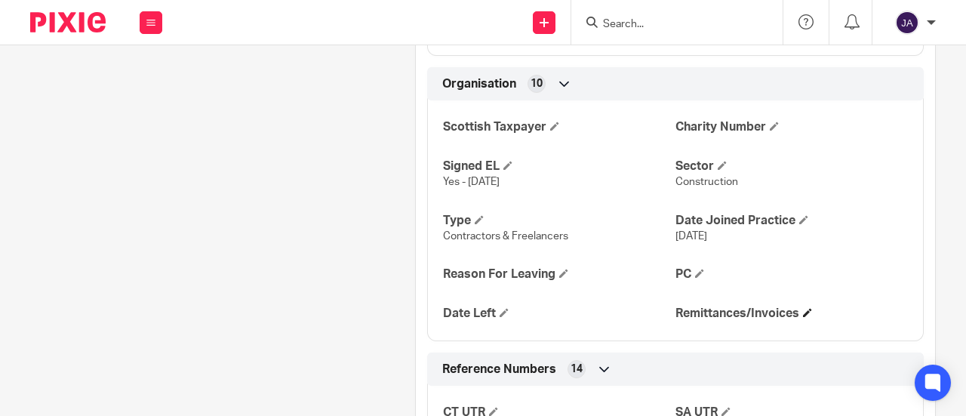
click at [803, 317] on span at bounding box center [807, 312] width 9 height 9
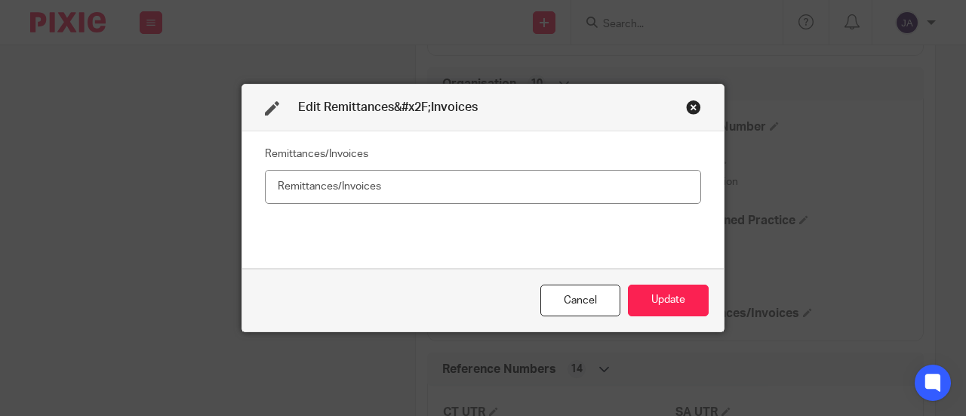
click at [601, 194] on input "text" at bounding box center [483, 187] width 436 height 34
type input "No"
click at [656, 291] on button "Update" at bounding box center [668, 300] width 81 height 32
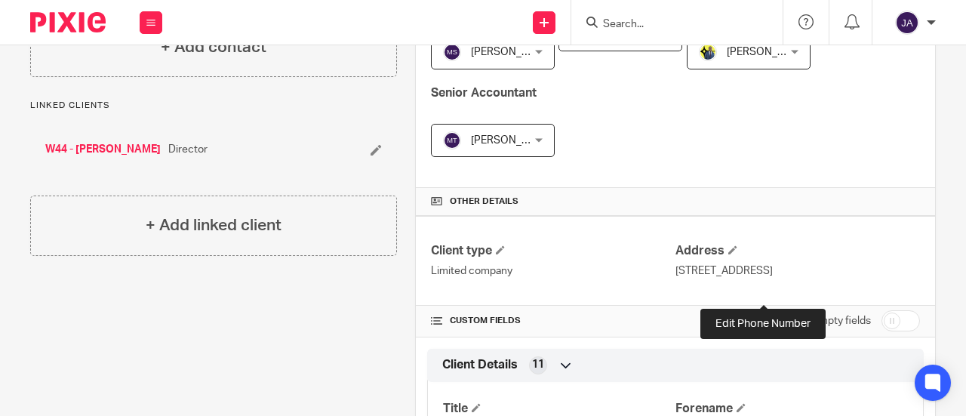
scroll to position [528, 0]
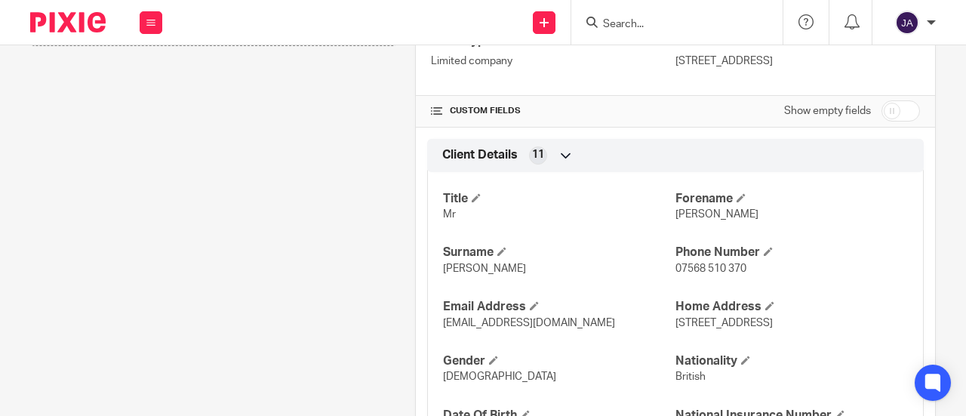
click at [886, 96] on div "Show empty fields" at bounding box center [852, 111] width 136 height 30
click at [891, 109] on input "checkbox" at bounding box center [900, 110] width 38 height 21
checkbox input "true"
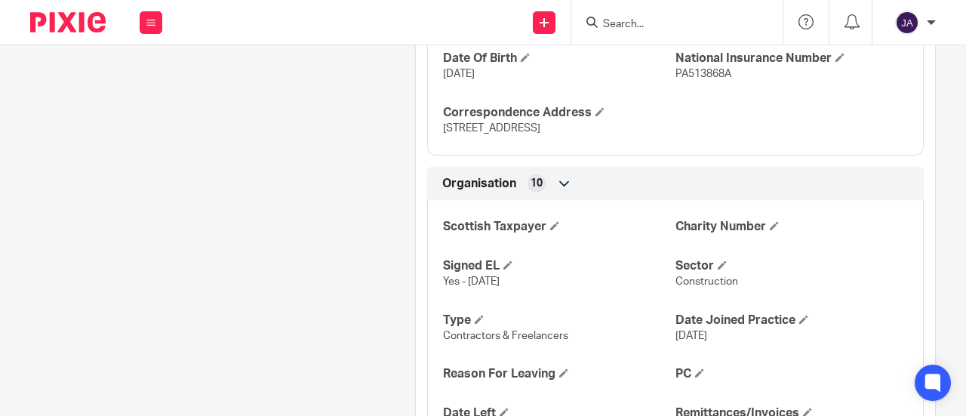
scroll to position [1207, 0]
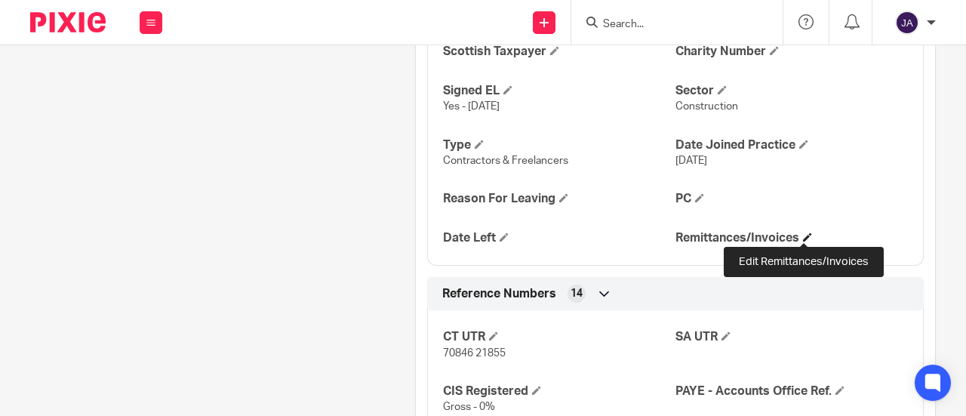
click at [804, 233] on span at bounding box center [807, 236] width 9 height 9
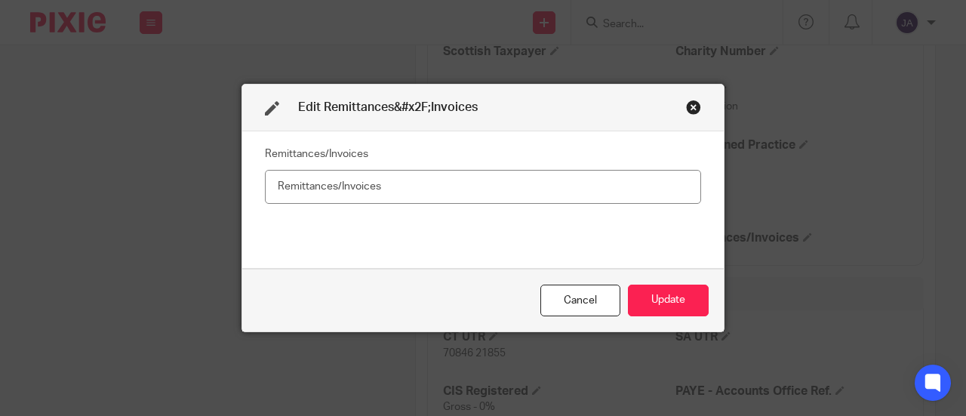
click at [623, 186] on input "text" at bounding box center [483, 187] width 436 height 34
type input "No"
click at [662, 295] on button "Update" at bounding box center [668, 300] width 81 height 32
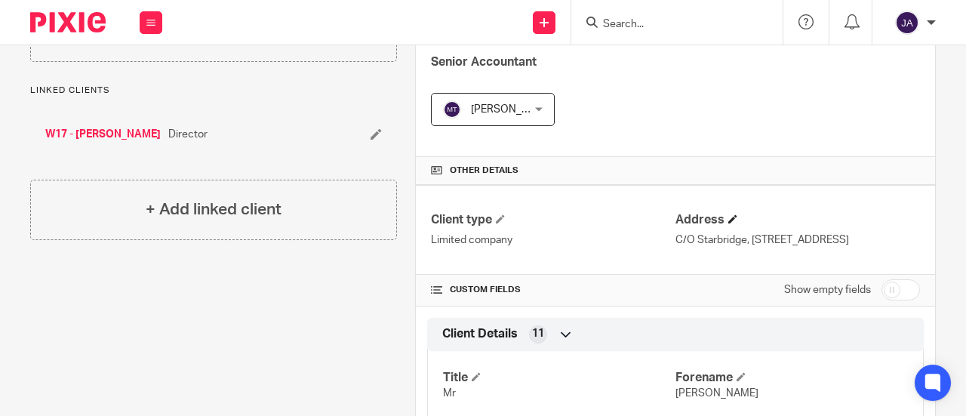
scroll to position [377, 0]
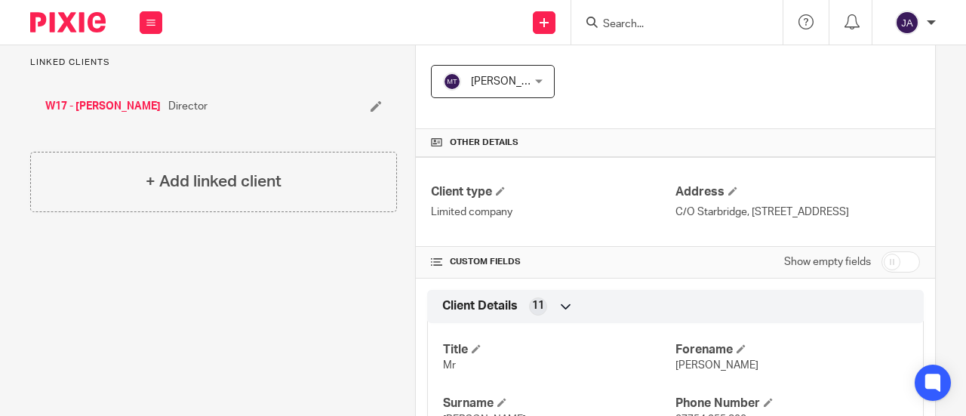
click at [889, 272] on input "checkbox" at bounding box center [900, 261] width 38 height 21
checkbox input "true"
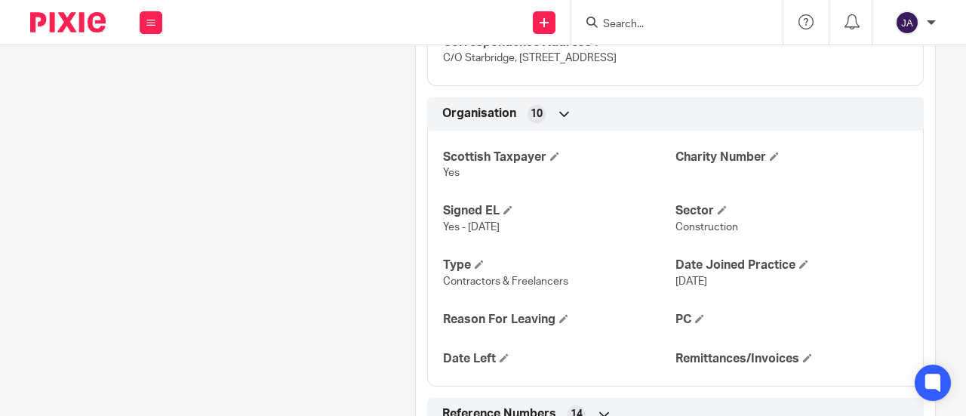
scroll to position [1132, 0]
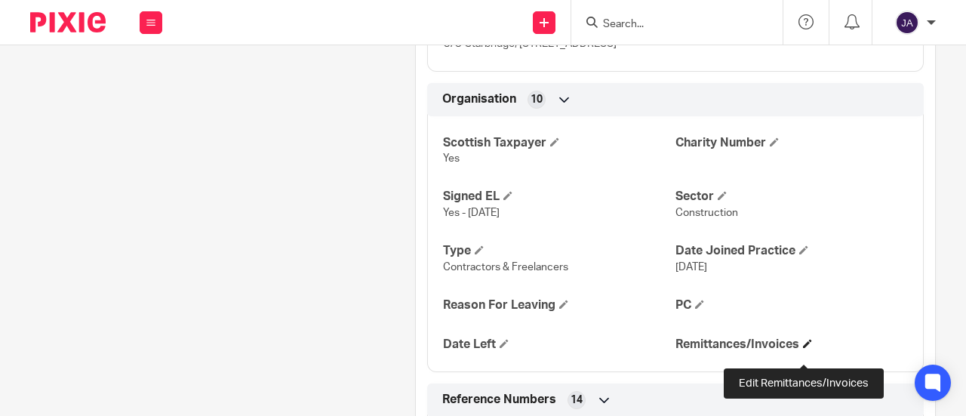
click at [803, 348] on span at bounding box center [807, 343] width 9 height 9
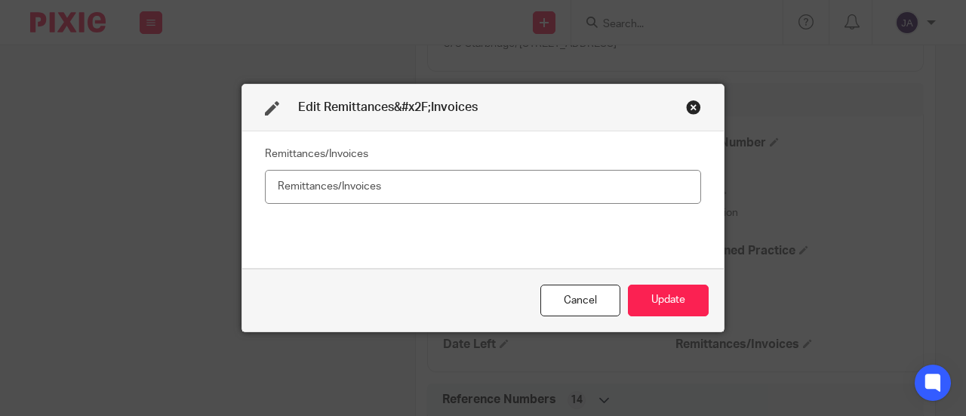
click at [365, 195] on input "text" at bounding box center [483, 187] width 436 height 34
type input "Yes"
click at [663, 299] on button "Update" at bounding box center [668, 300] width 81 height 32
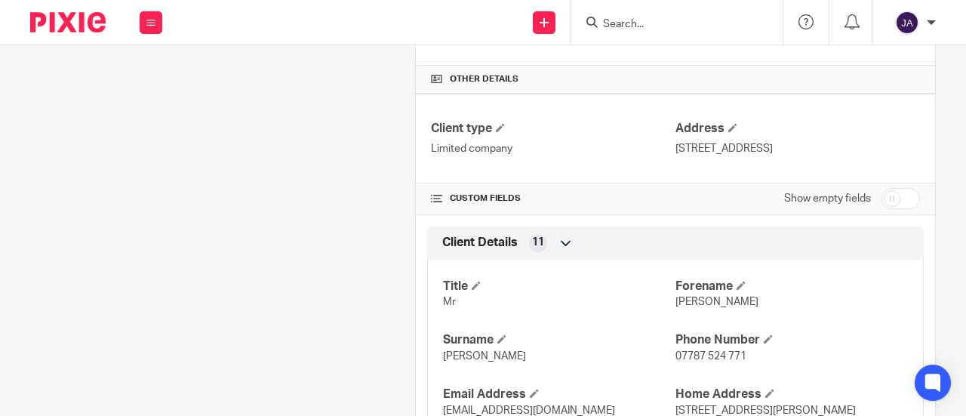
scroll to position [453, 0]
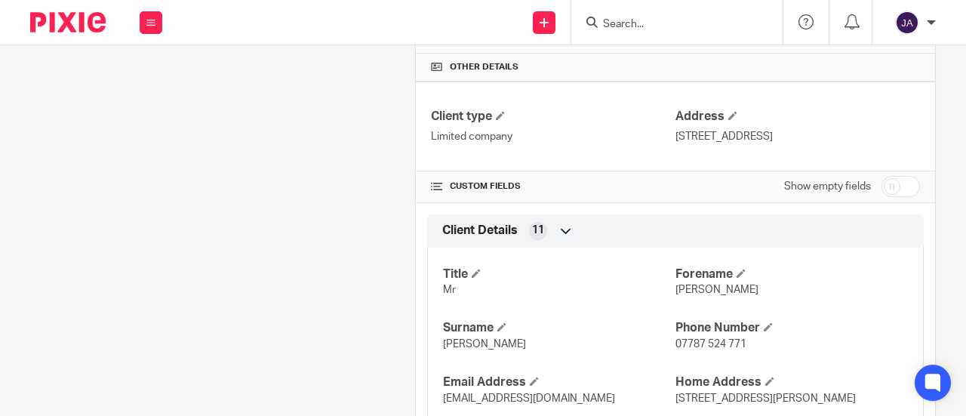
click at [884, 186] on input "checkbox" at bounding box center [900, 186] width 38 height 21
checkbox input "true"
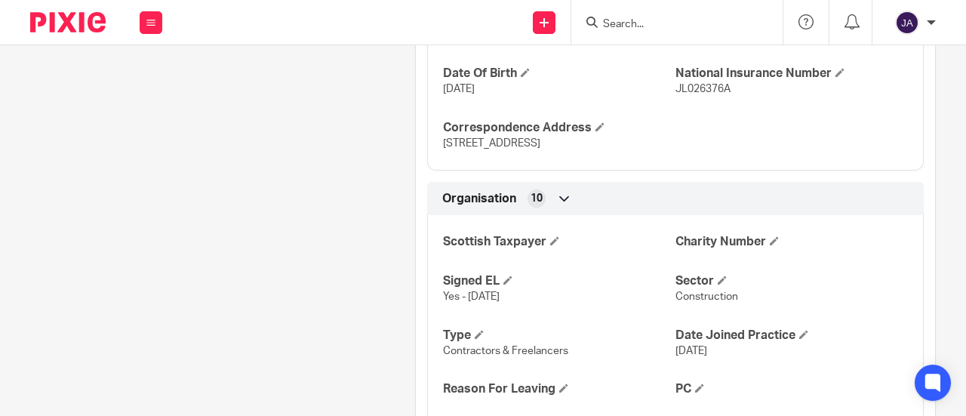
scroll to position [1132, 0]
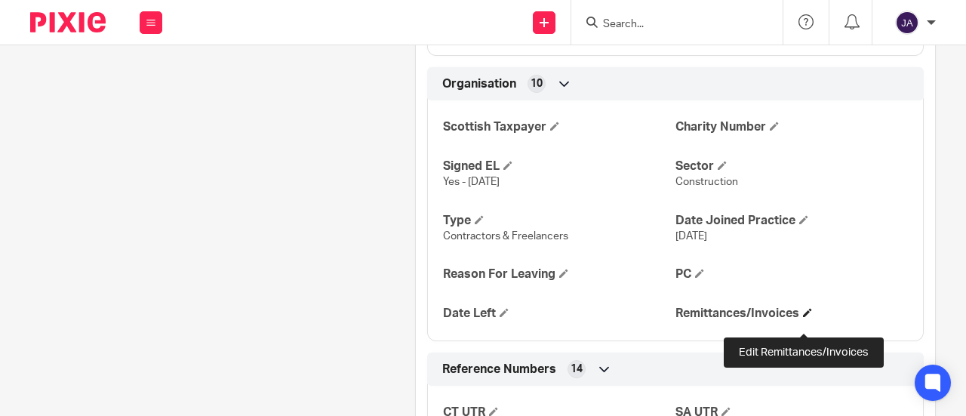
click at [803, 317] on span at bounding box center [807, 312] width 9 height 9
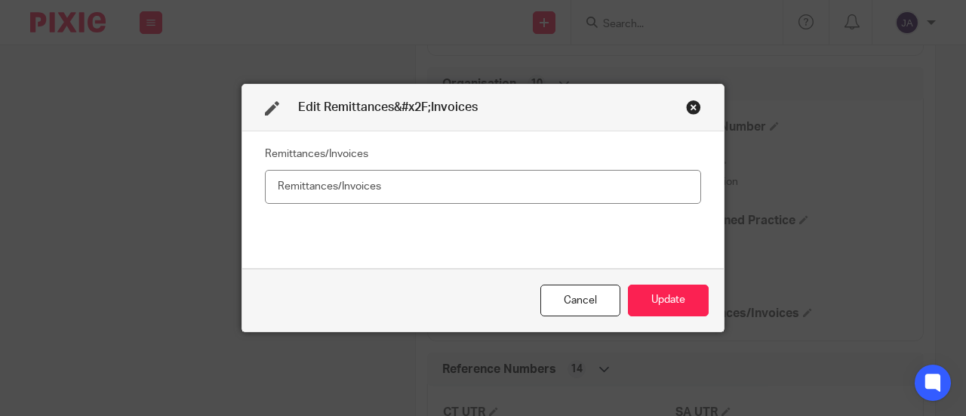
click at [613, 187] on input "text" at bounding box center [483, 187] width 436 height 34
type input "F"
type input "Yes"
click at [644, 292] on button "Update" at bounding box center [668, 300] width 81 height 32
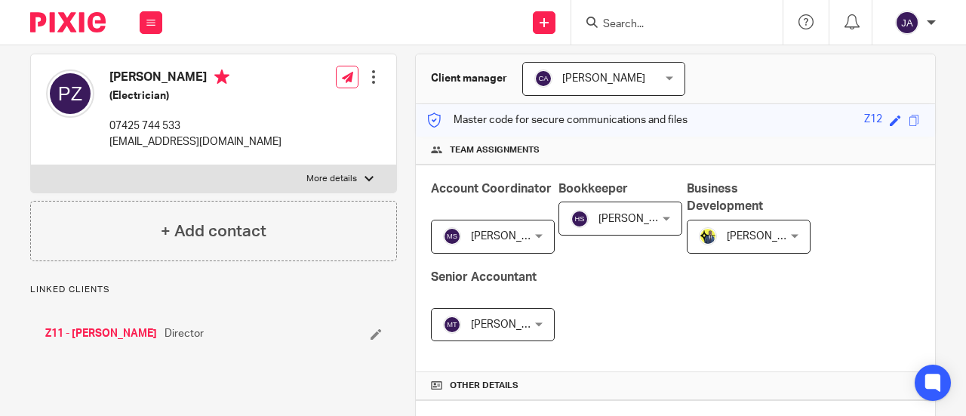
scroll to position [377, 0]
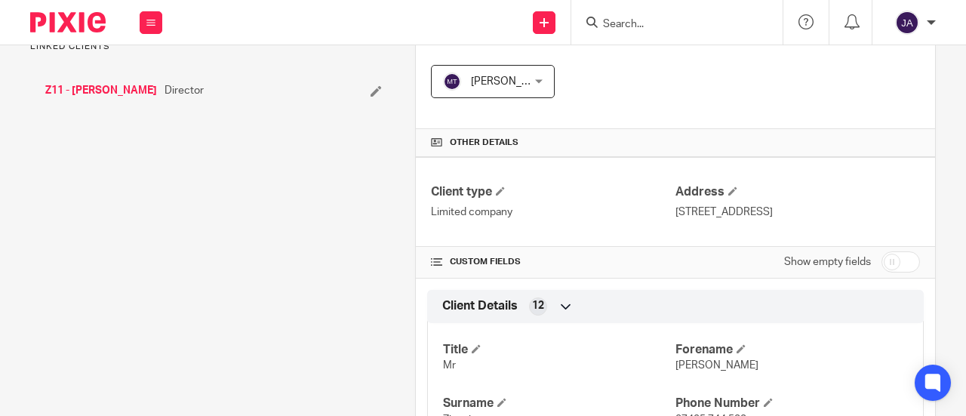
click at [883, 258] on input "checkbox" at bounding box center [900, 261] width 38 height 21
checkbox input "true"
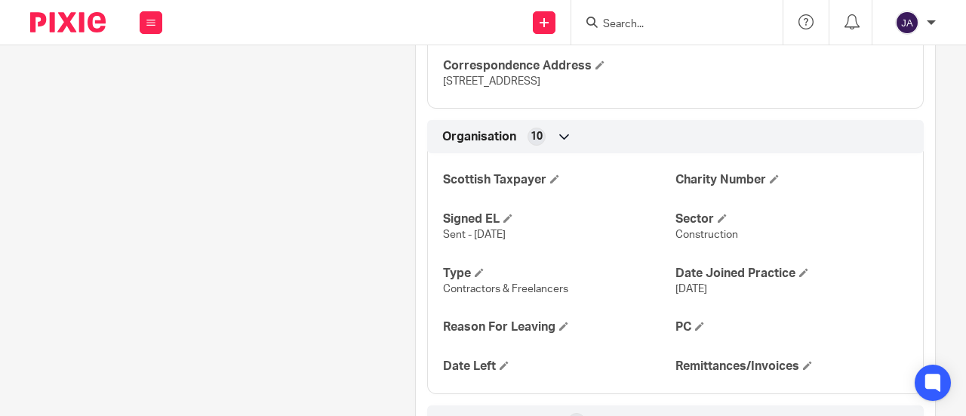
scroll to position [1056, 0]
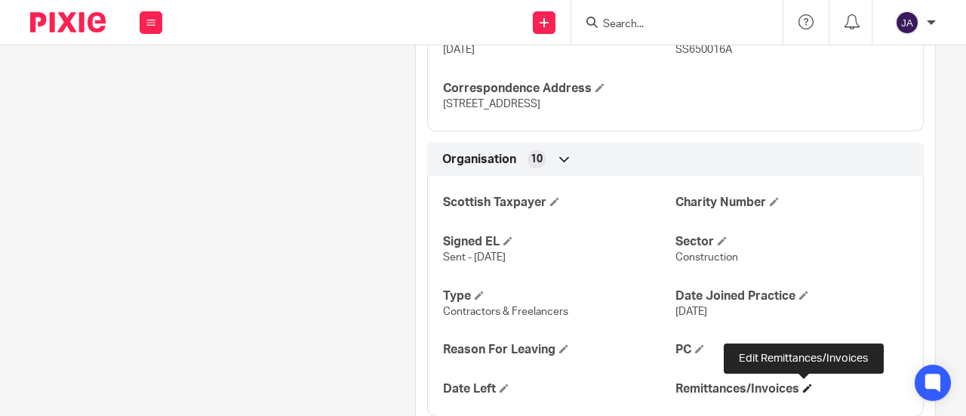
click at [803, 386] on span at bounding box center [807, 387] width 9 height 9
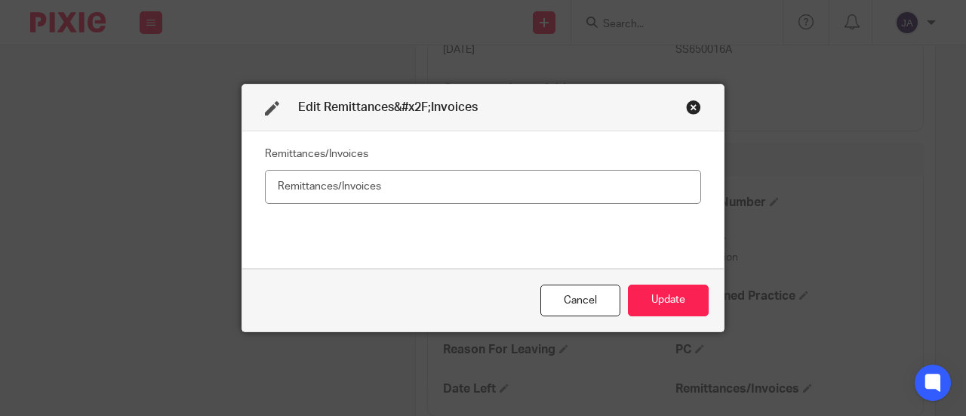
click at [525, 188] on input "text" at bounding box center [483, 187] width 436 height 34
type input "No"
click at [667, 306] on button "Update" at bounding box center [668, 300] width 81 height 32
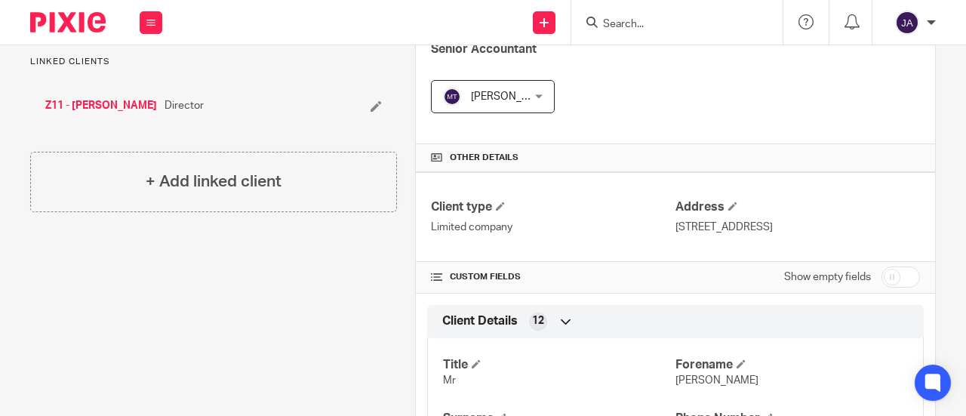
scroll to position [377, 0]
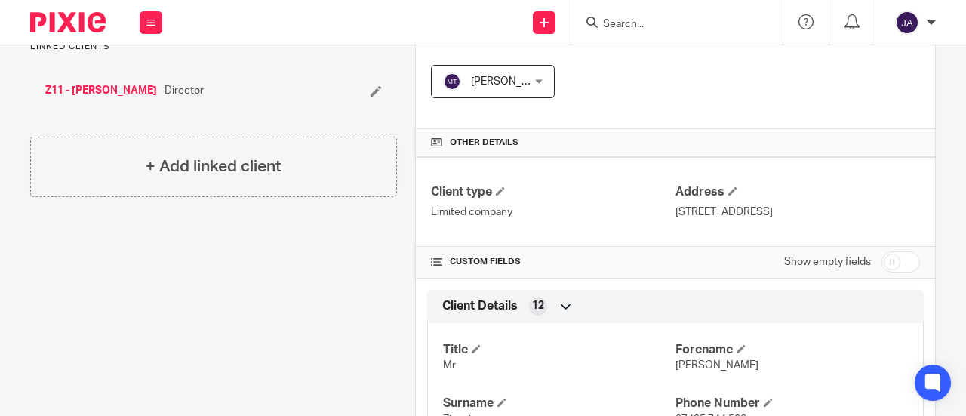
drag, startPoint x: 893, startPoint y: 262, endPoint x: 886, endPoint y: 259, distance: 8.1
click at [894, 262] on input "checkbox" at bounding box center [900, 261] width 38 height 21
checkbox input "true"
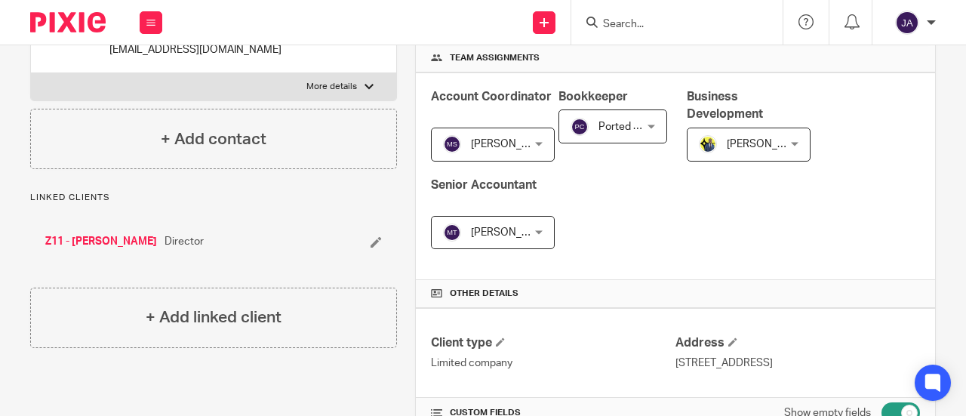
scroll to position [0, 0]
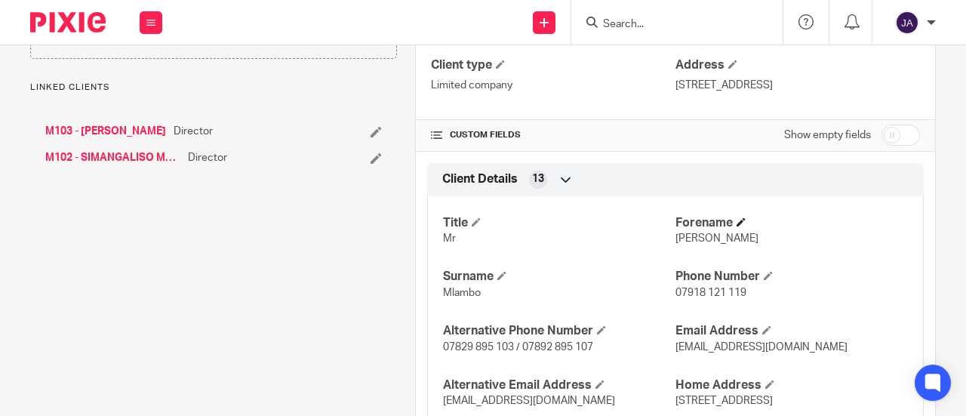
scroll to position [528, 0]
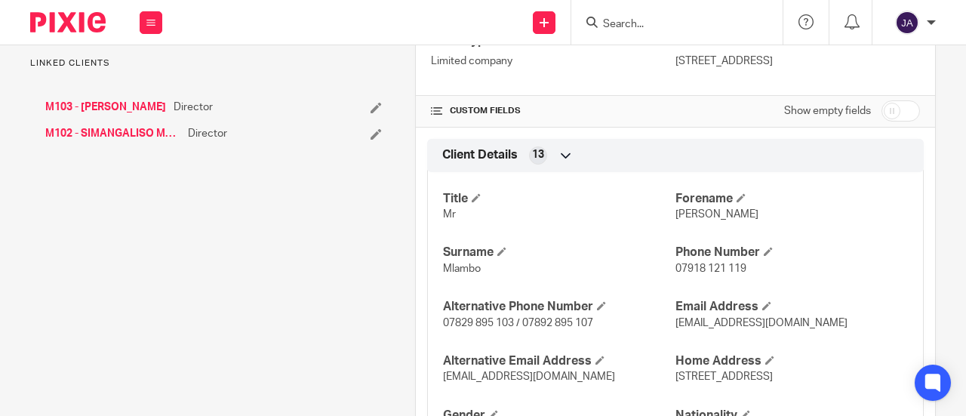
click at [883, 109] on input "checkbox" at bounding box center [900, 110] width 38 height 21
checkbox input "true"
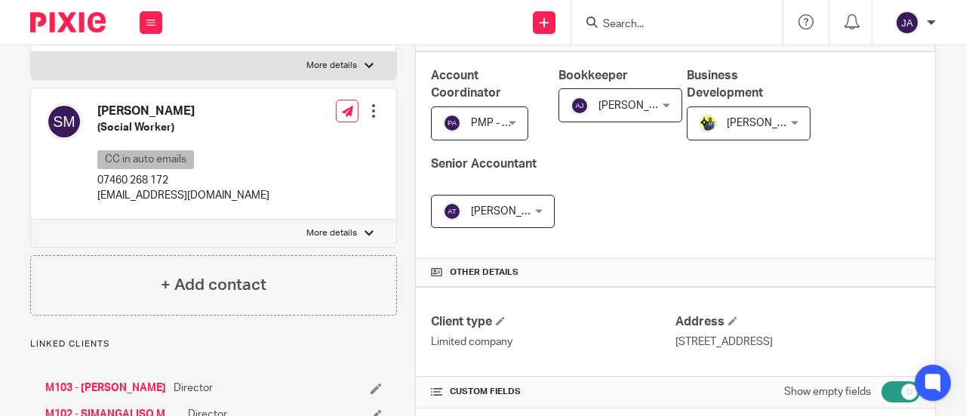
scroll to position [0, 0]
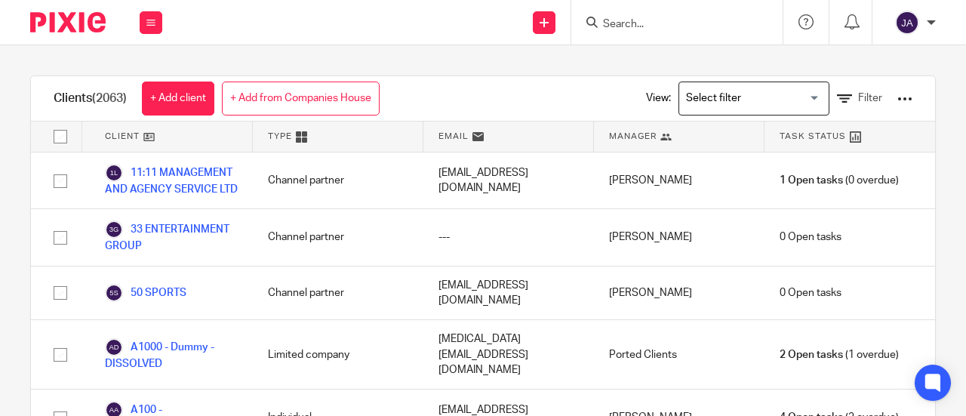
click at [753, 101] on input "Search for option" at bounding box center [750, 98] width 140 height 26
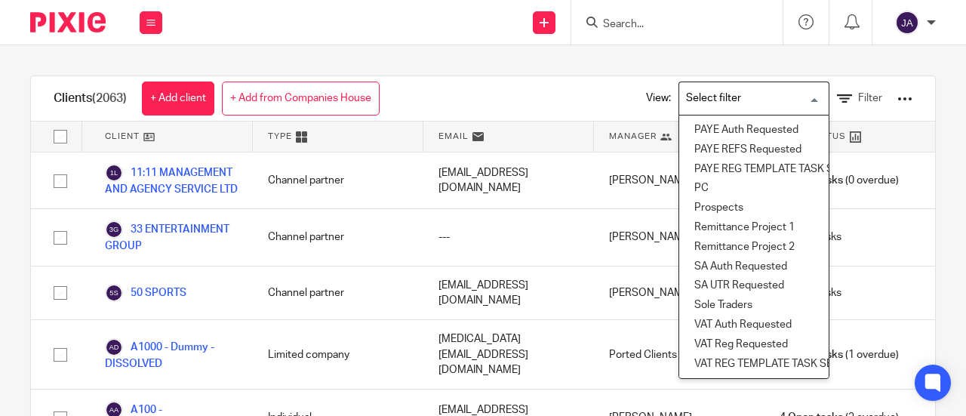
scroll to position [281, 0]
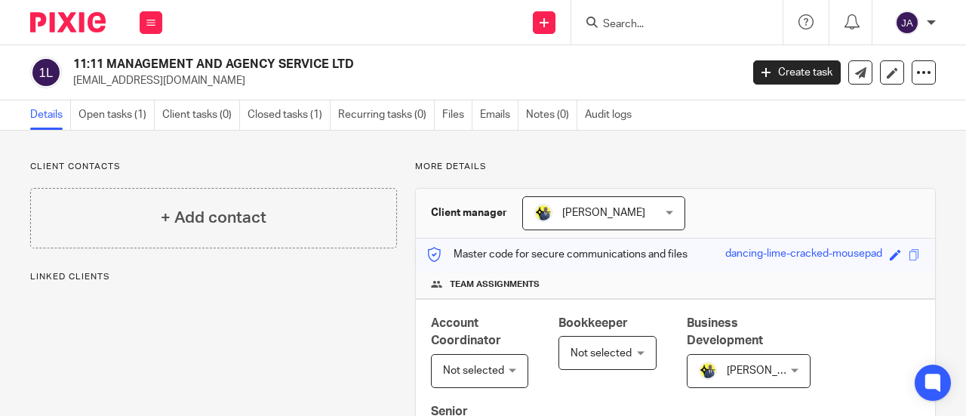
scroll to position [302, 0]
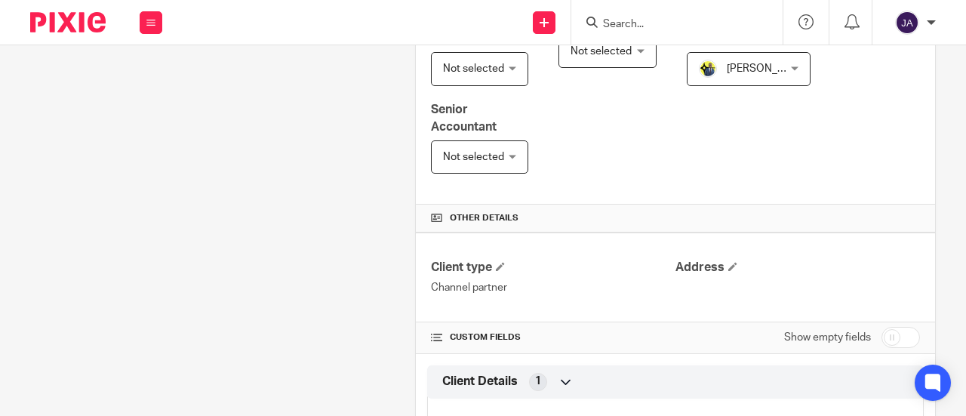
drag, startPoint x: 895, startPoint y: 334, endPoint x: 874, endPoint y: 328, distance: 22.0
click at [896, 334] on input "checkbox" at bounding box center [900, 337] width 38 height 21
checkbox input "true"
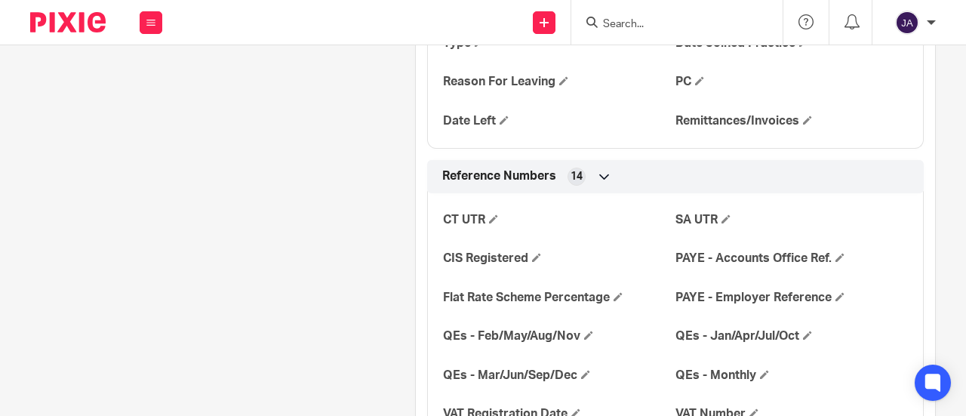
scroll to position [1207, 0]
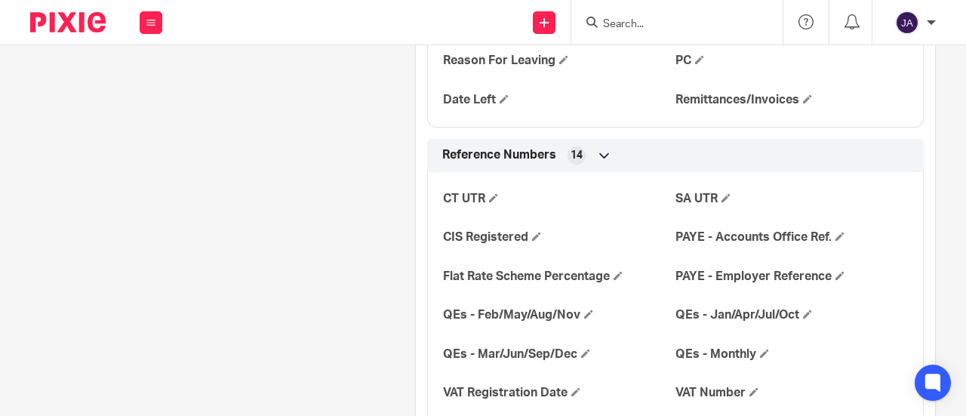
click at [597, 150] on icon at bounding box center [604, 155] width 15 height 15
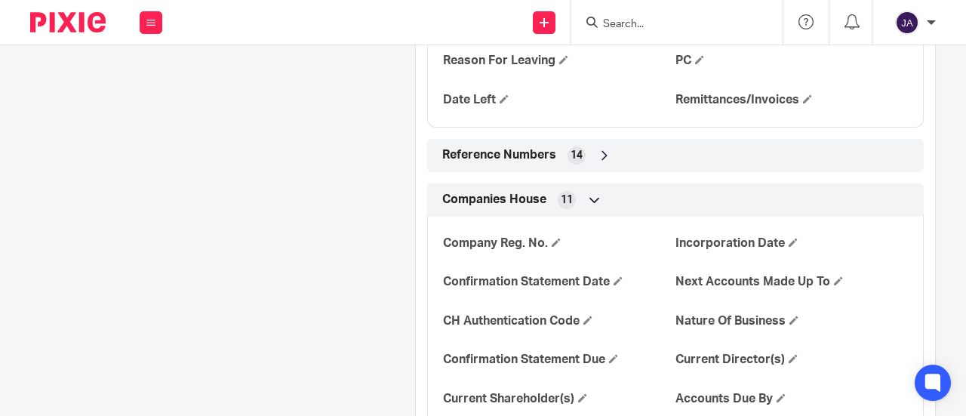
click at [597, 156] on icon at bounding box center [604, 155] width 15 height 15
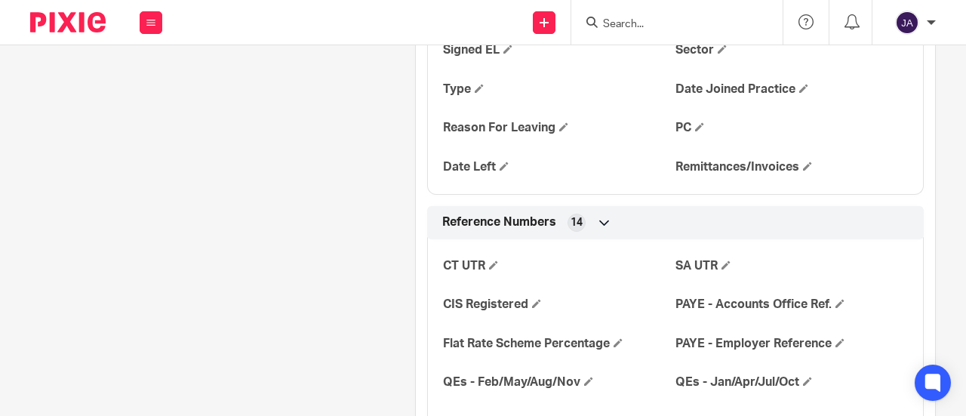
scroll to position [830, 0]
